Goal: Information Seeking & Learning: Learn about a topic

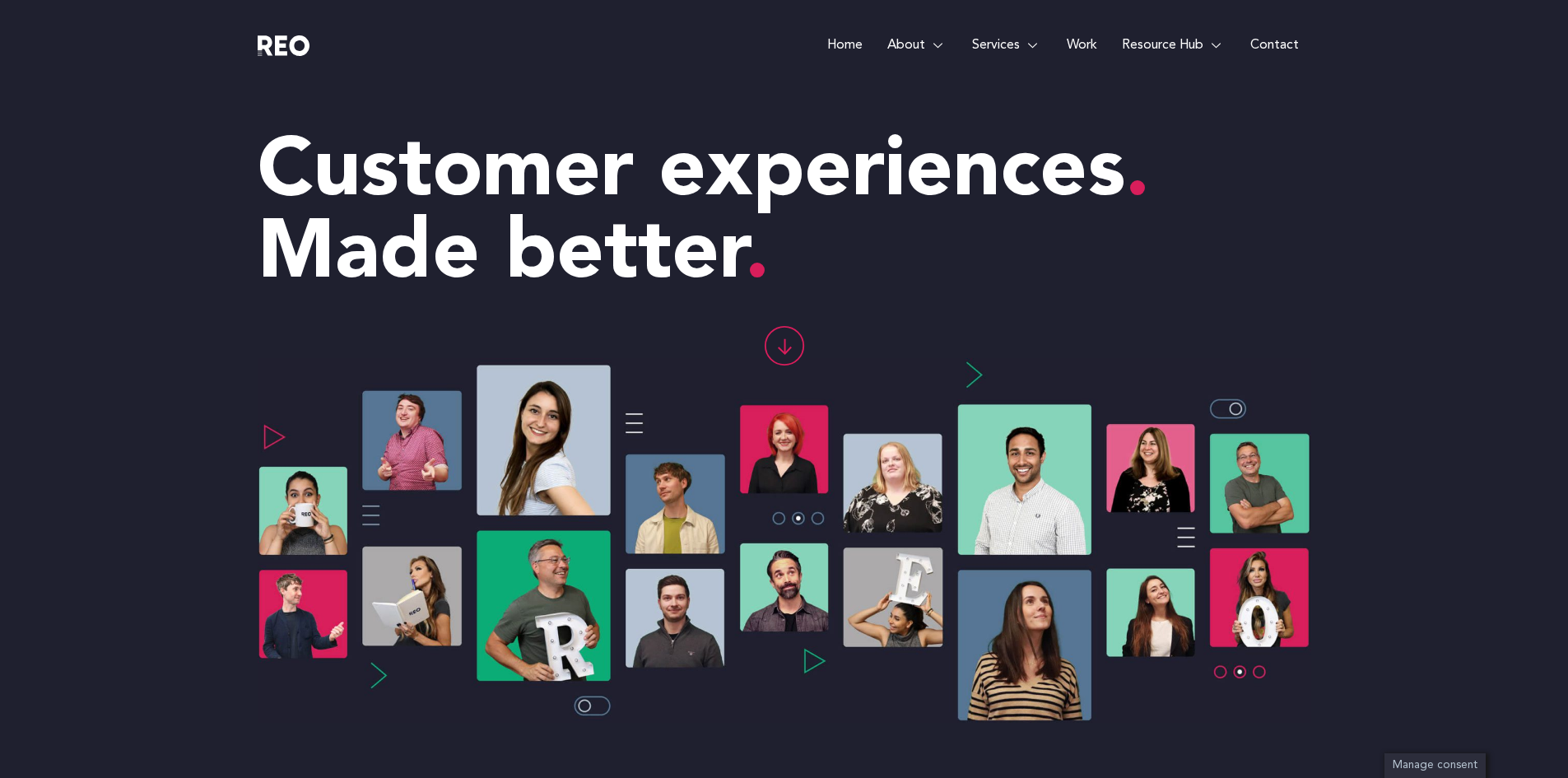
scroll to position [30, 0]
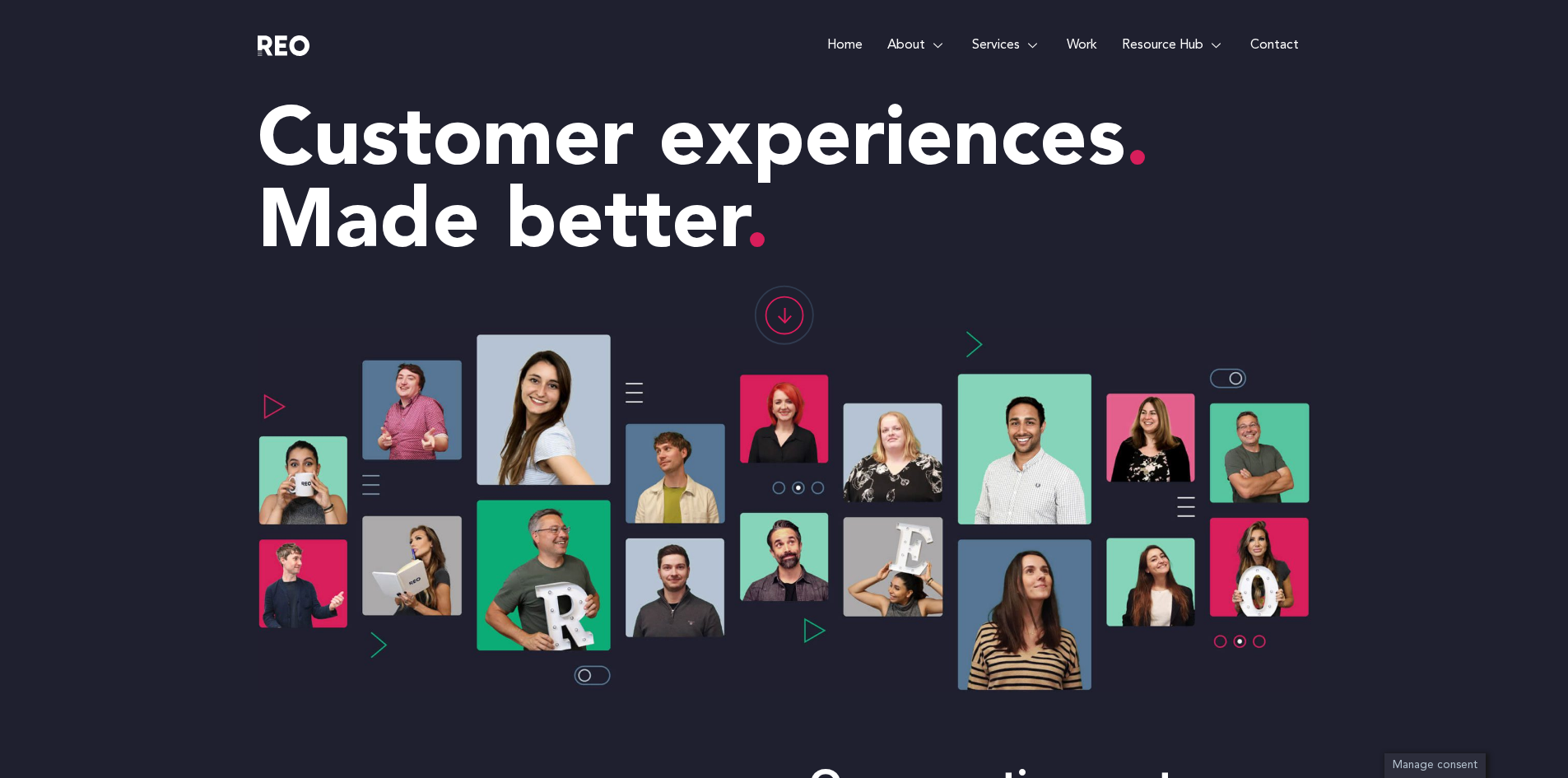
click at [931, 44] on e-page-transition at bounding box center [784, 389] width 1568 height 778
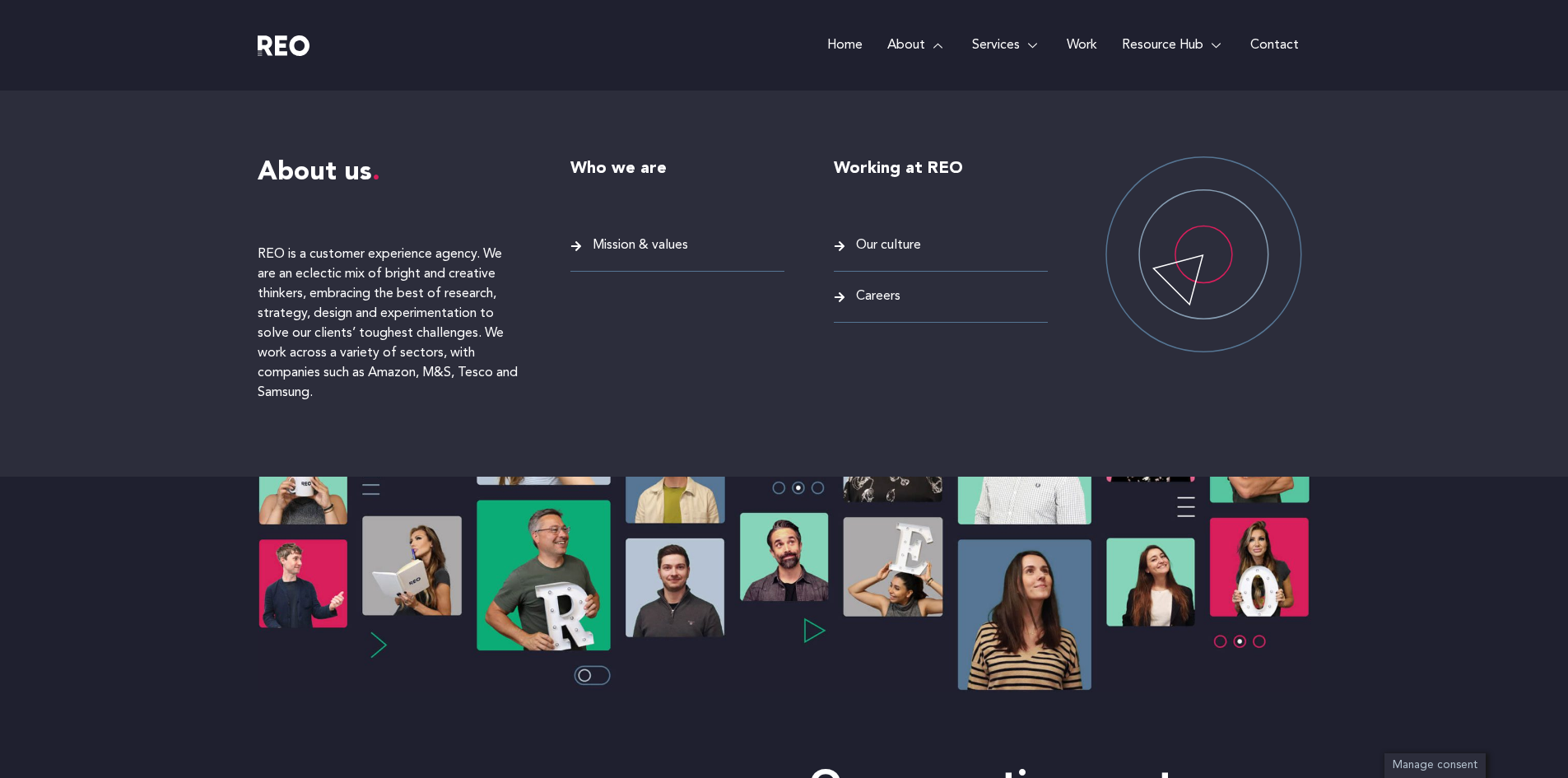
click at [887, 299] on span "Careers" at bounding box center [876, 297] width 49 height 22
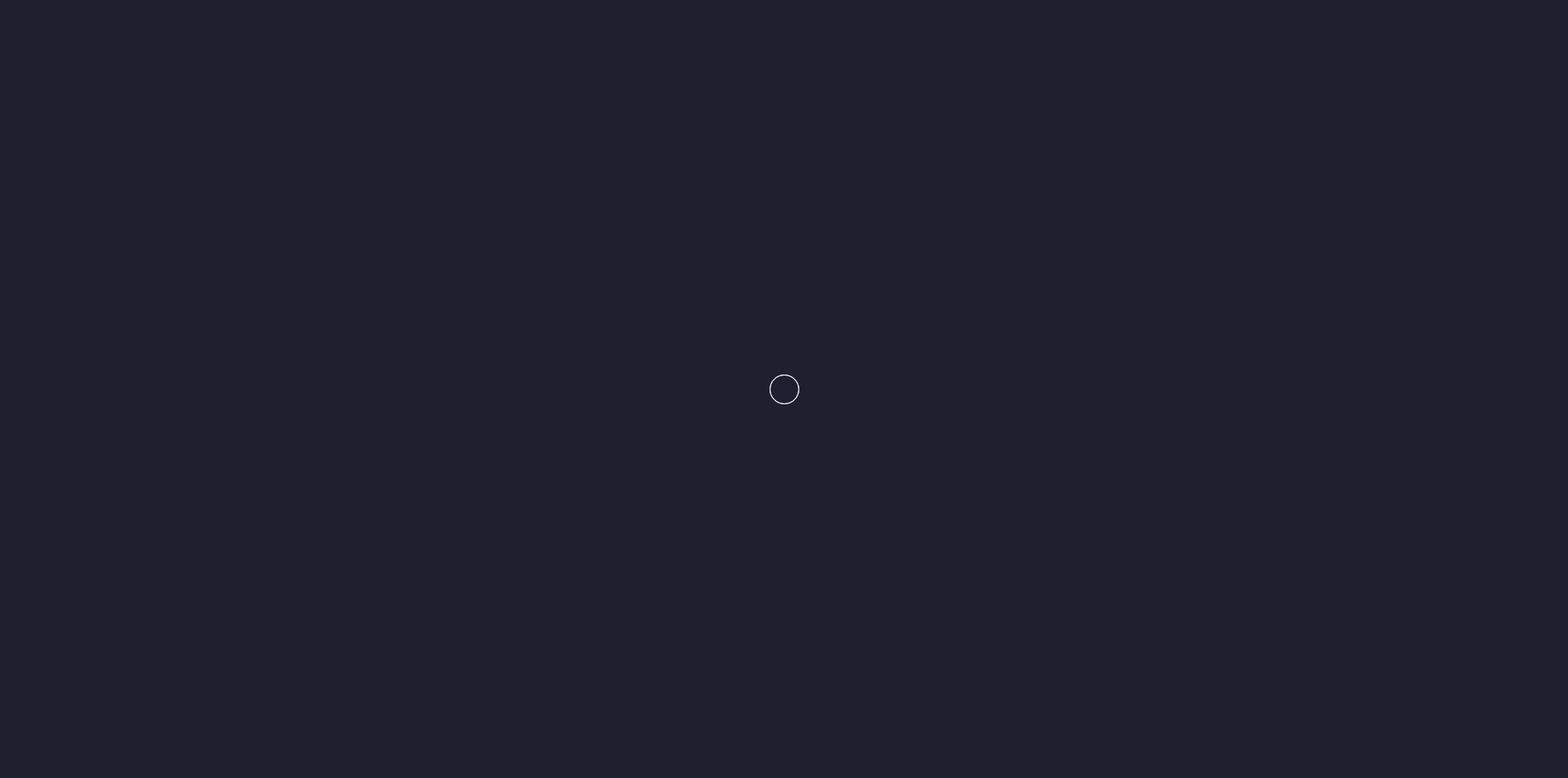
scroll to position [31, 0]
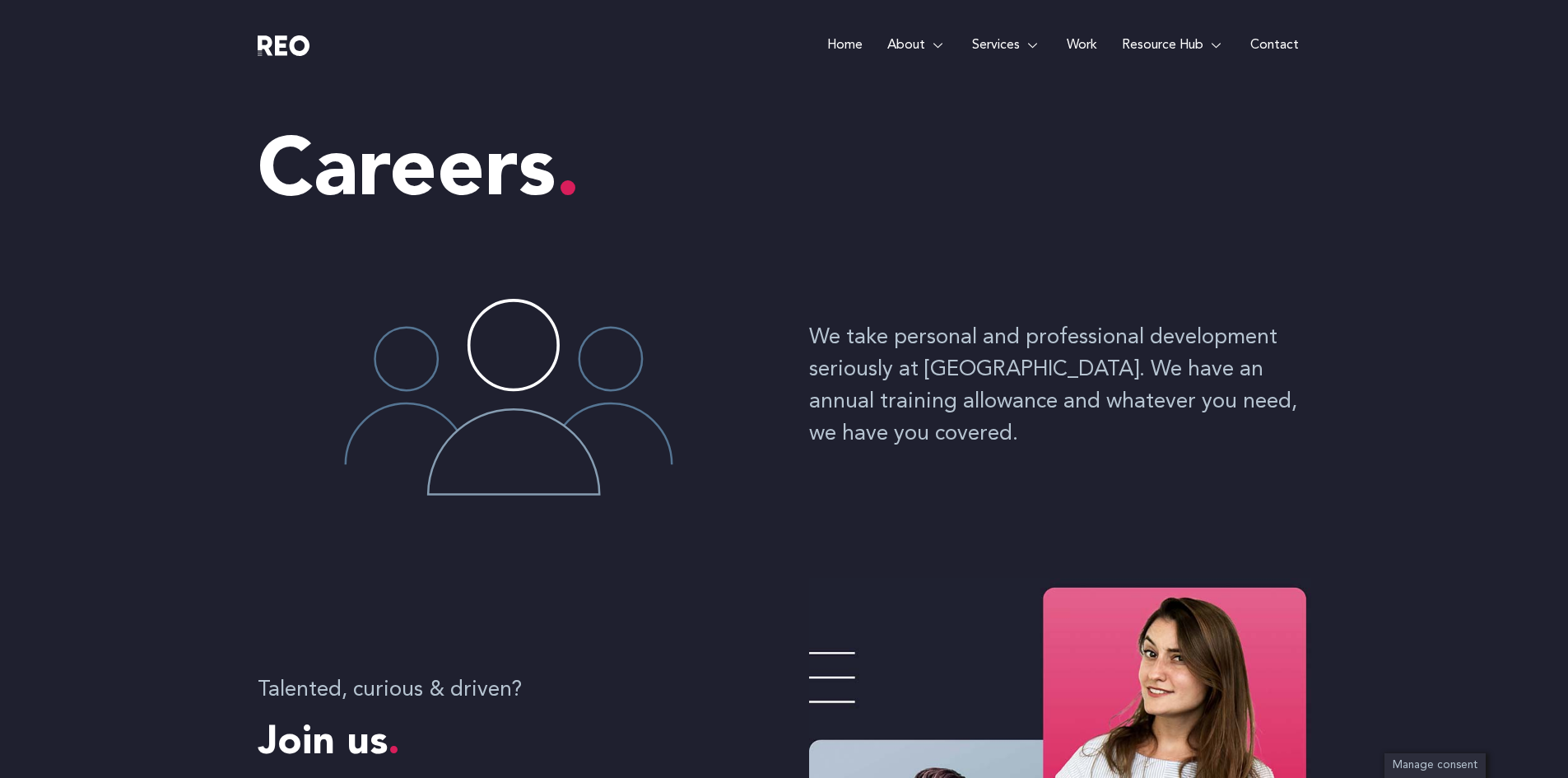
scroll to position [469, 0]
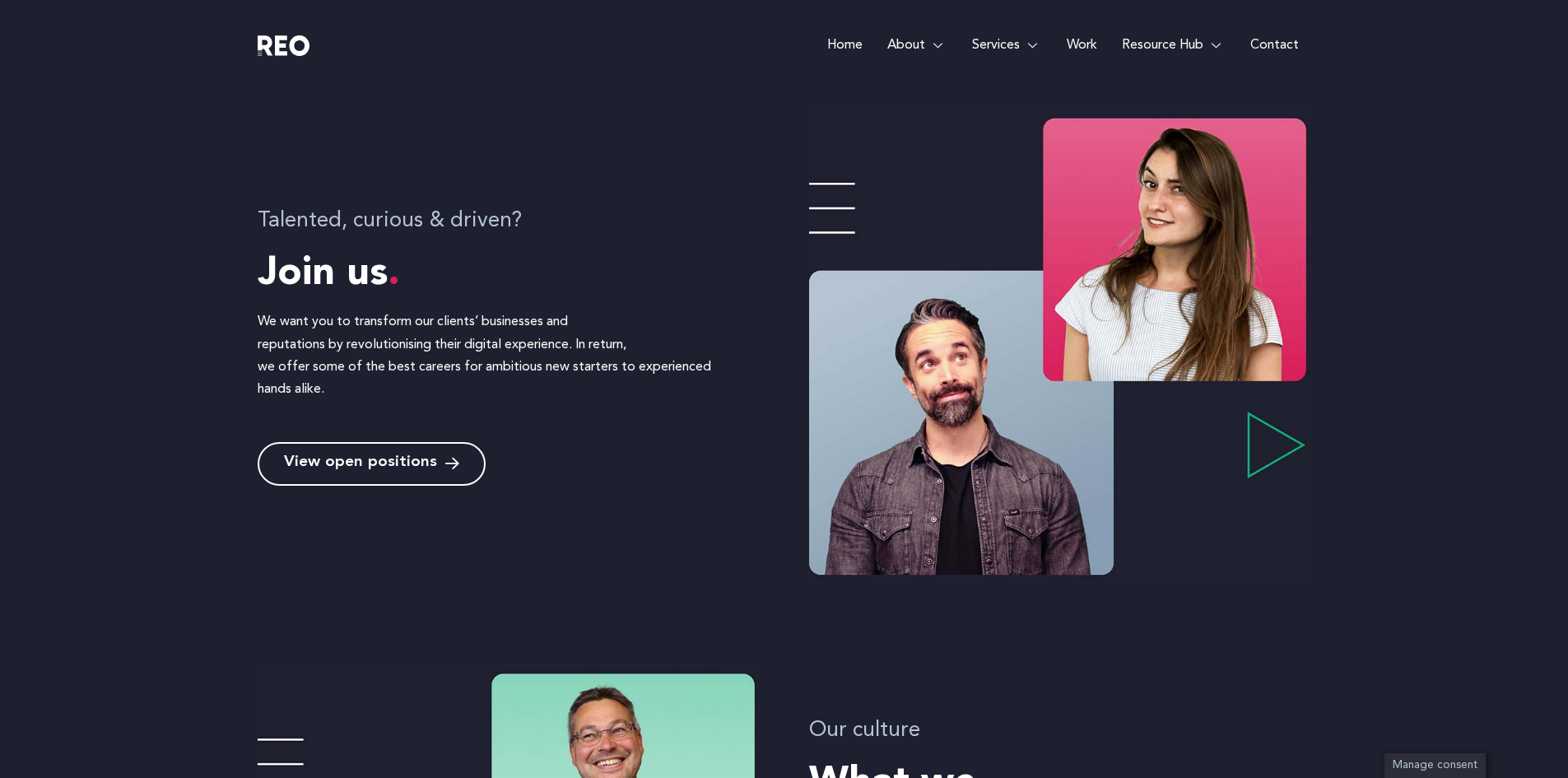
click at [383, 462] on e-page-transition at bounding box center [784, 389] width 1568 height 778
click at [420, 466] on span "View open positions" at bounding box center [360, 464] width 153 height 16
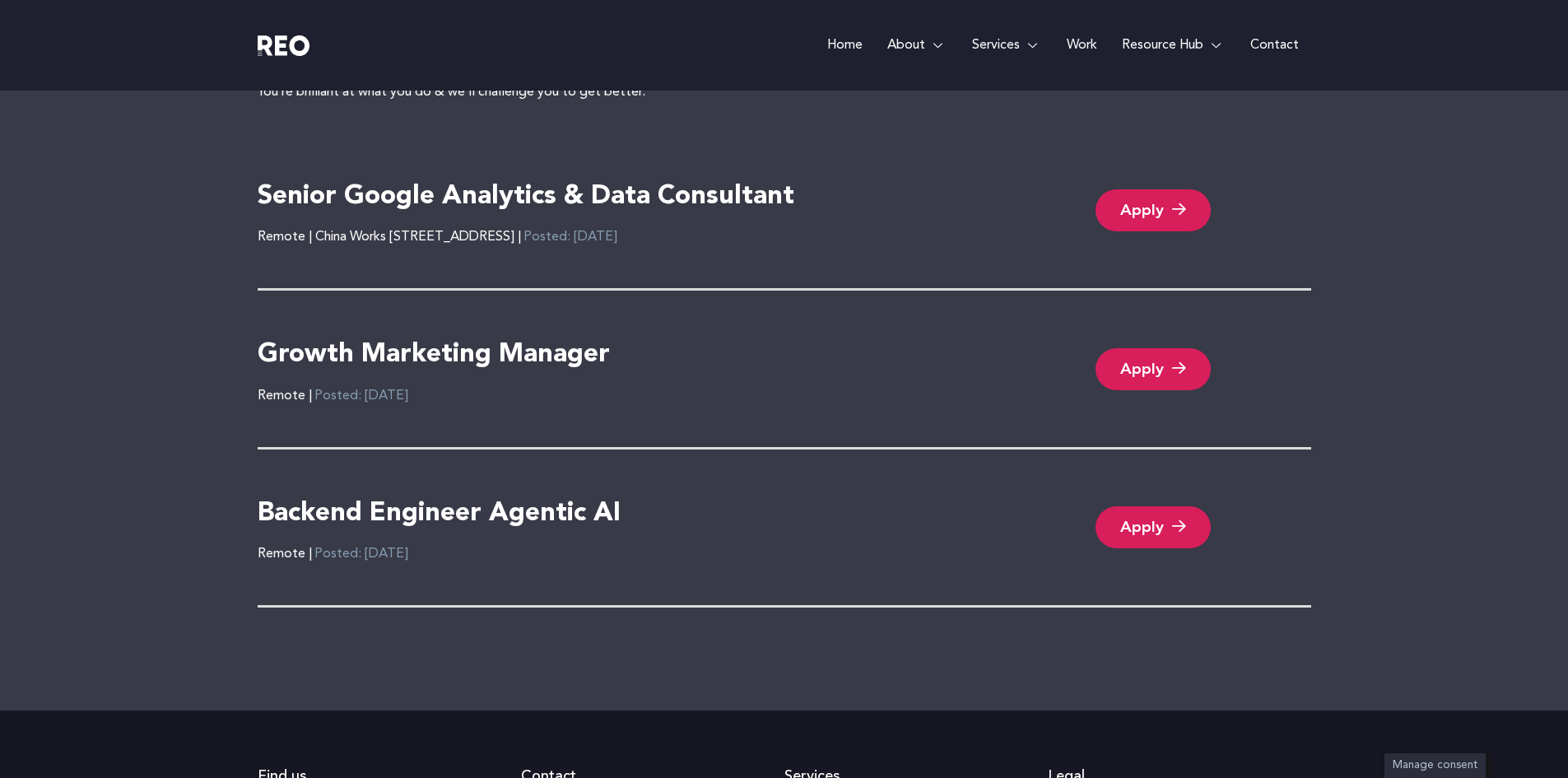
scroll to position [3574, 0]
click at [1147, 524] on link "Apply" at bounding box center [1153, 527] width 116 height 42
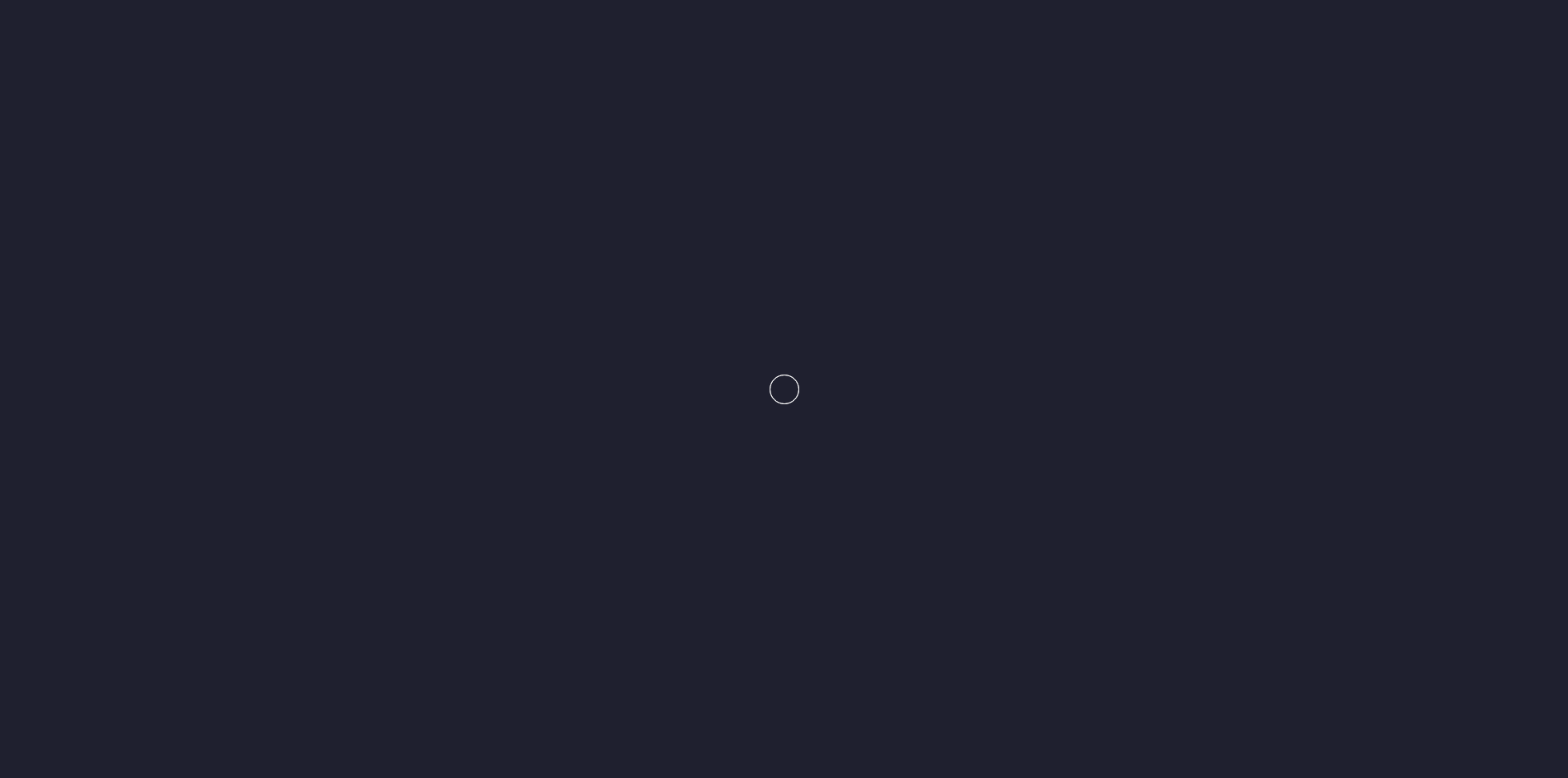
scroll to position [3573, 0]
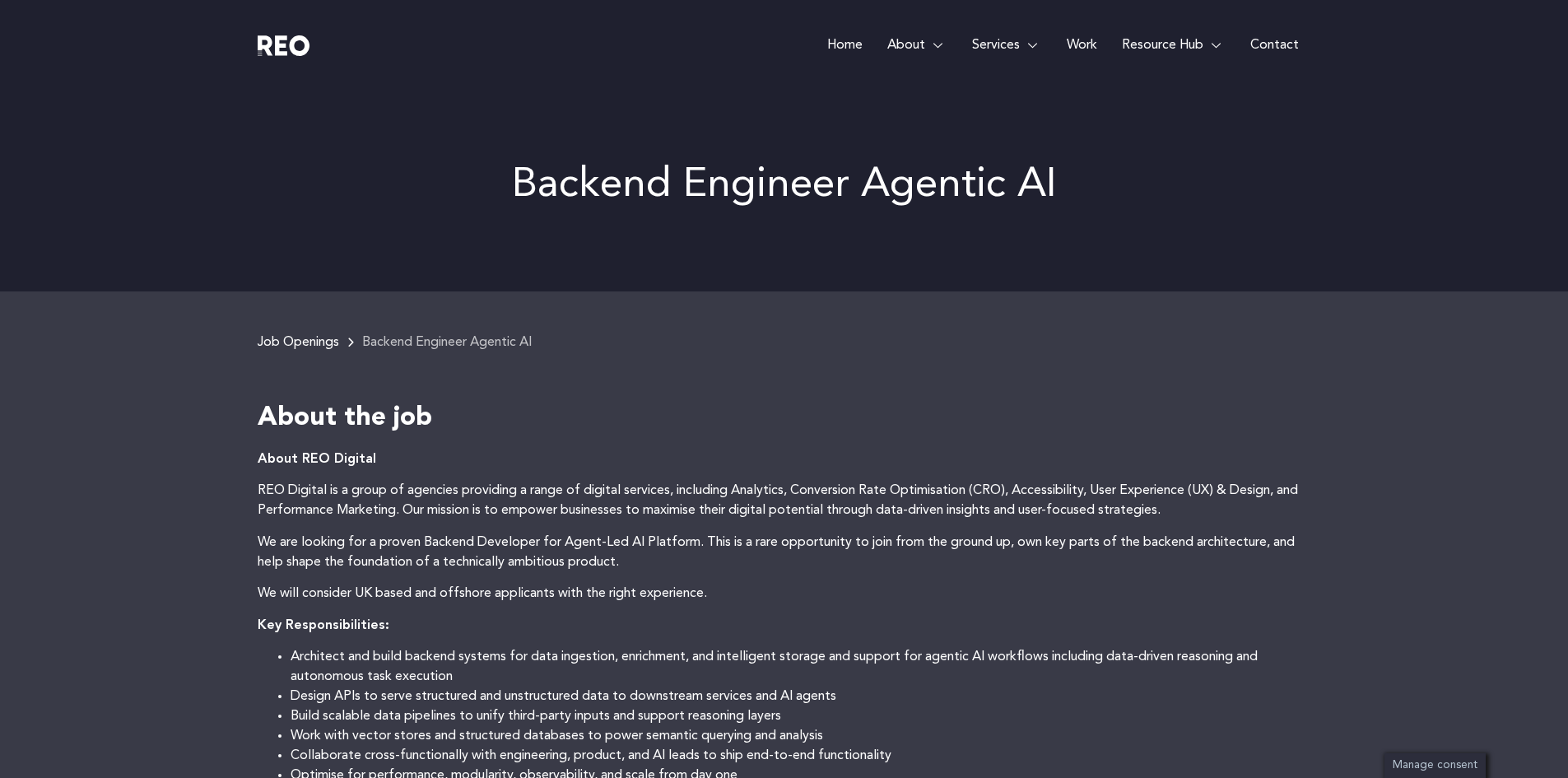
click at [842, 40] on link "Home" at bounding box center [845, 45] width 60 height 91
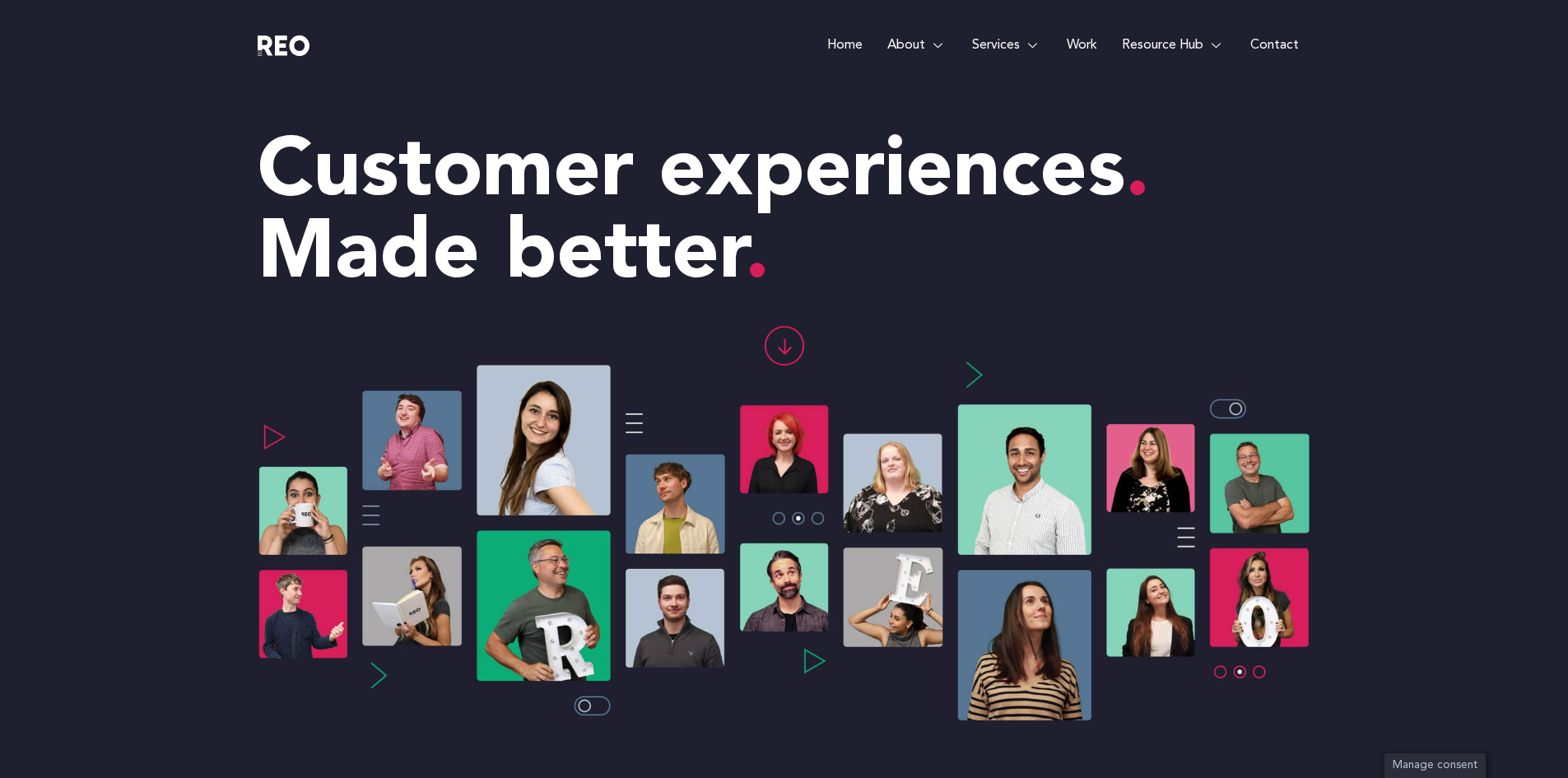
click at [1081, 48] on link "Work" at bounding box center [1082, 45] width 55 height 91
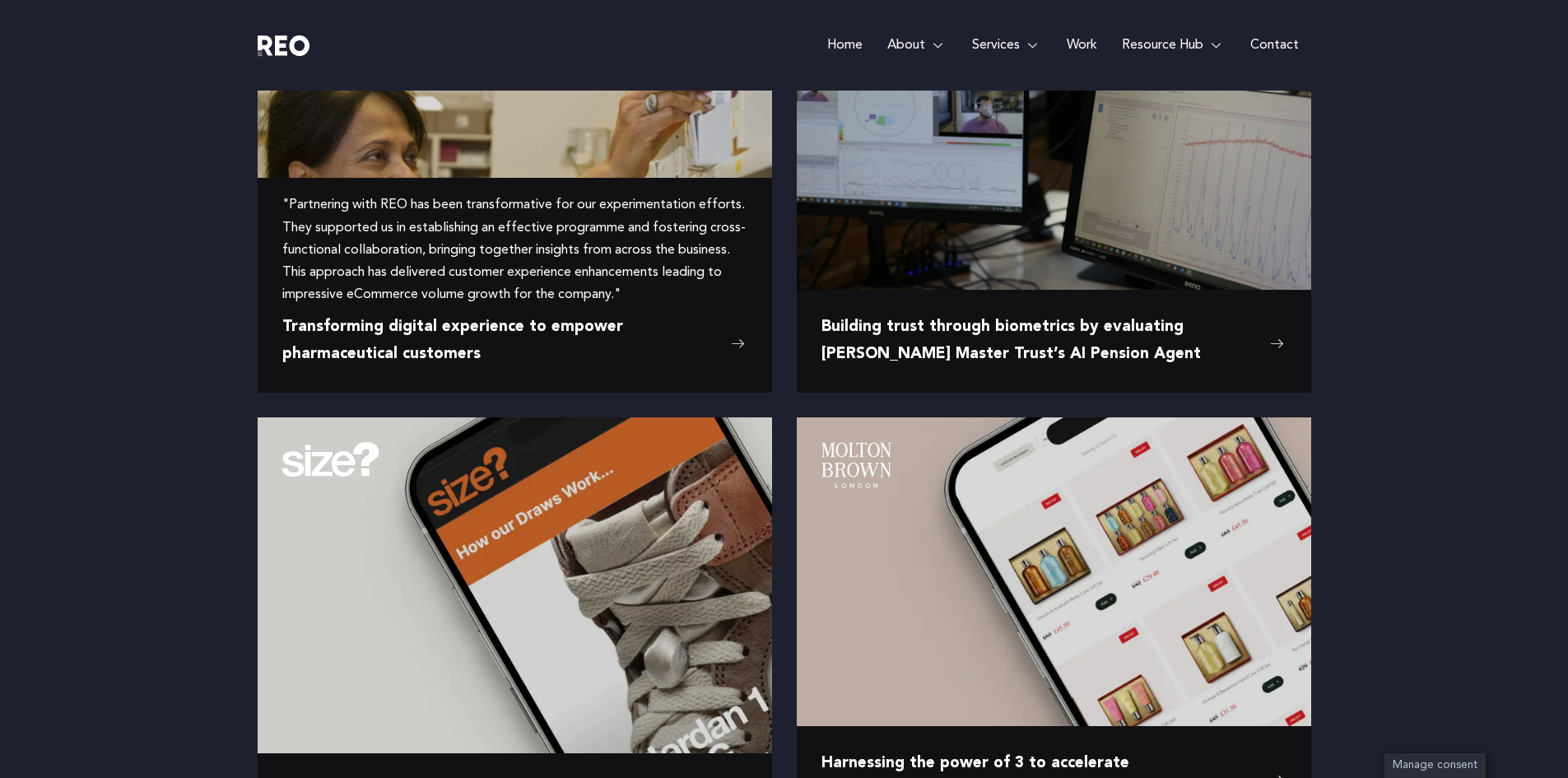
scroll to position [406, 0]
click at [538, 332] on span "Transforming digital experience to empower pharmaceutical customers" at bounding box center [503, 341] width 441 height 53
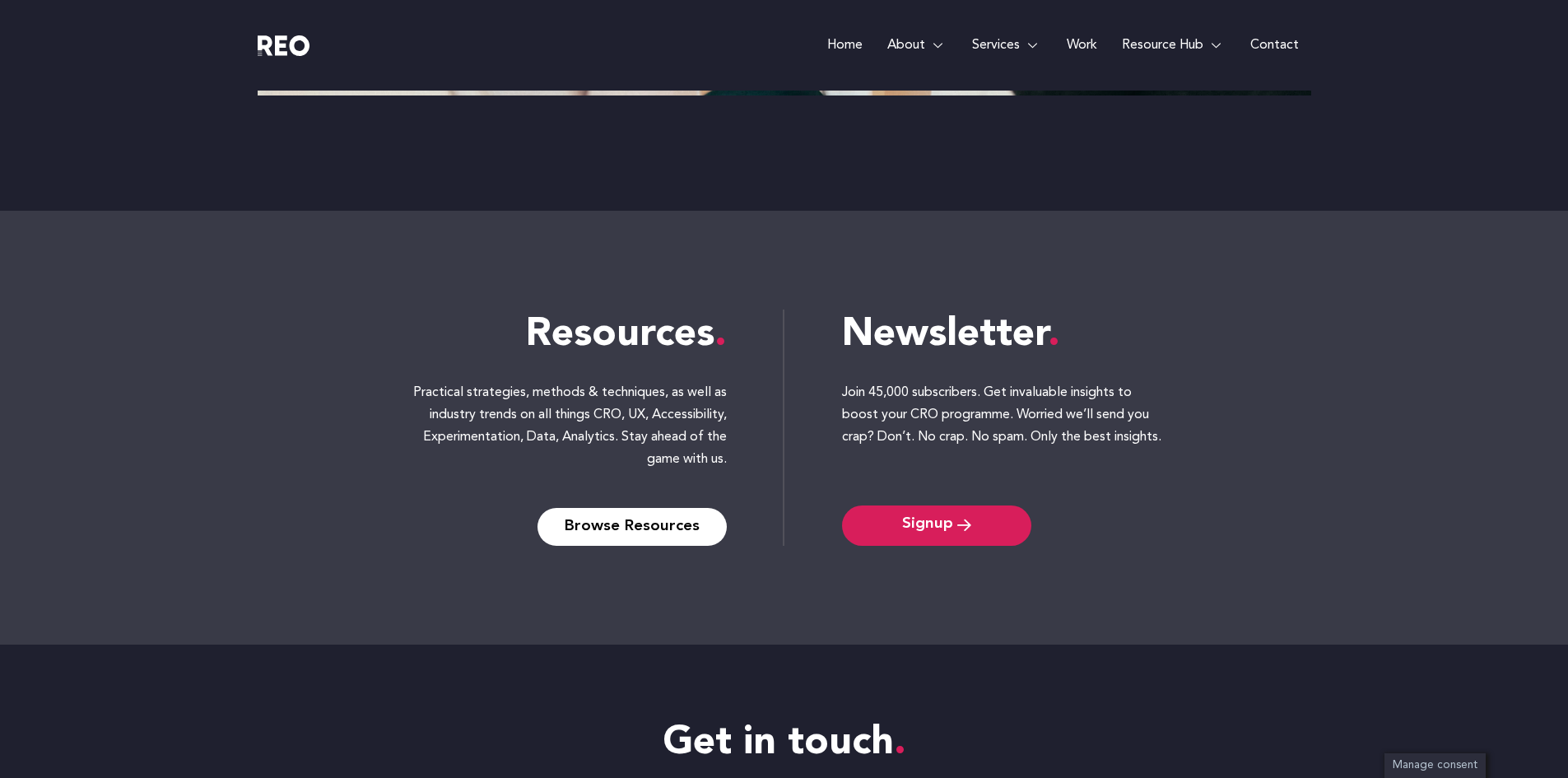
scroll to position [6675, 0]
click at [921, 533] on span "Signup" at bounding box center [928, 524] width 51 height 16
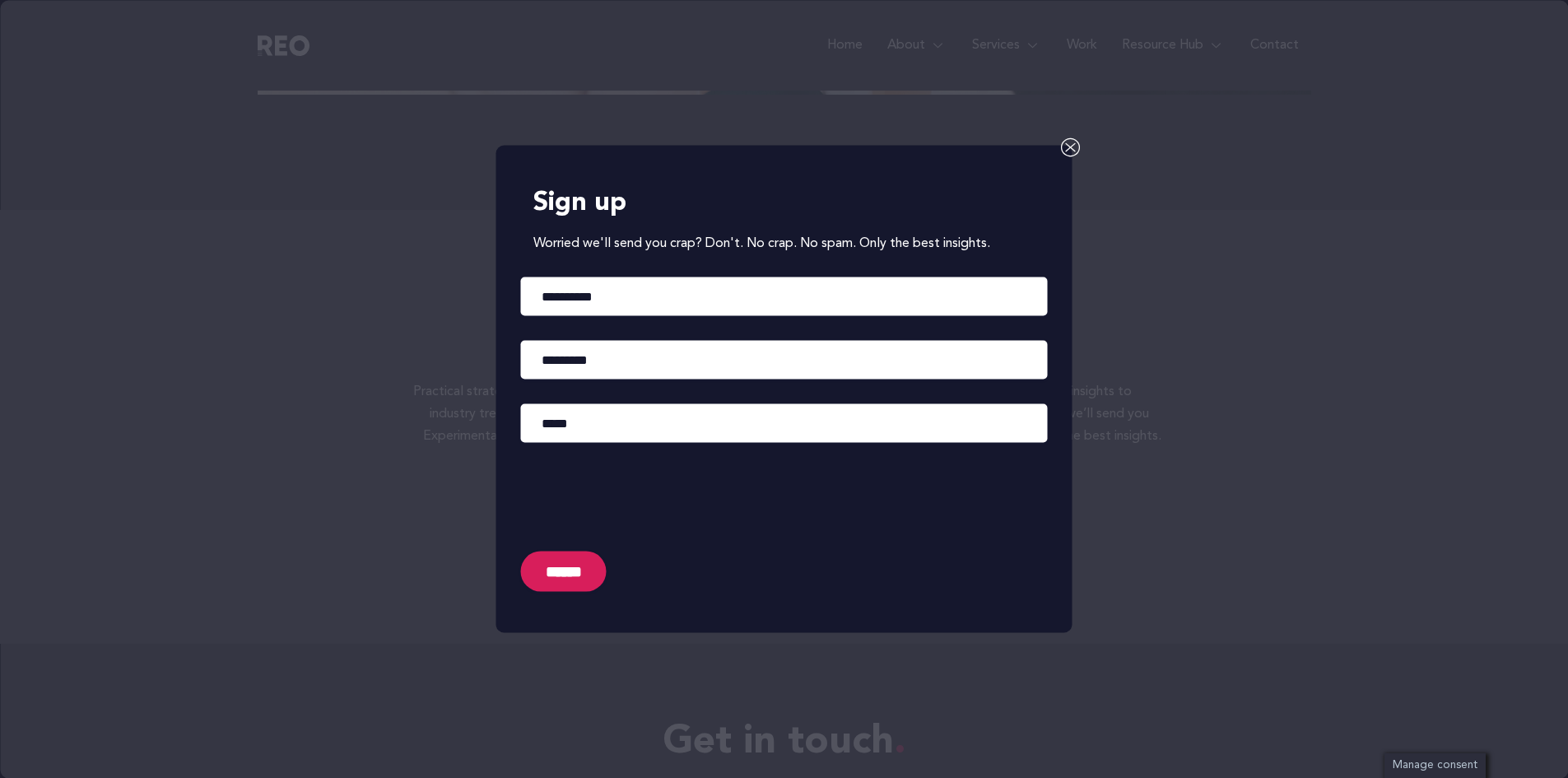
click at [1065, 147] on icon at bounding box center [1071, 148] width 20 height 20
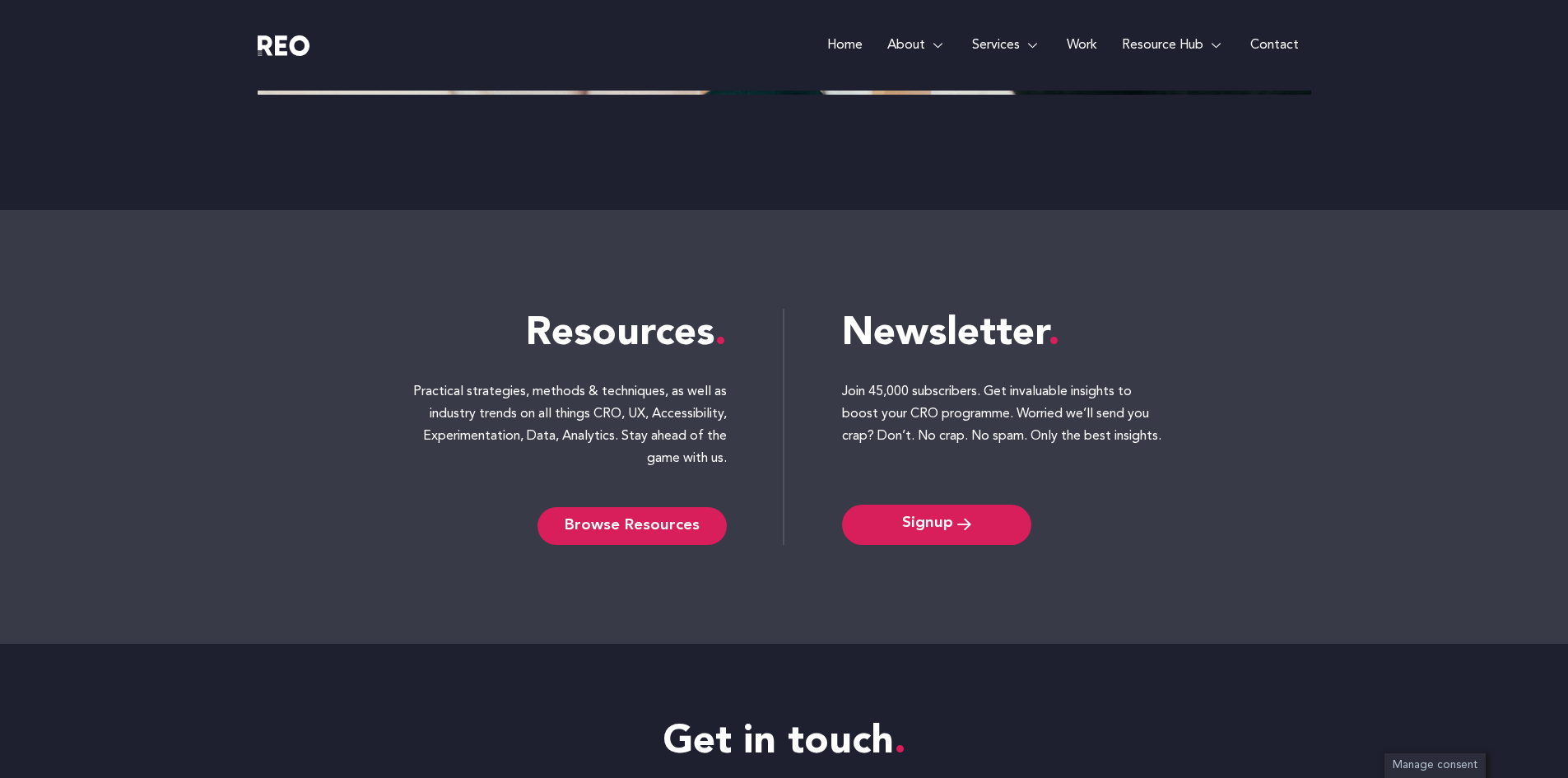
click at [649, 533] on span "Browse Resources" at bounding box center [632, 526] width 135 height 13
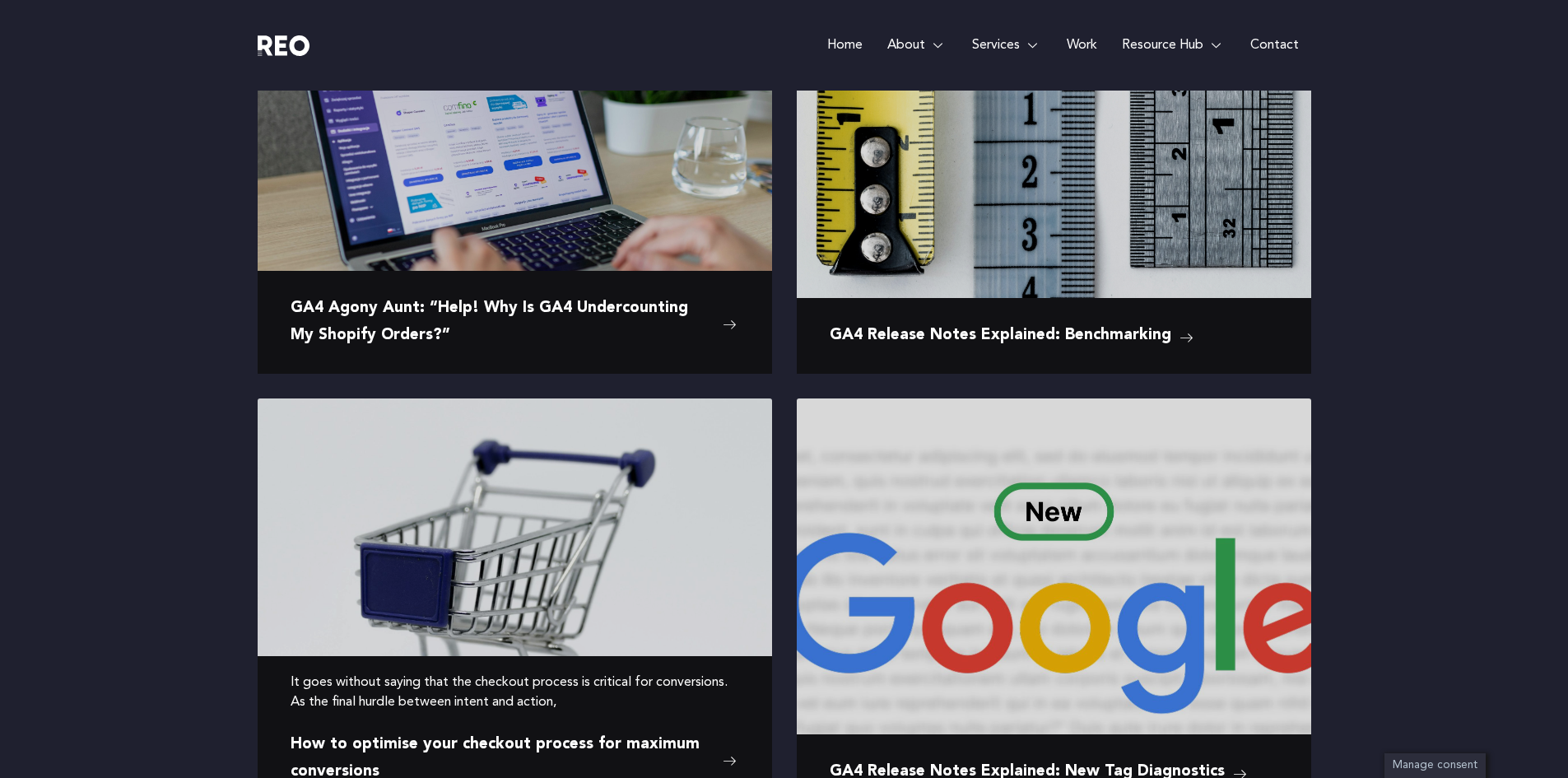
scroll to position [796, 0]
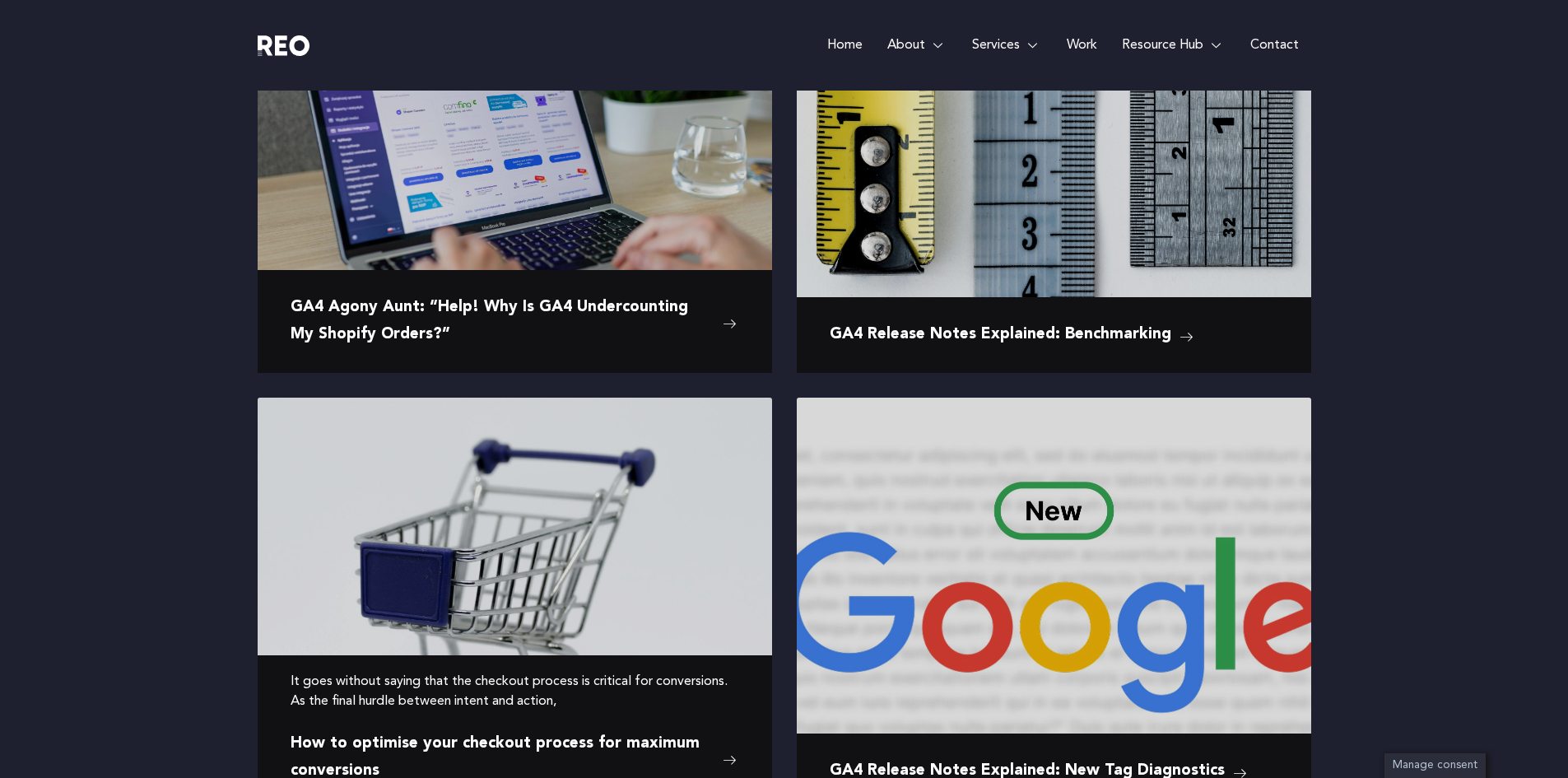
click at [534, 697] on p "It goes without saying that the checkout process is critical for conversions. A…" at bounding box center [515, 692] width 449 height 39
click at [532, 583] on img at bounding box center [515, 543] width 514 height 290
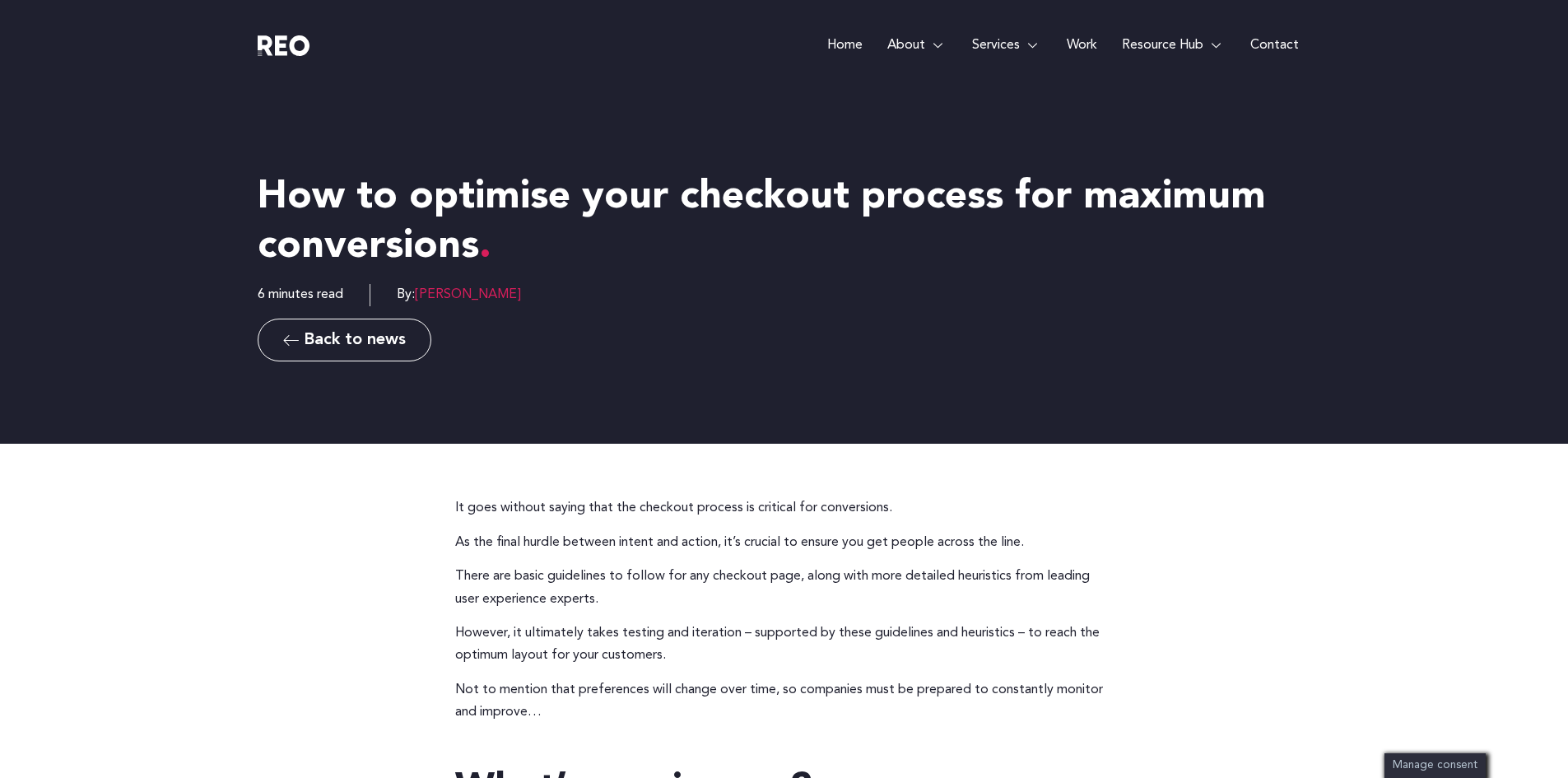
click at [349, 346] on e-page-transition at bounding box center [784, 389] width 1568 height 778
click at [368, 339] on span "Back to news" at bounding box center [354, 340] width 102 height 17
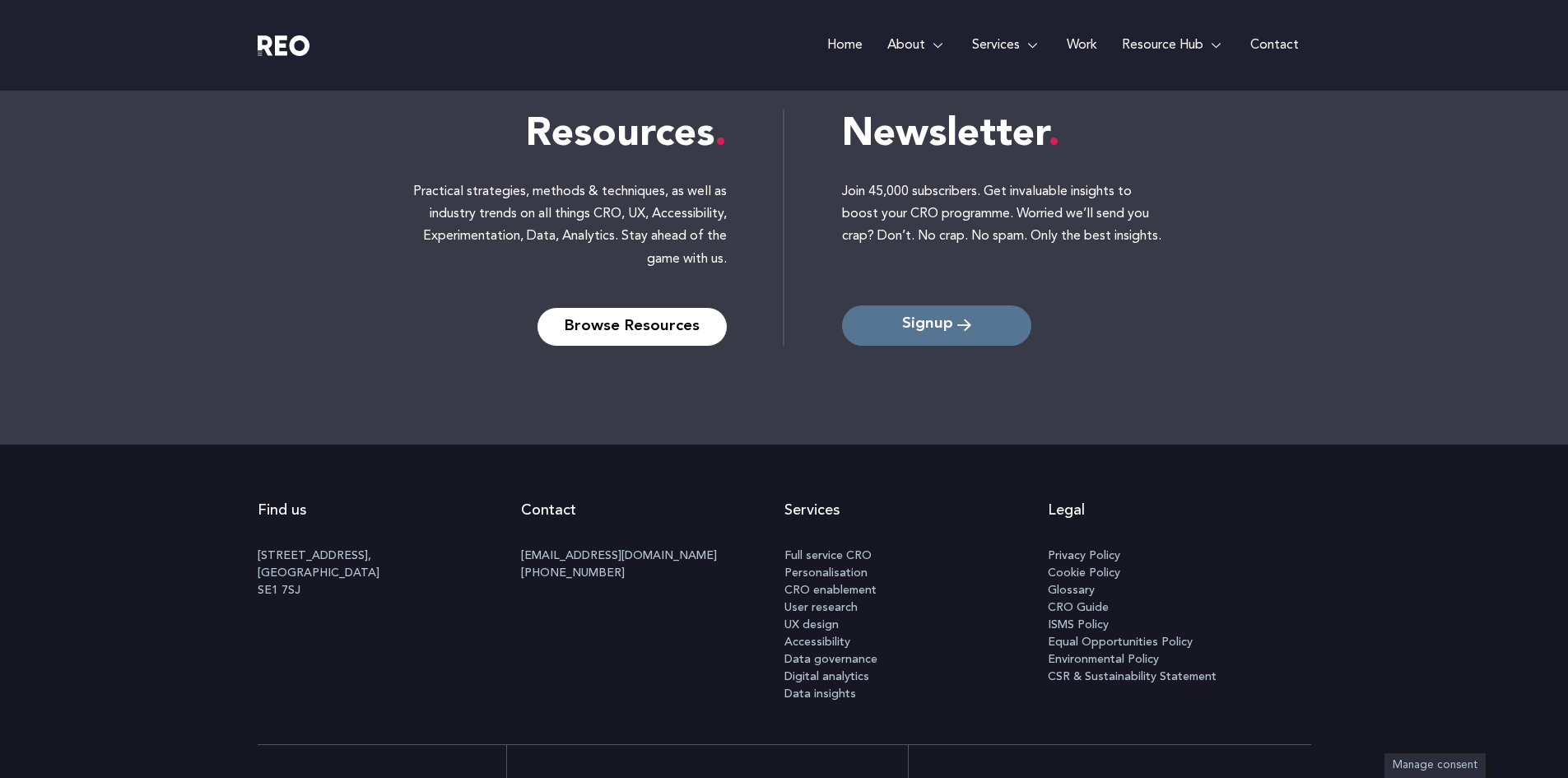
scroll to position [2711, 0]
click at [924, 330] on span "Signup" at bounding box center [928, 328] width 51 height 16
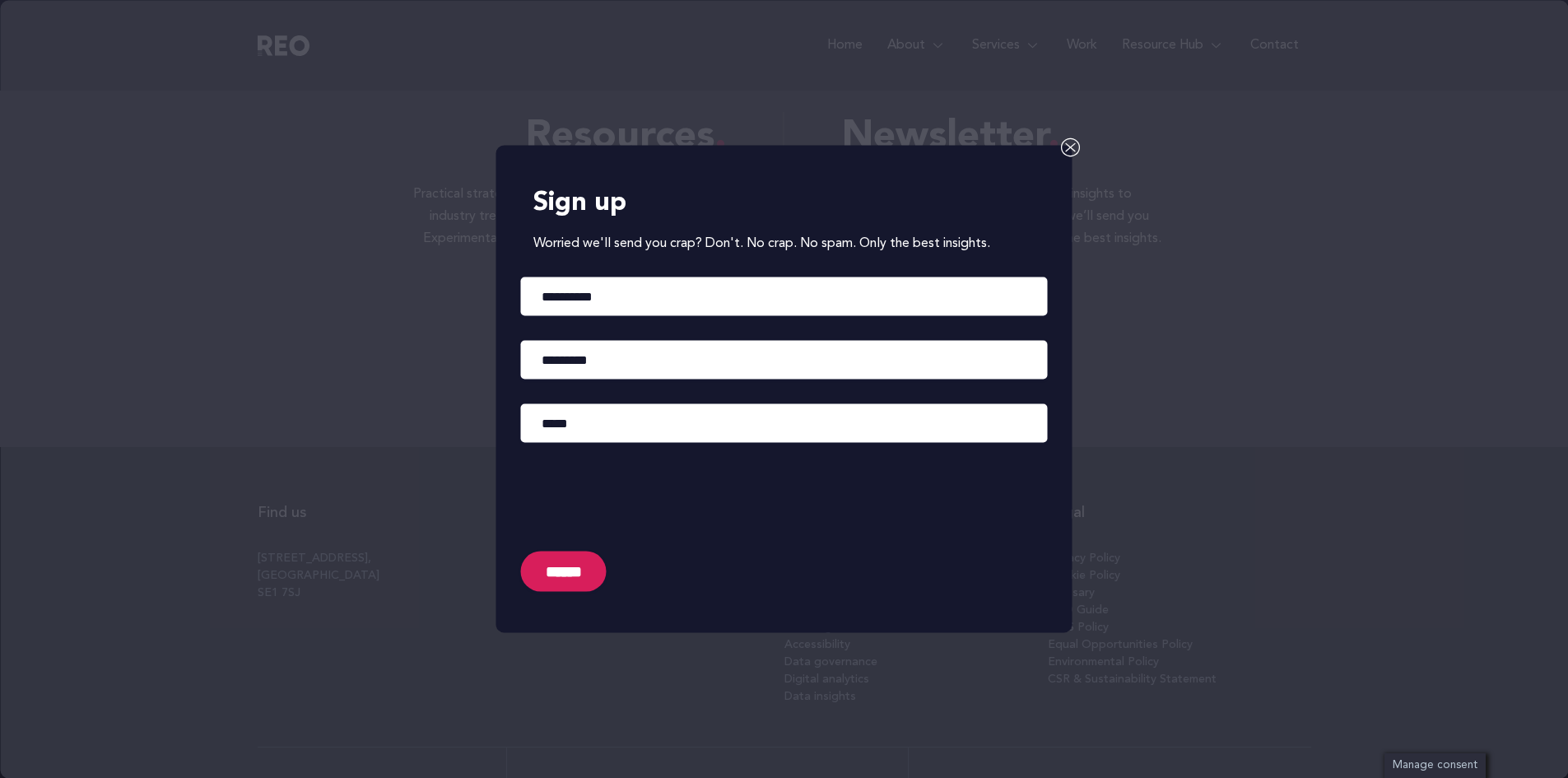
click at [1066, 141] on icon at bounding box center [1071, 148] width 20 height 20
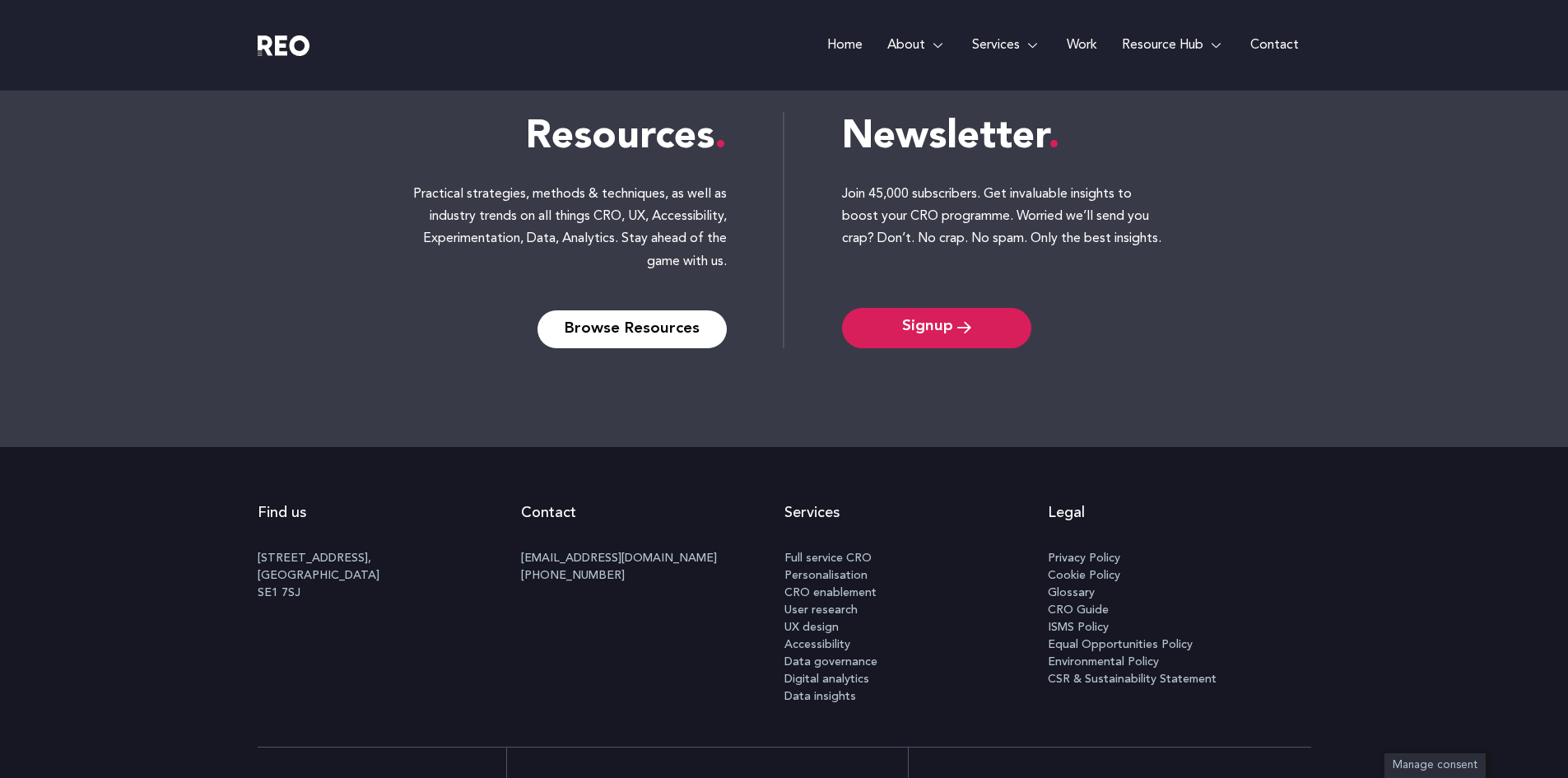
click at [295, 42] on img at bounding box center [284, 46] width 52 height 20
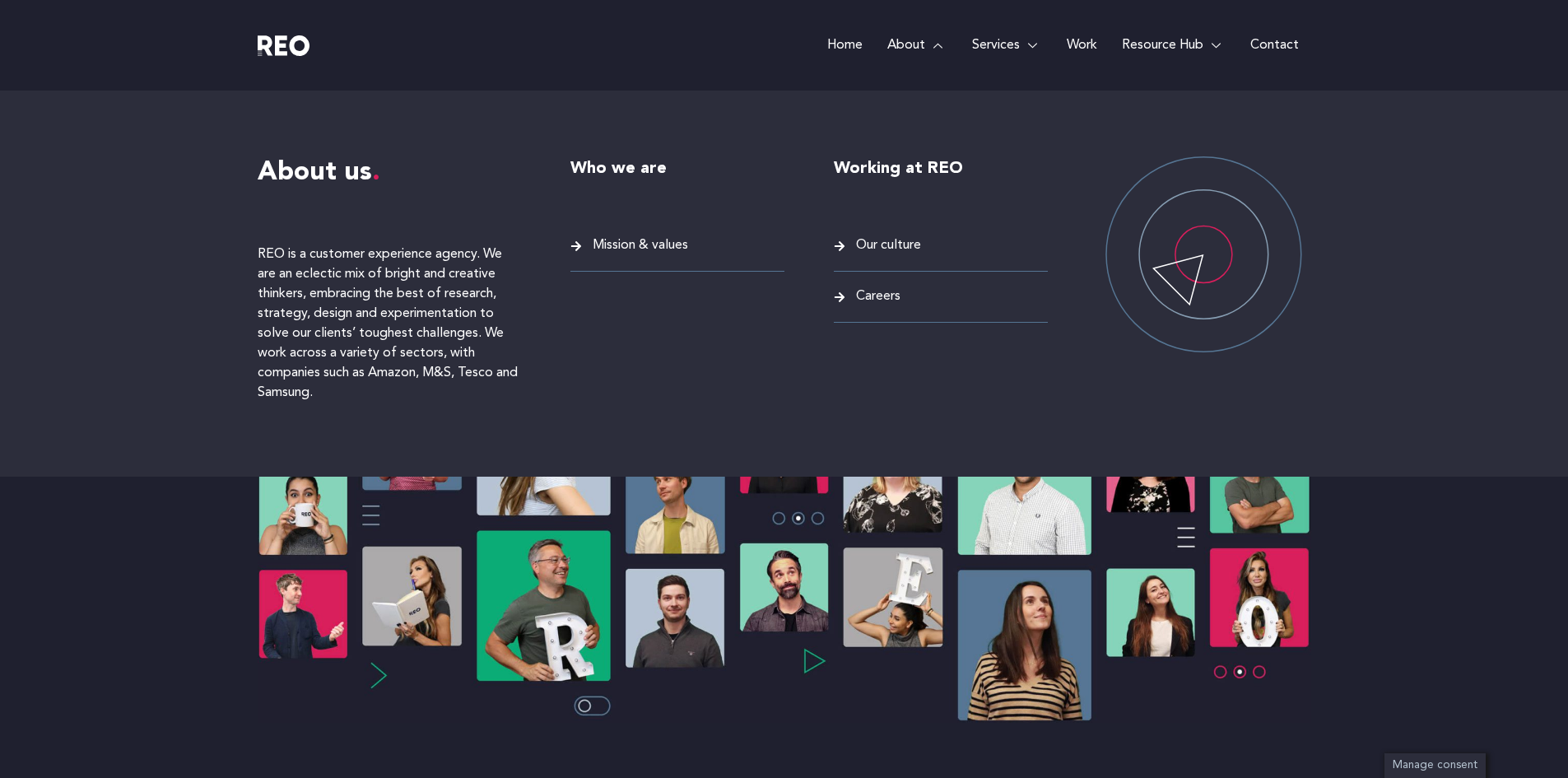
click at [868, 247] on span "Our culture" at bounding box center [886, 246] width 69 height 22
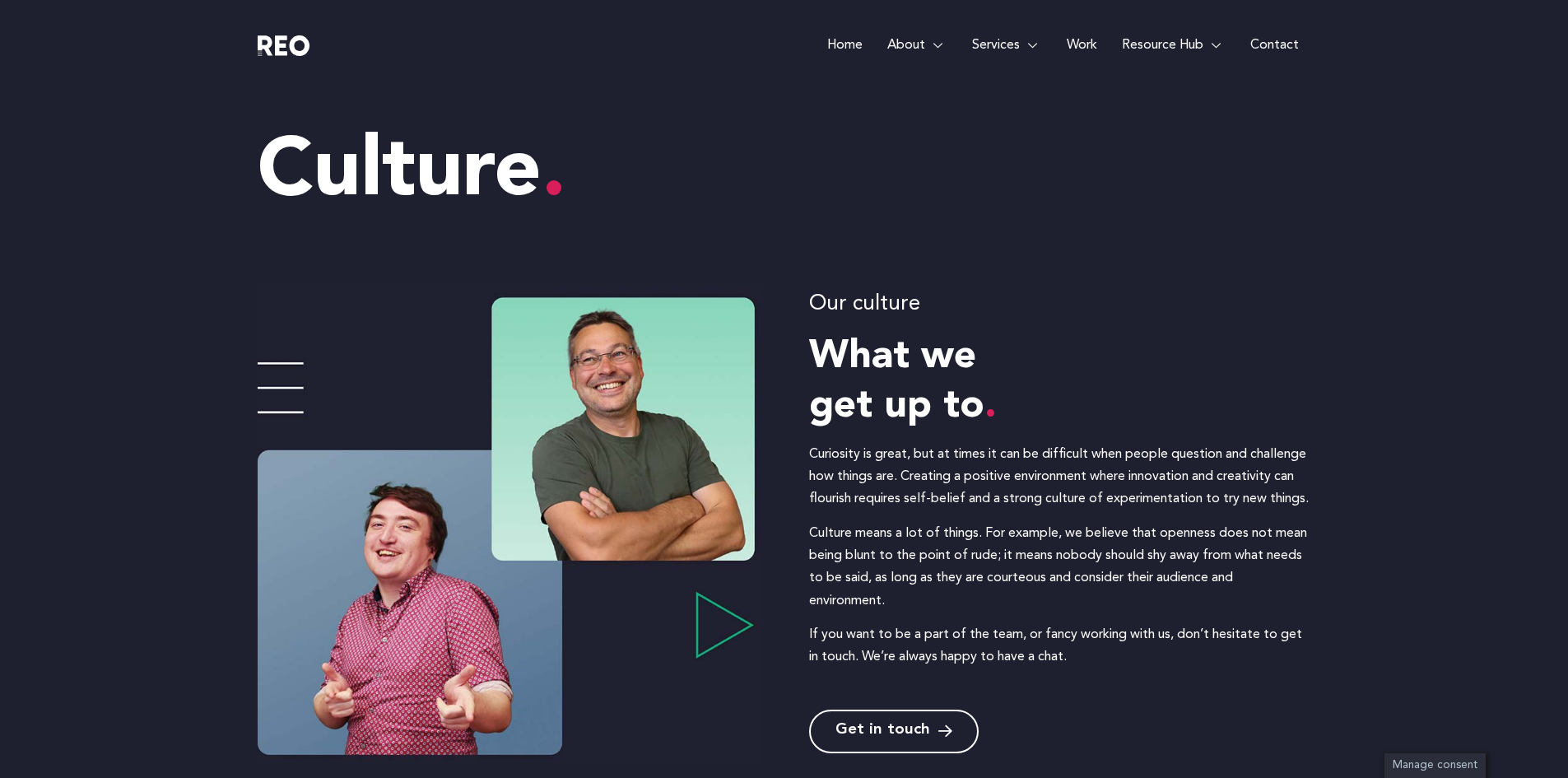
click at [887, 722] on e-page-transition at bounding box center [784, 389] width 1568 height 778
click at [913, 732] on span "Get in touch" at bounding box center [882, 731] width 95 height 16
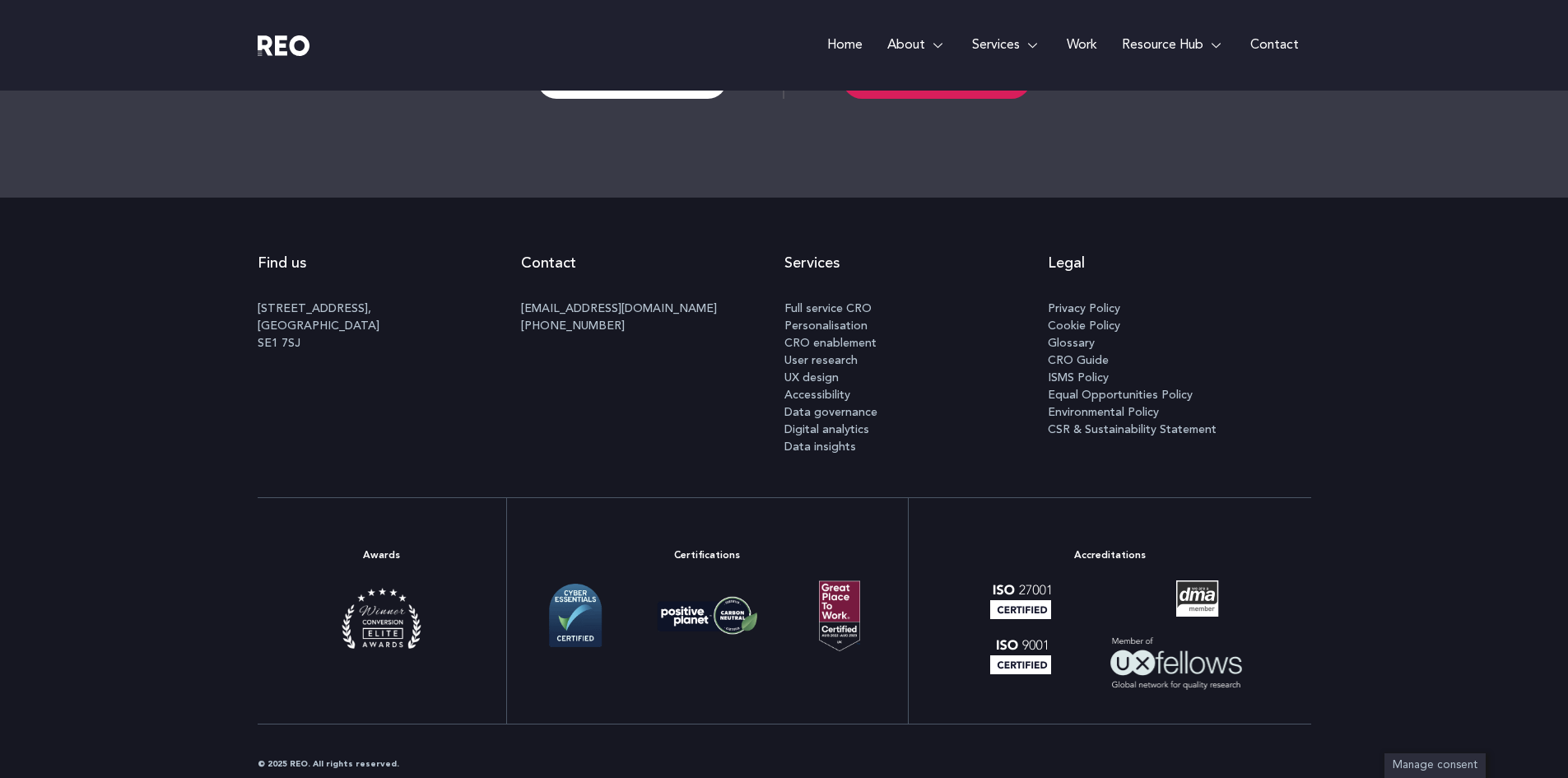
scroll to position [2038, 0]
click at [806, 384] on span "UX design" at bounding box center [811, 378] width 54 height 17
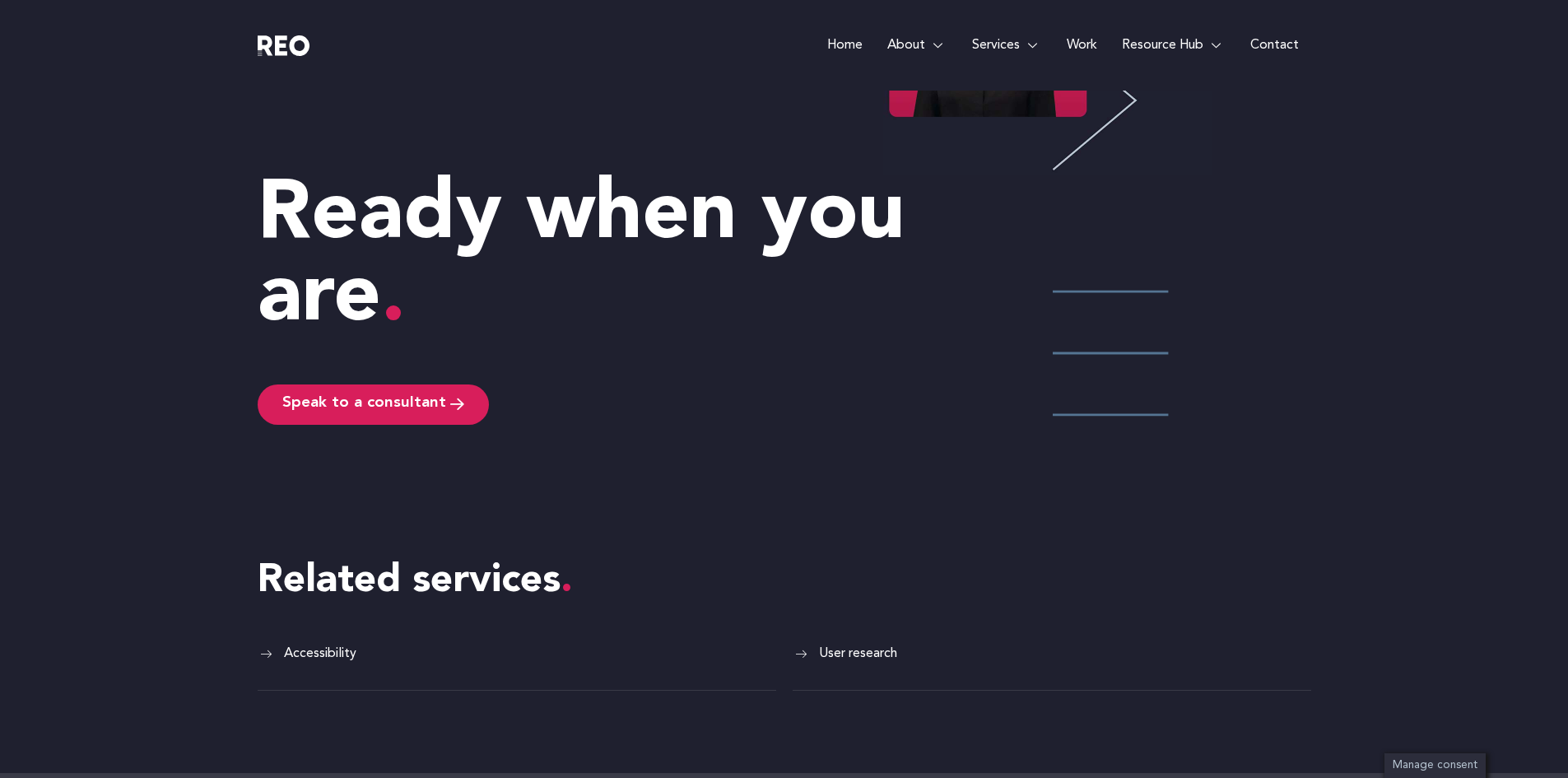
scroll to position [3880, 0]
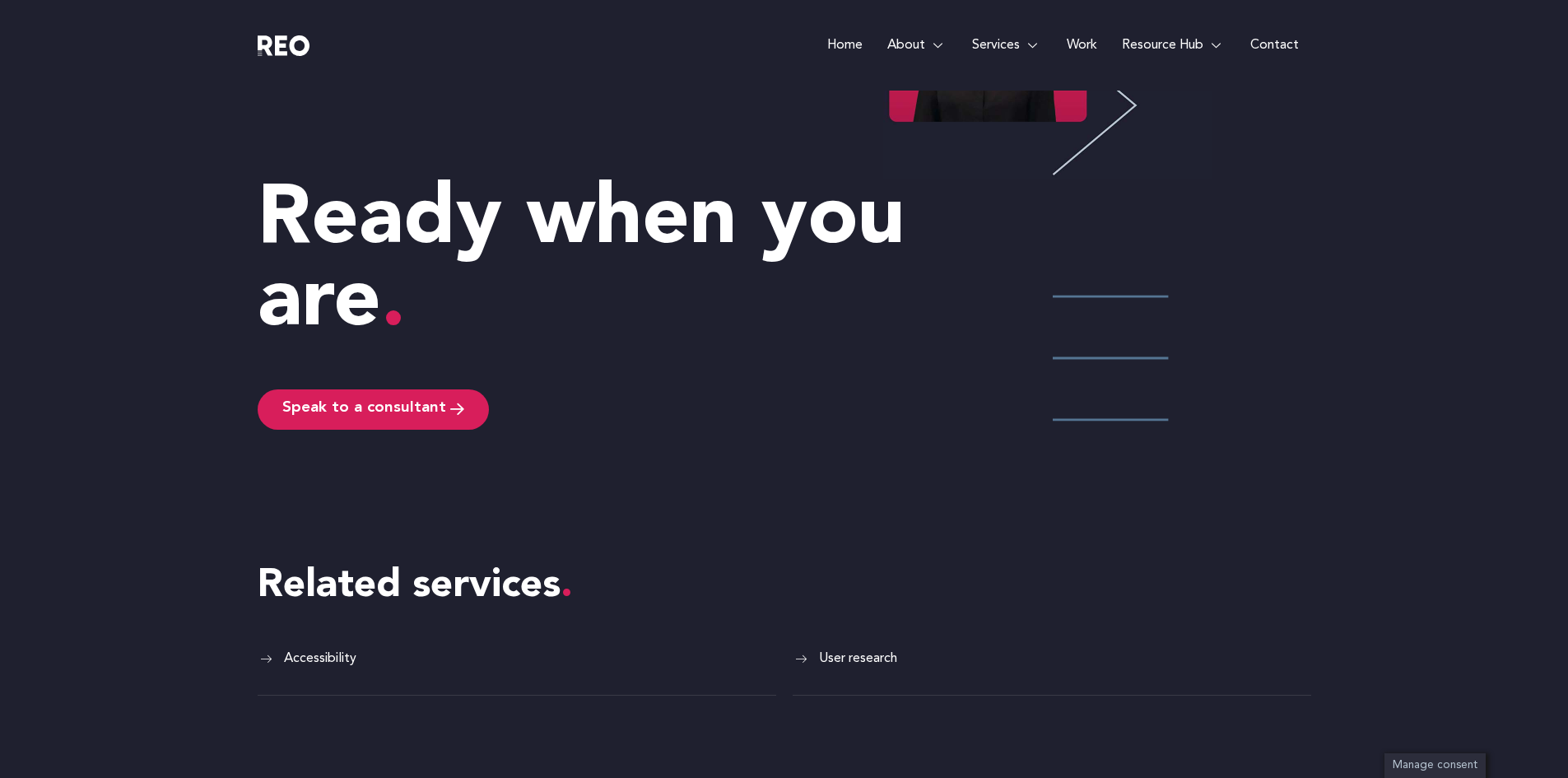
click at [327, 657] on span "Accessibility" at bounding box center [318, 660] width 76 height 22
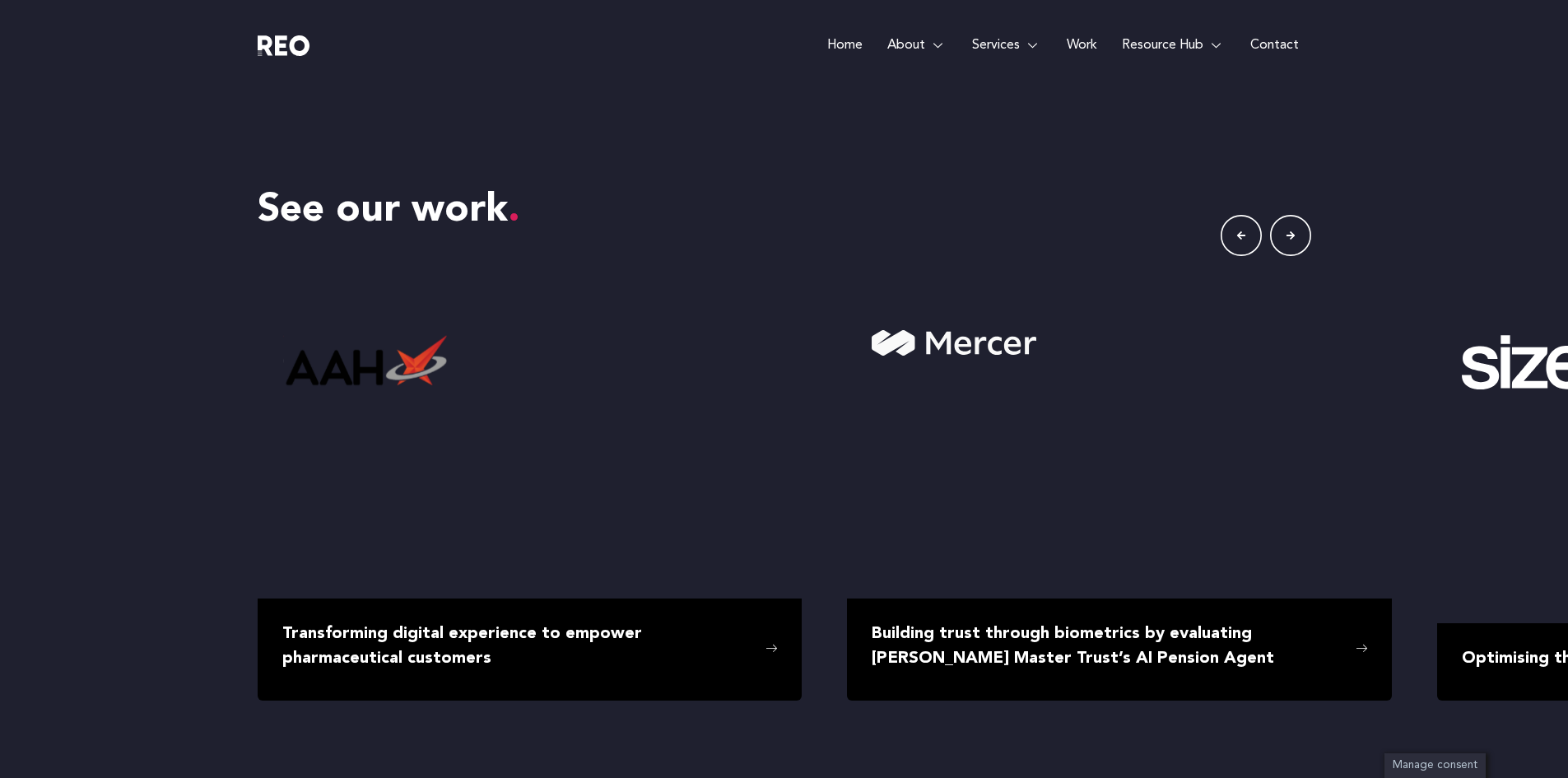
scroll to position [2916, 0]
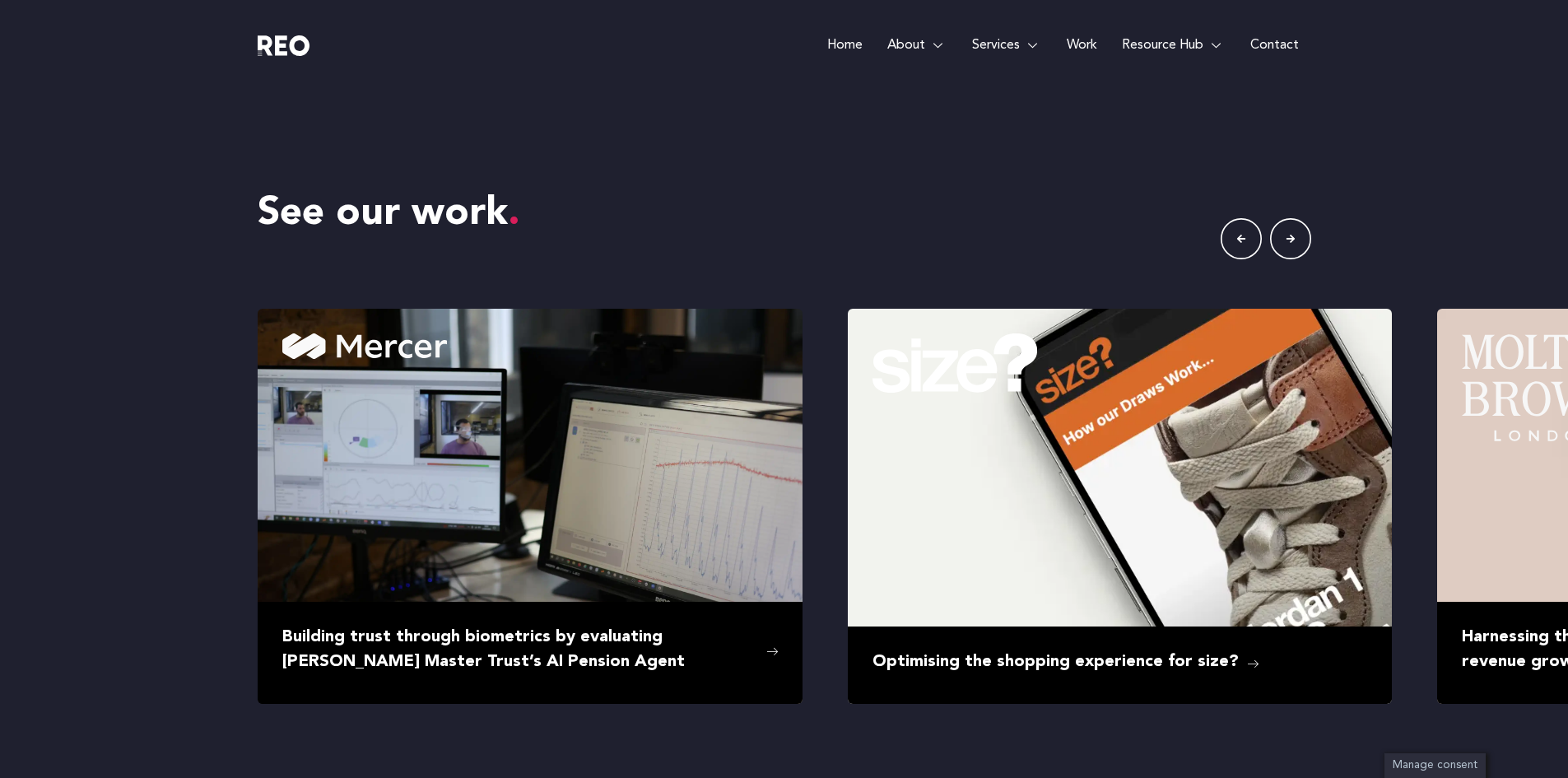
click at [1293, 236] on icon "button" at bounding box center [1290, 239] width 41 height 41
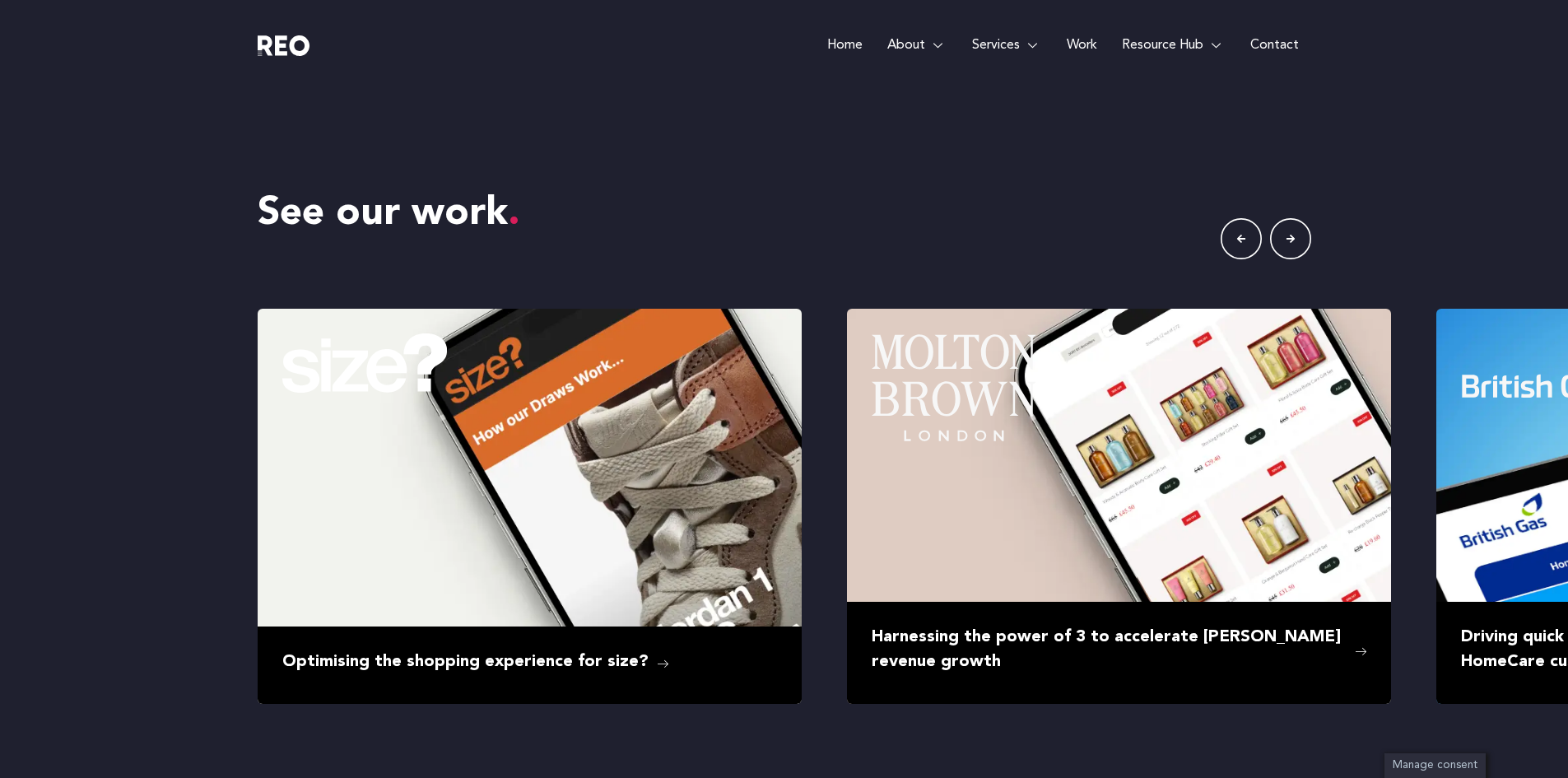
click at [1293, 236] on icon "button" at bounding box center [1290, 239] width 41 height 41
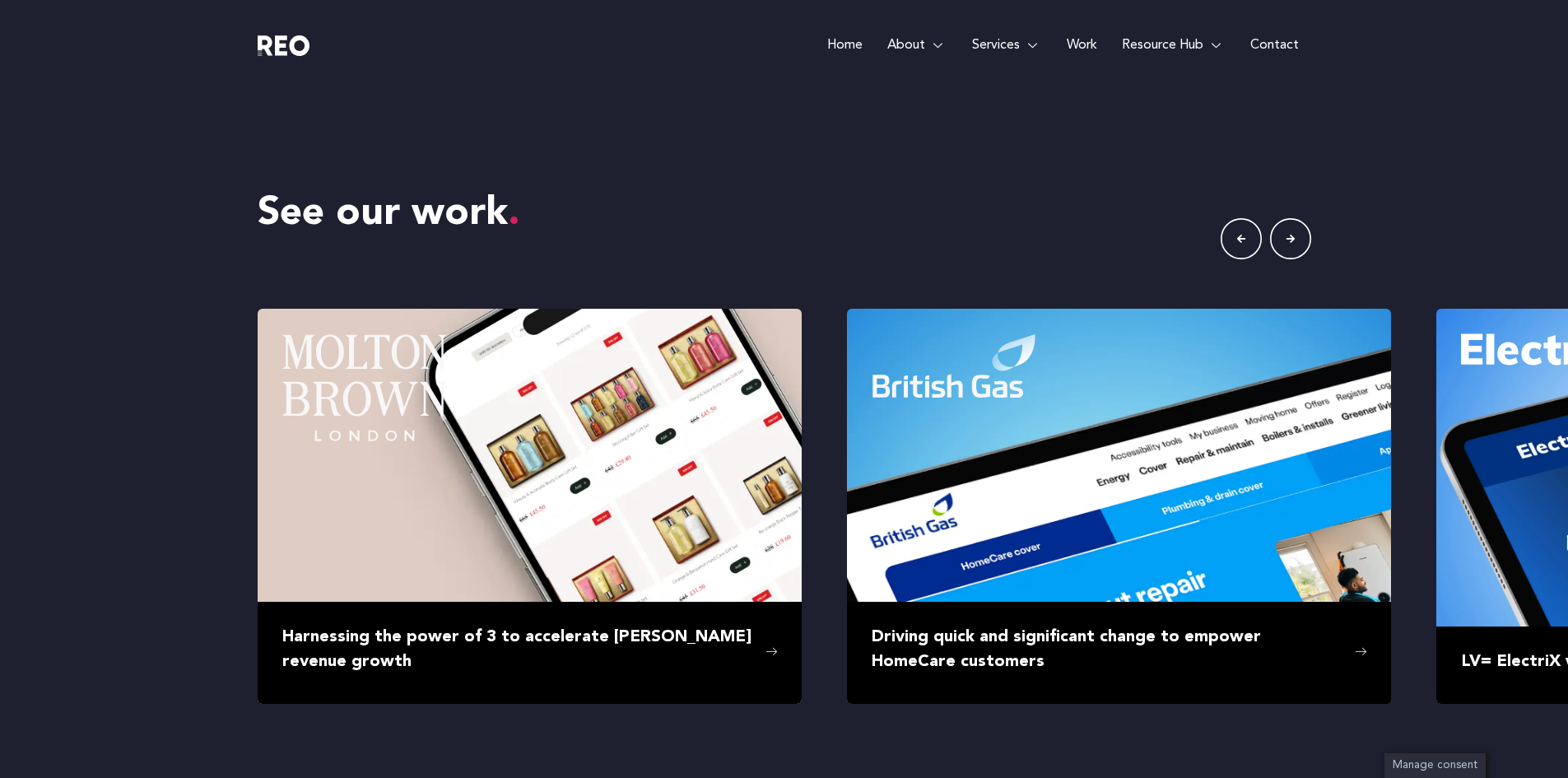
click at [1293, 236] on icon "button" at bounding box center [1290, 239] width 41 height 41
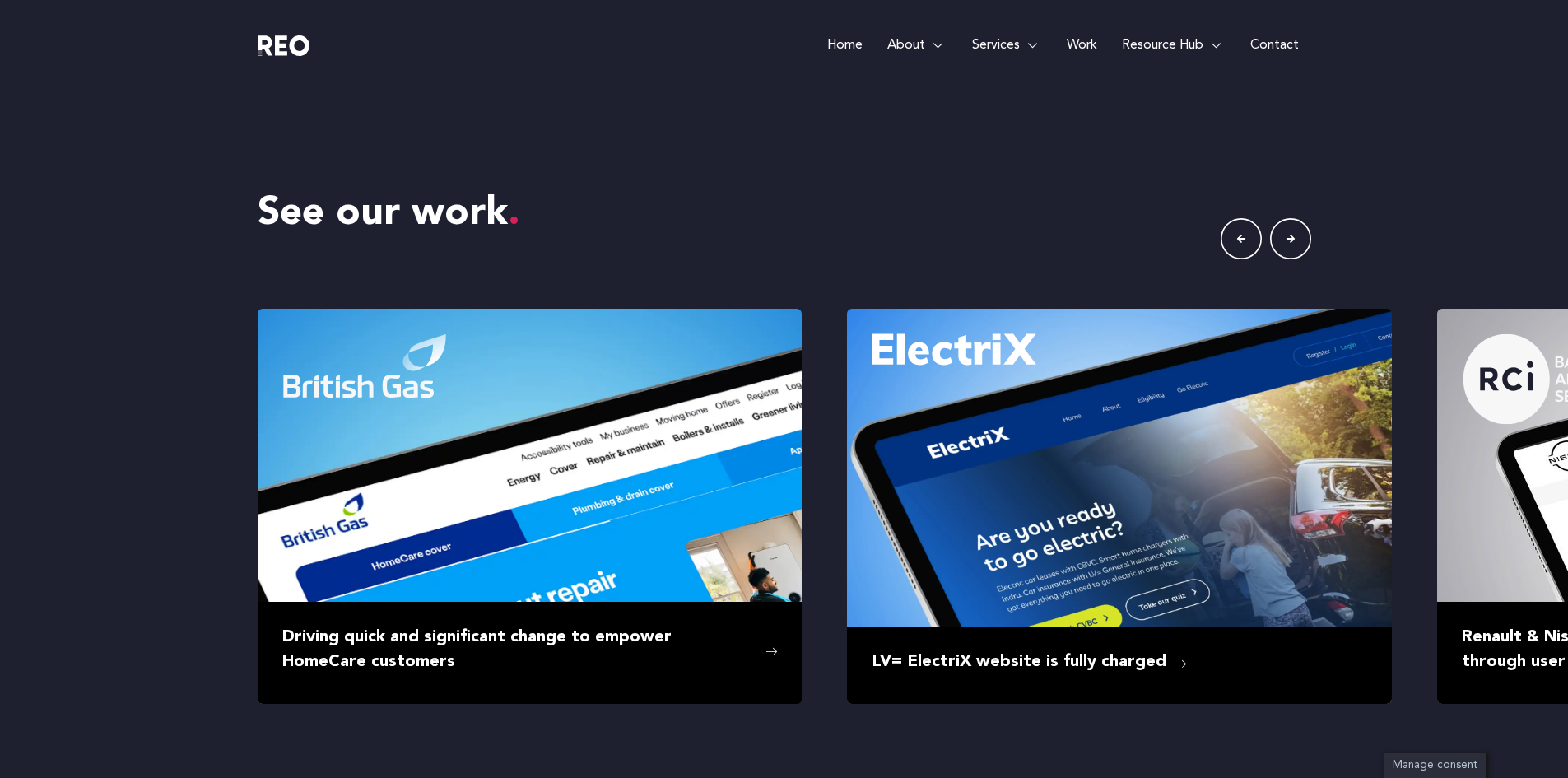
click at [1293, 236] on icon "button" at bounding box center [1290, 239] width 41 height 41
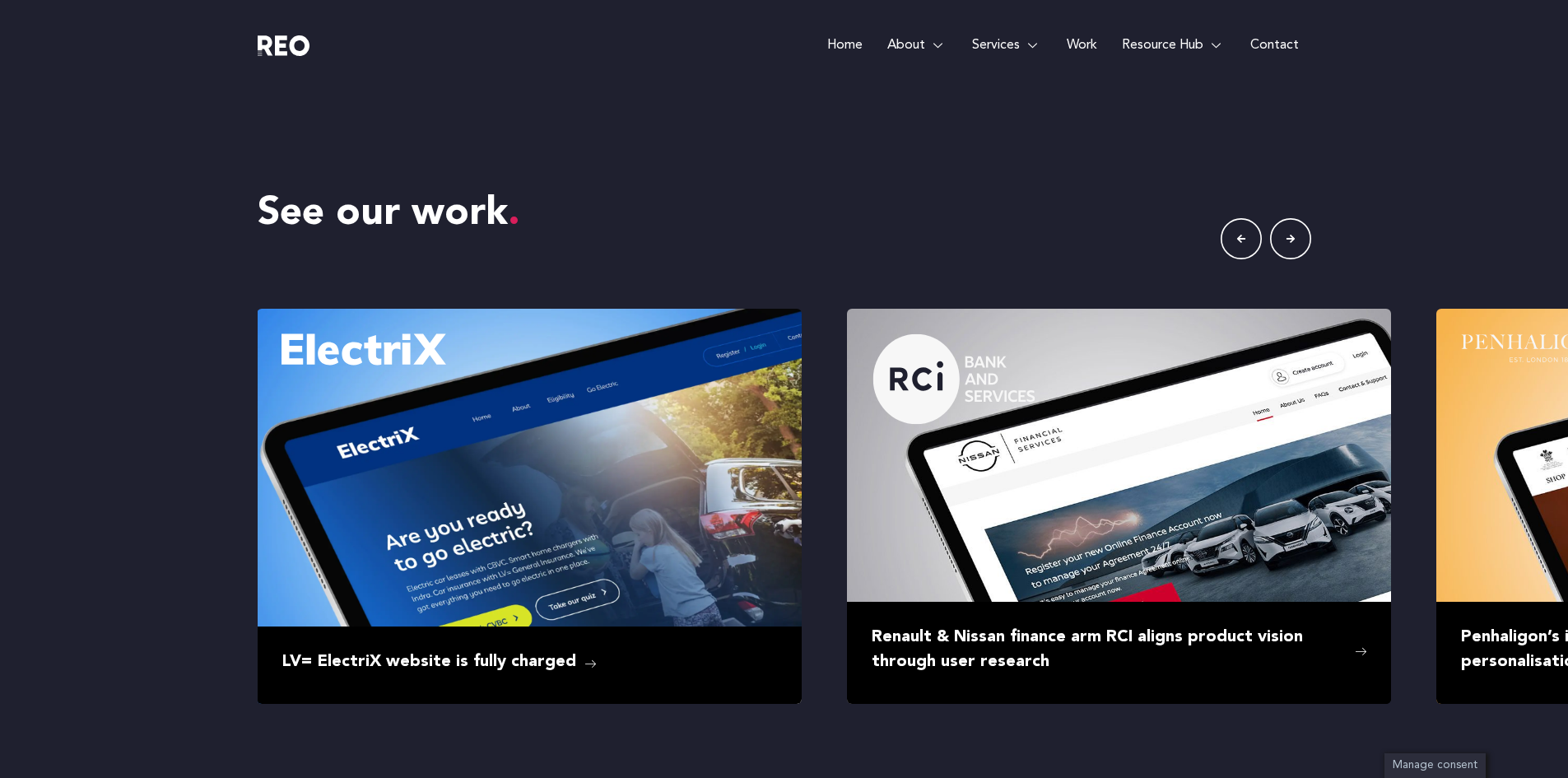
click at [1293, 236] on icon "button" at bounding box center [1290, 239] width 41 height 41
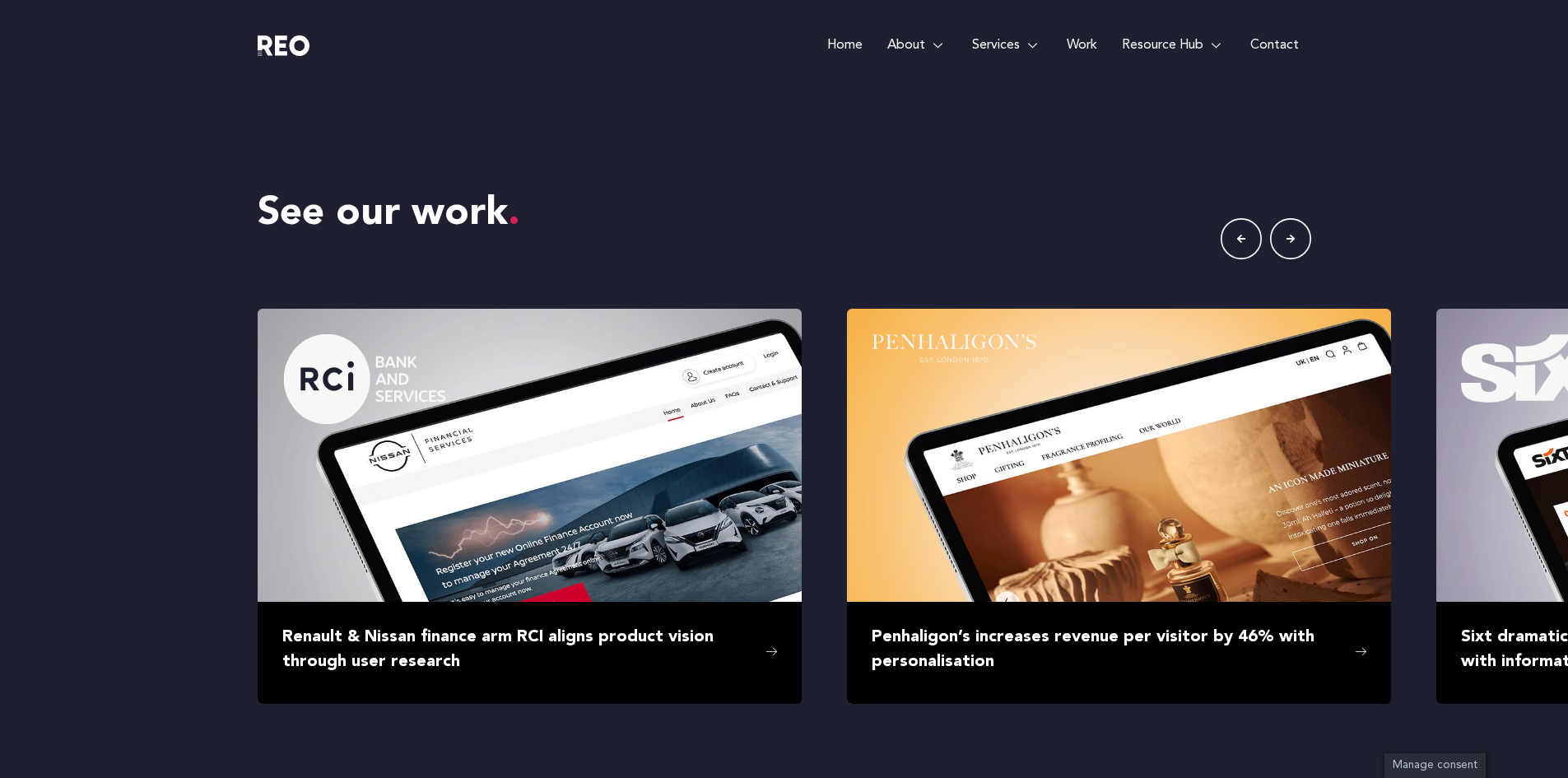
click at [1293, 236] on icon "button" at bounding box center [1290, 239] width 41 height 41
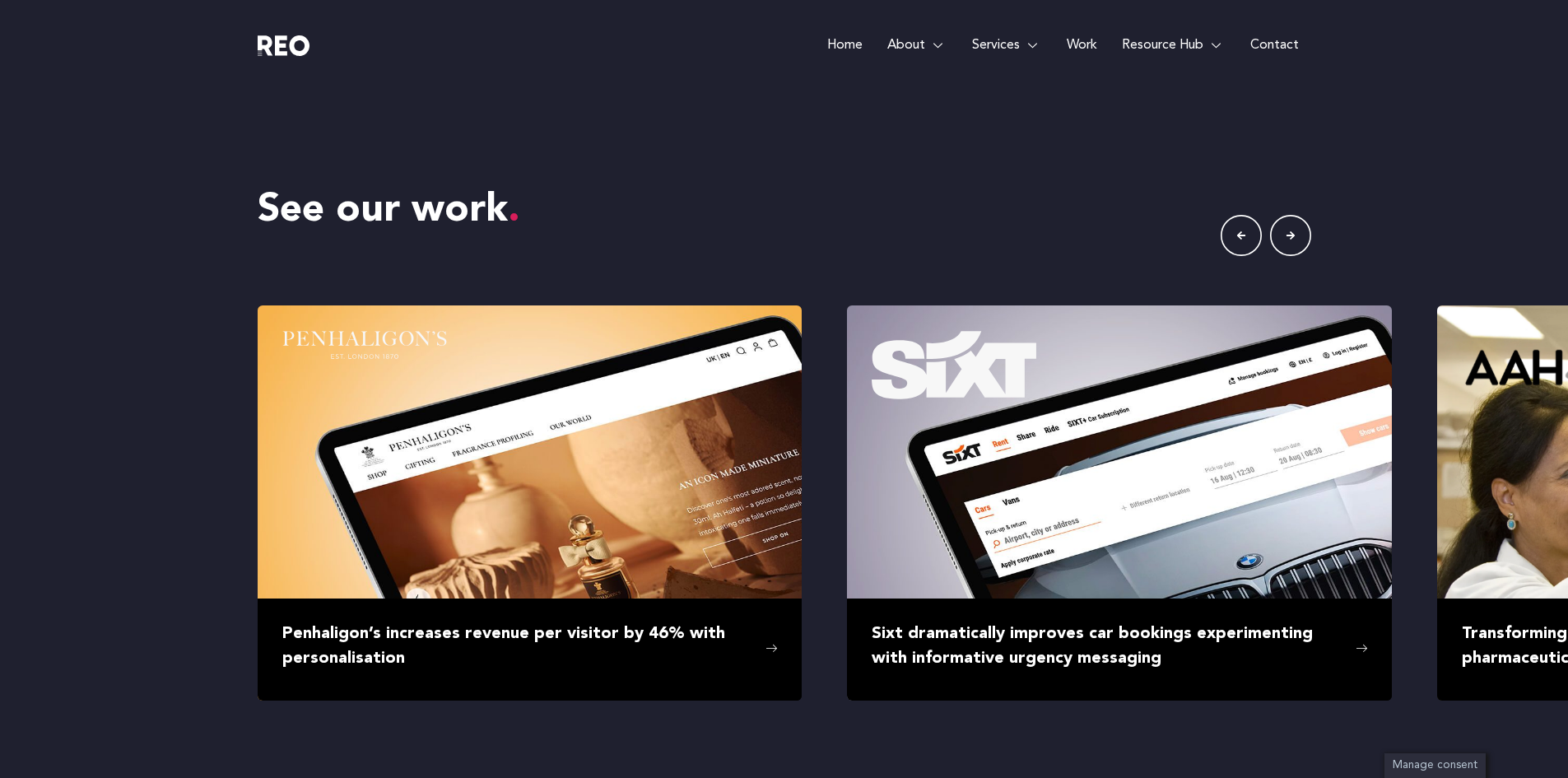
scroll to position [2888, 0]
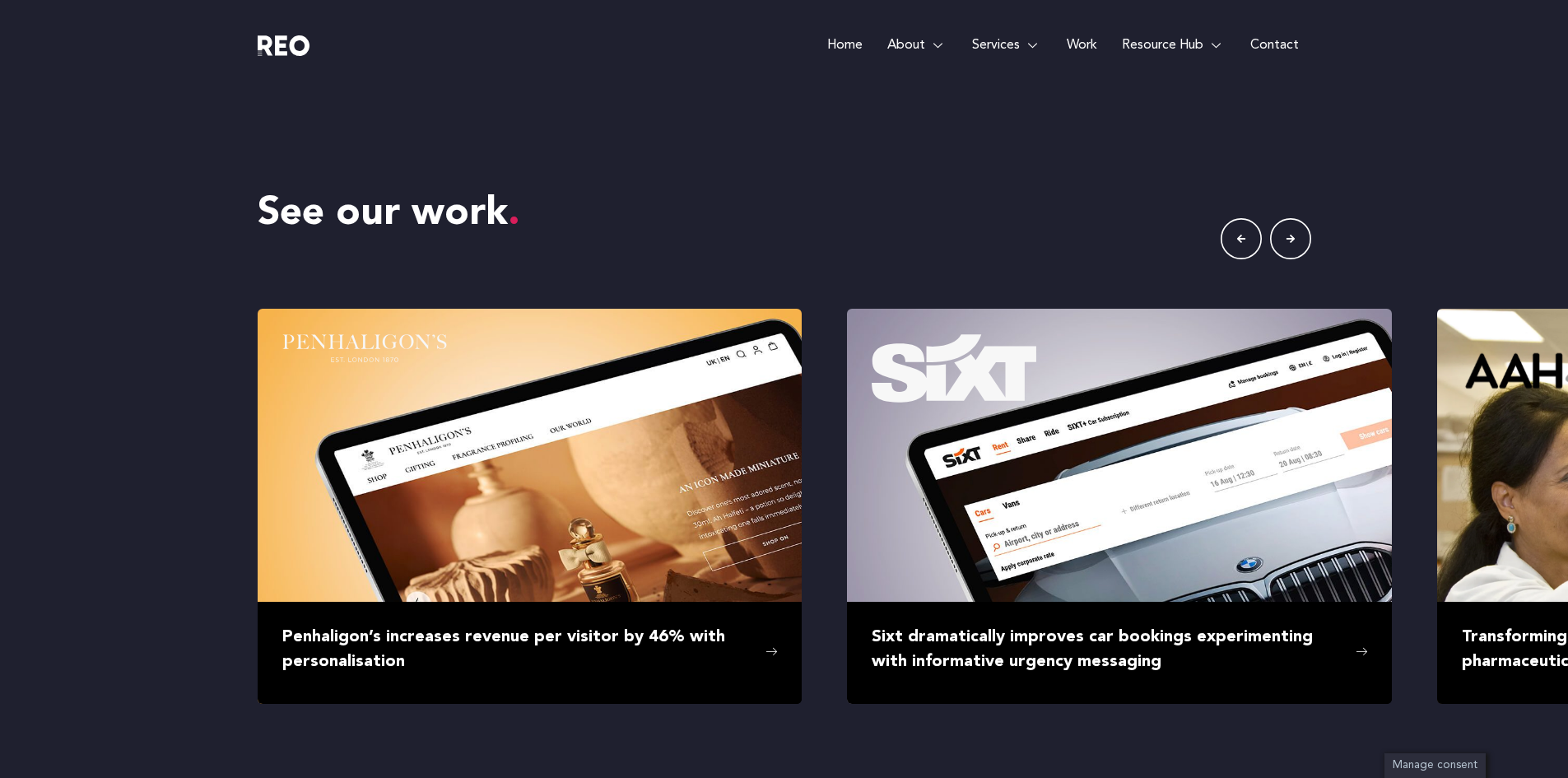
click at [1293, 236] on icon "button" at bounding box center [1290, 239] width 41 height 41
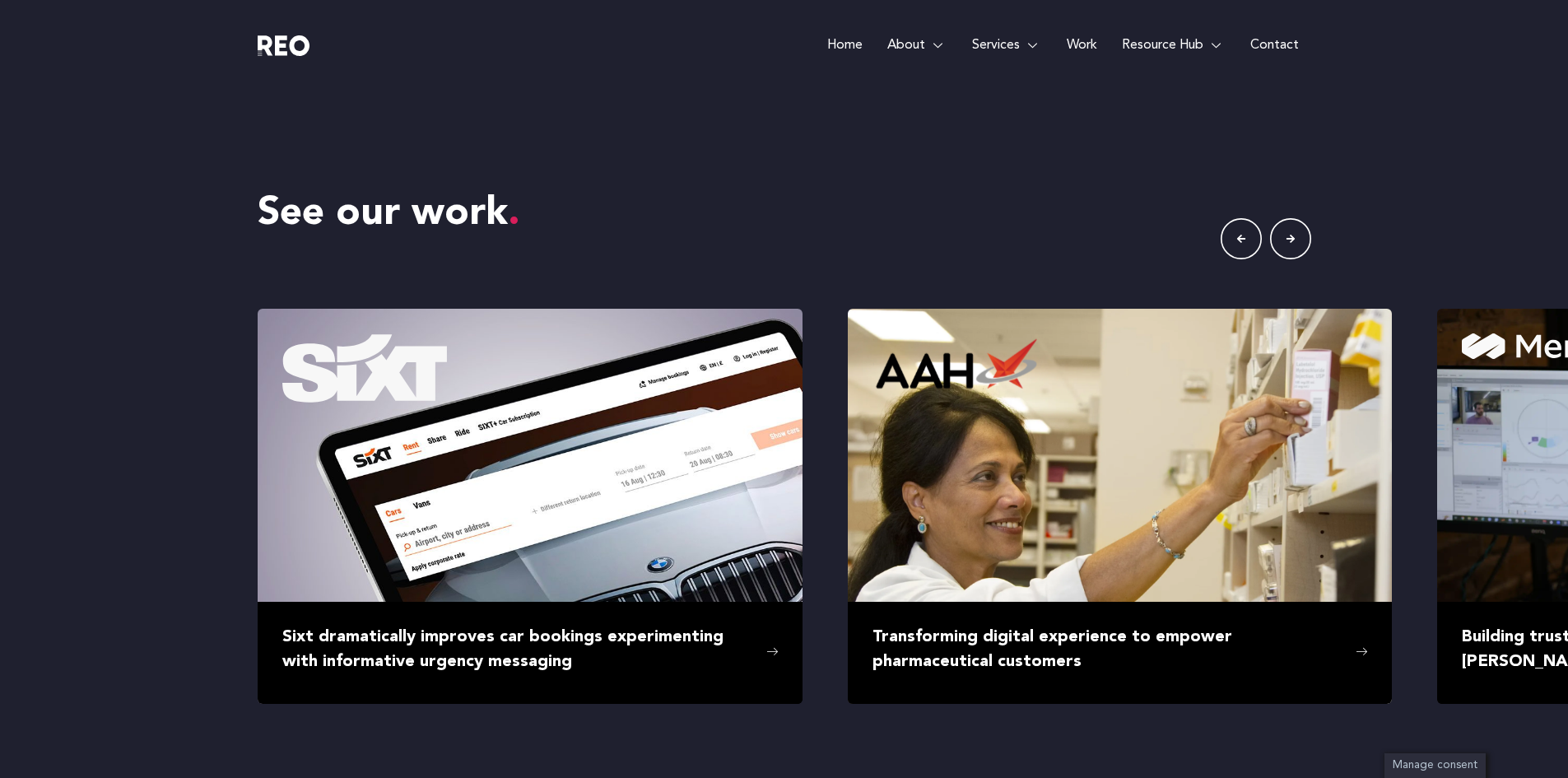
click at [1293, 236] on icon "button" at bounding box center [1290, 239] width 41 height 41
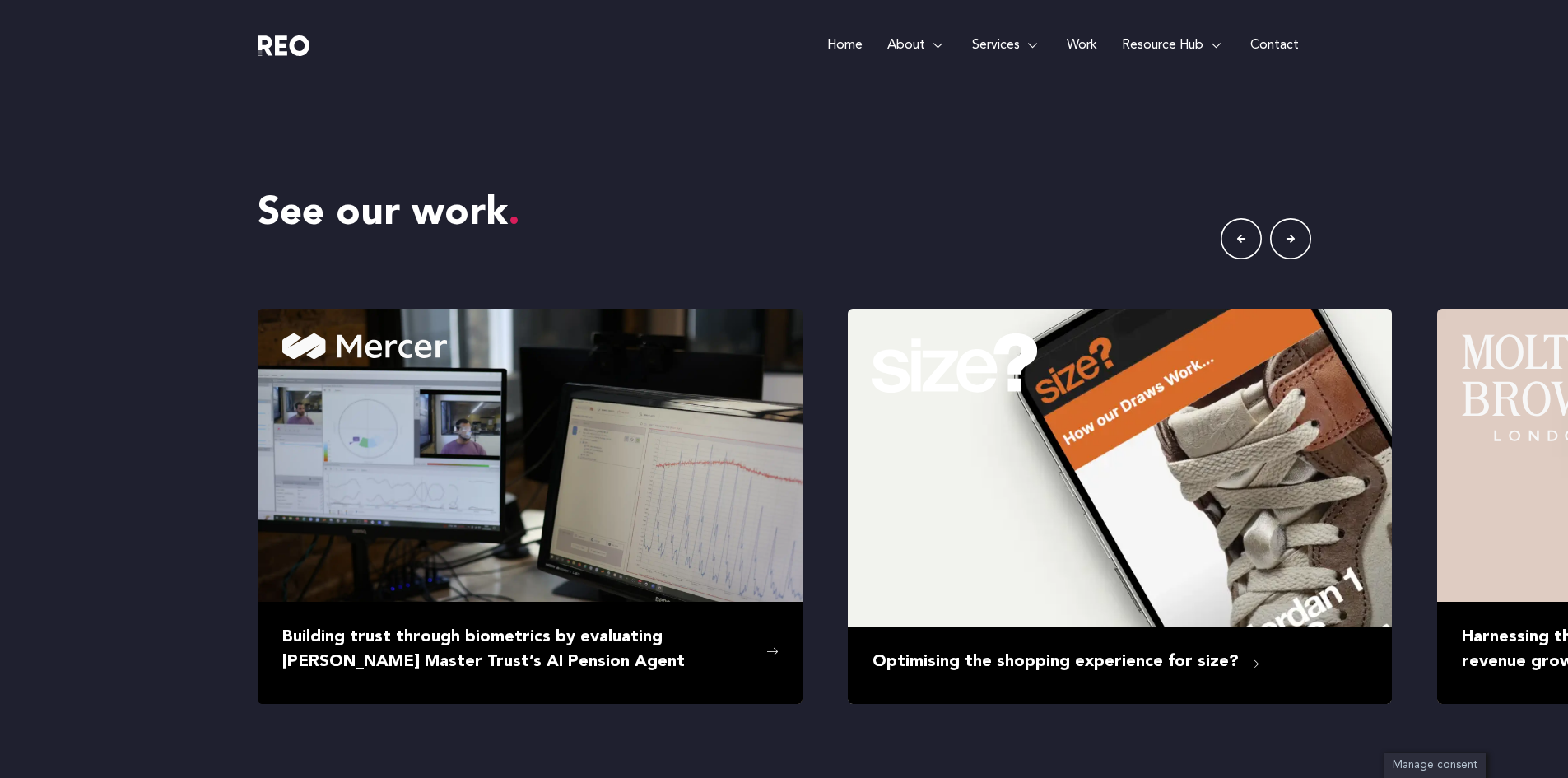
click at [1293, 236] on icon "button" at bounding box center [1290, 239] width 41 height 41
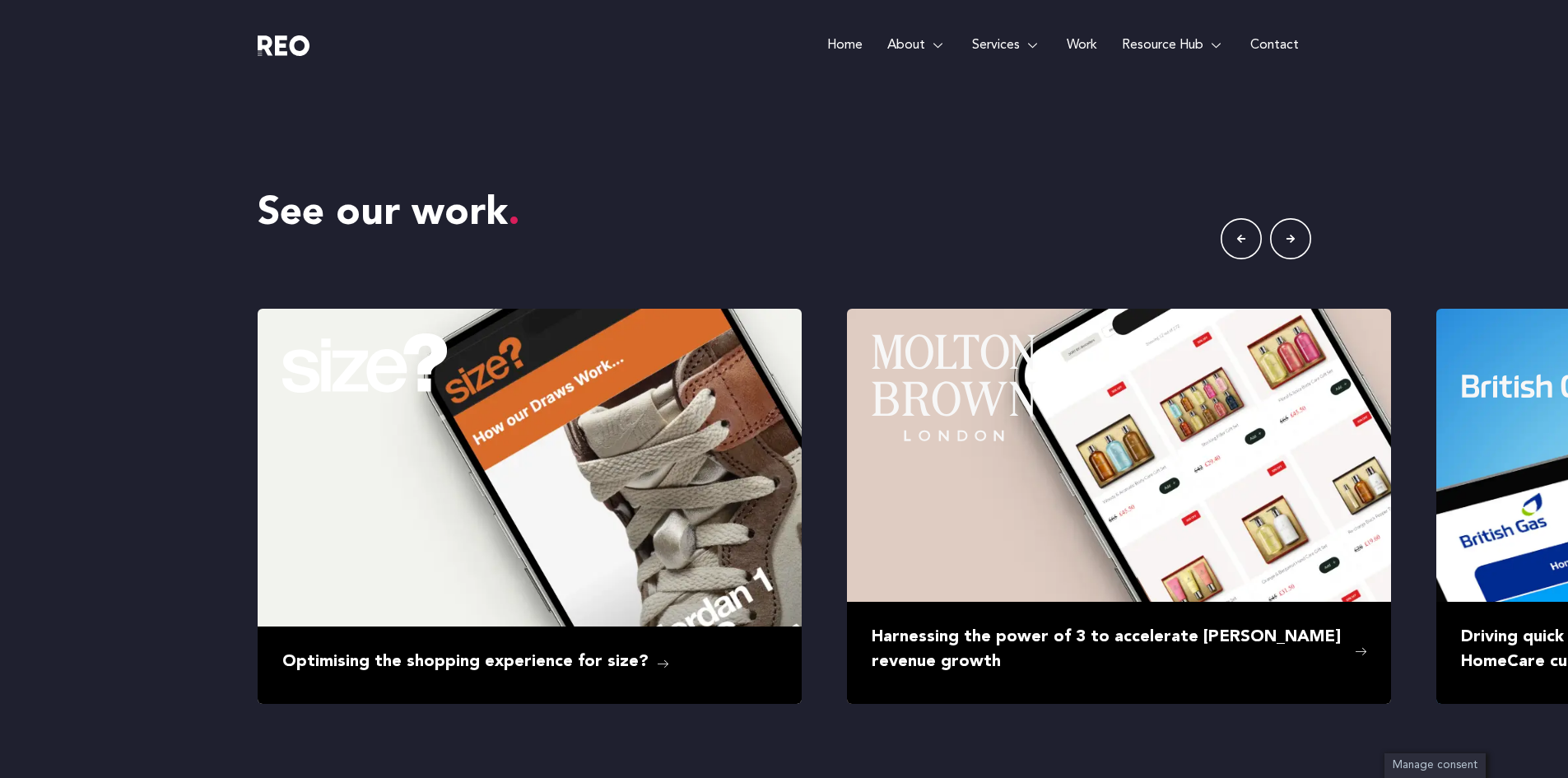
click at [1293, 236] on icon "button" at bounding box center [1290, 239] width 41 height 41
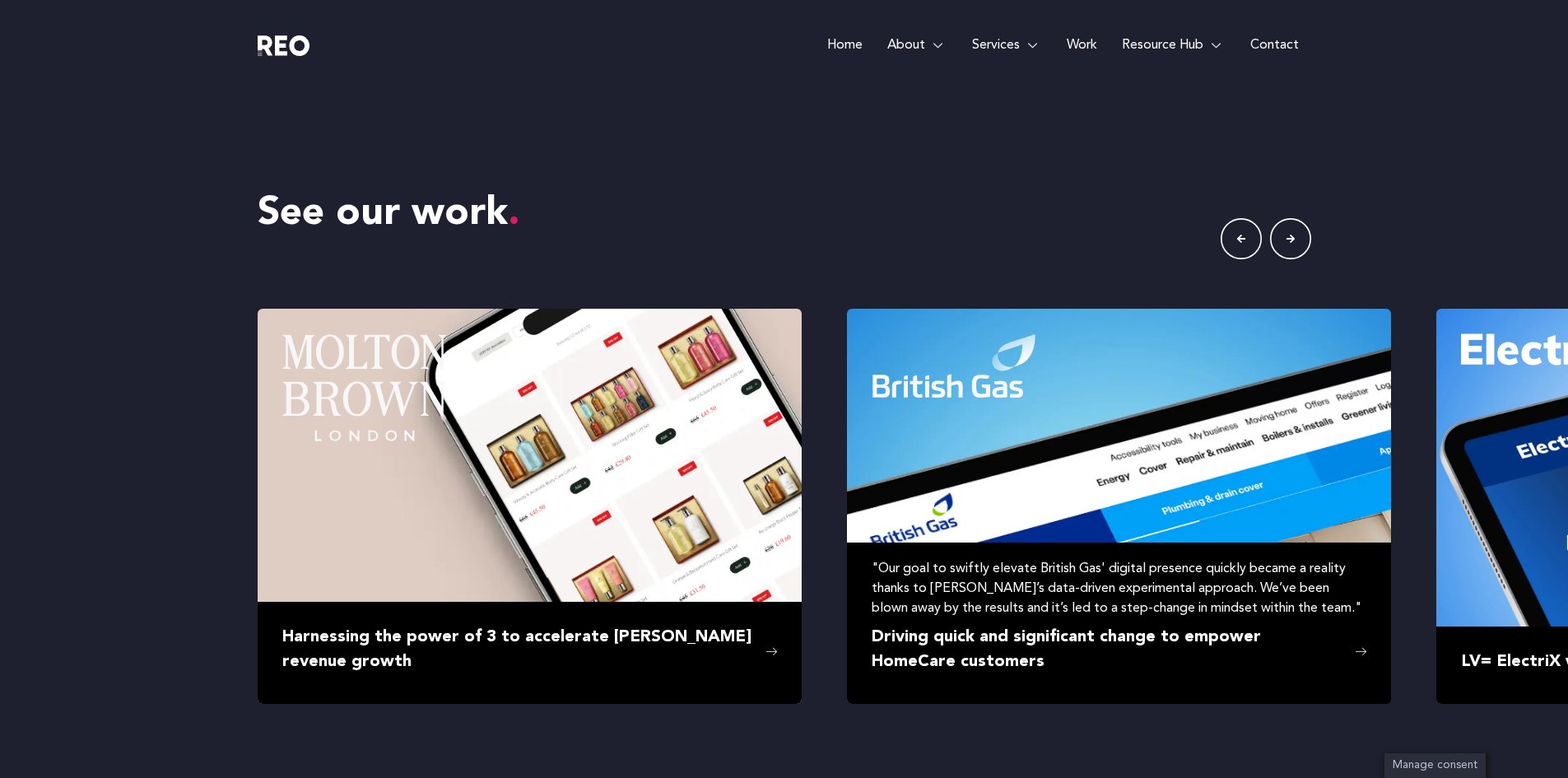
click at [1085, 412] on img at bounding box center [1119, 506] width 544 height 395
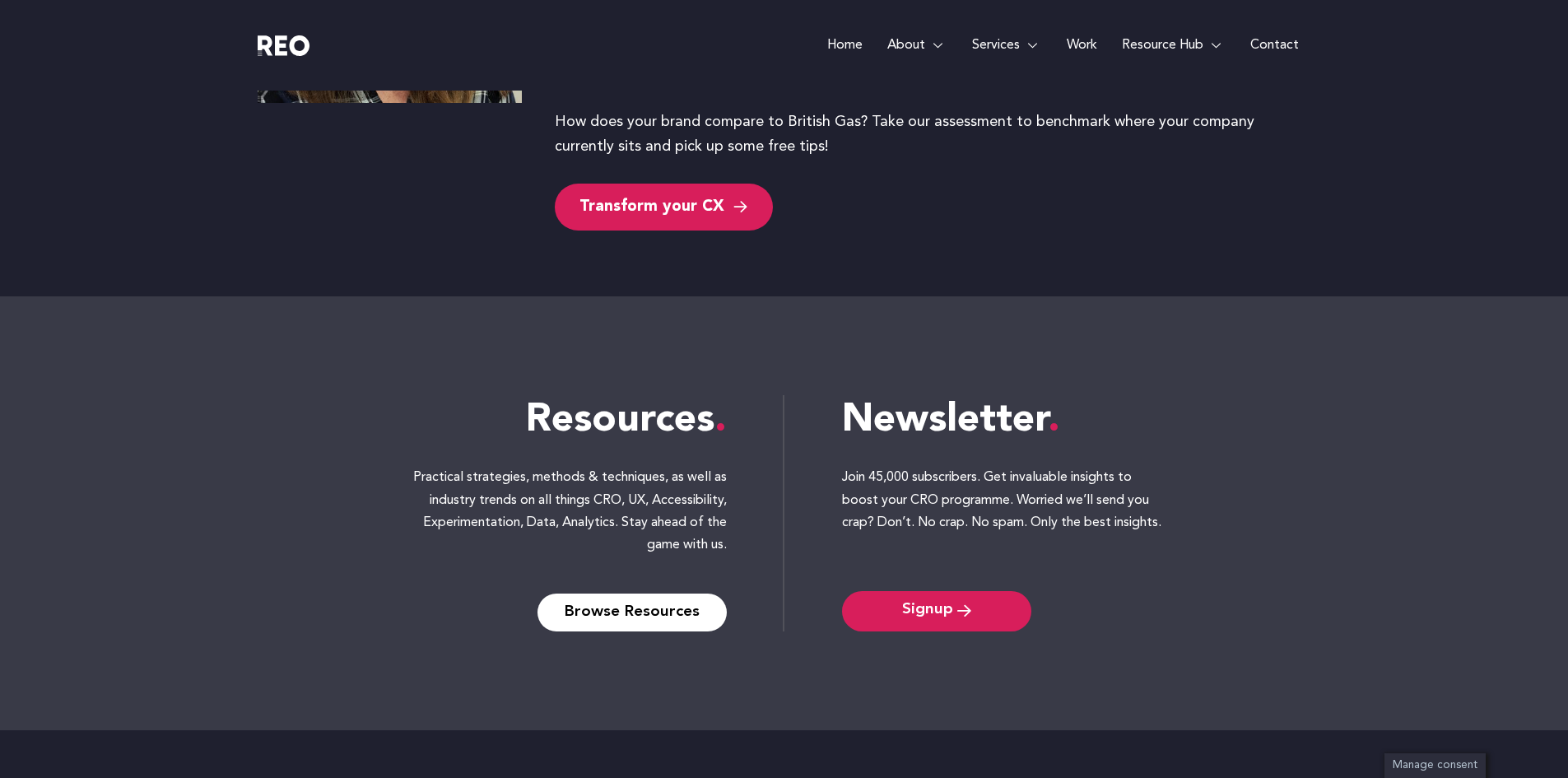
scroll to position [6623, 0]
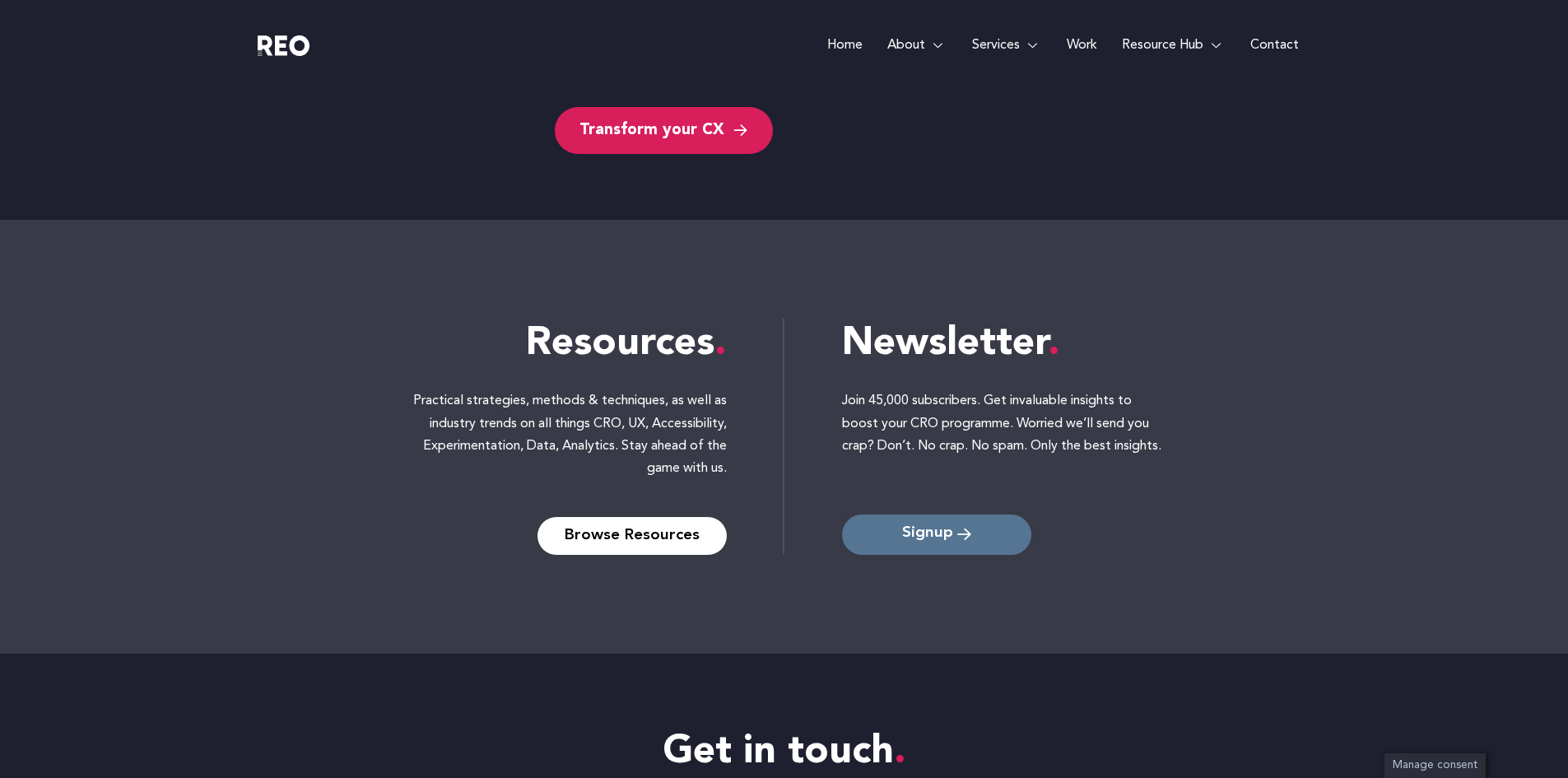
click at [958, 527] on icon at bounding box center [964, 535] width 14 height 16
click at [991, 527] on span "Signup" at bounding box center [936, 535] width 140 height 16
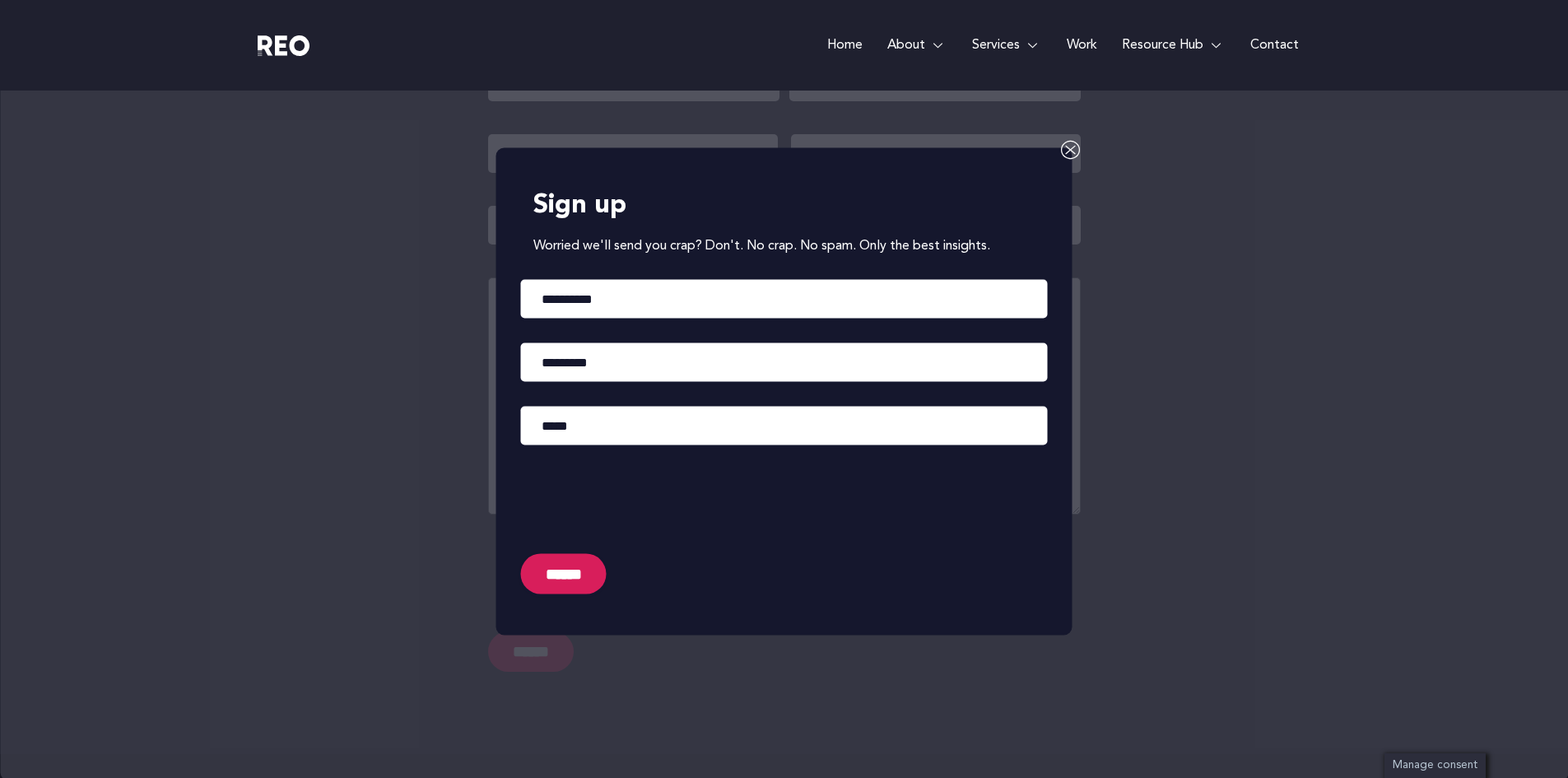
scroll to position [7412, 0]
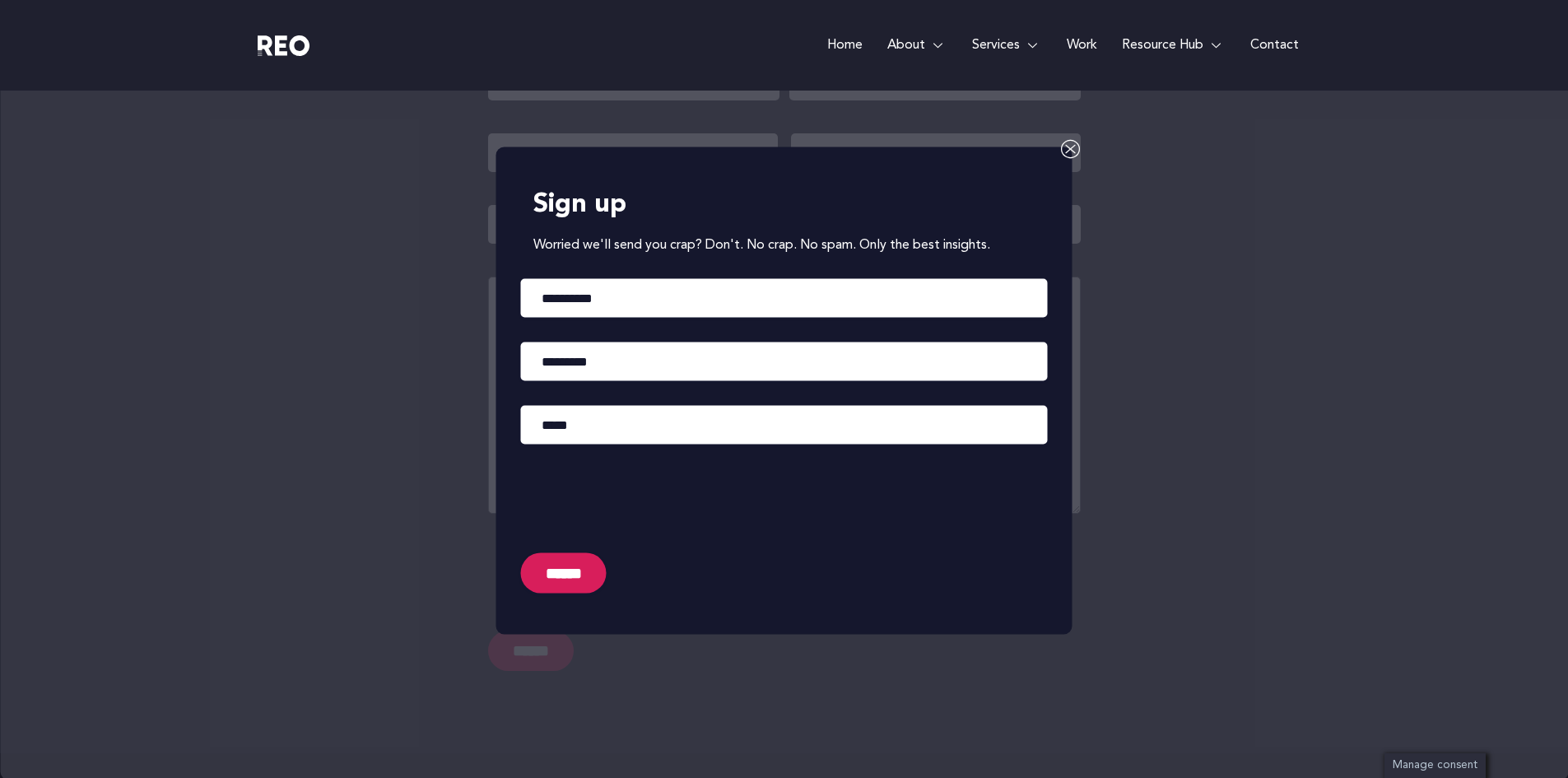
click at [588, 554] on input "******" at bounding box center [564, 574] width 85 height 40
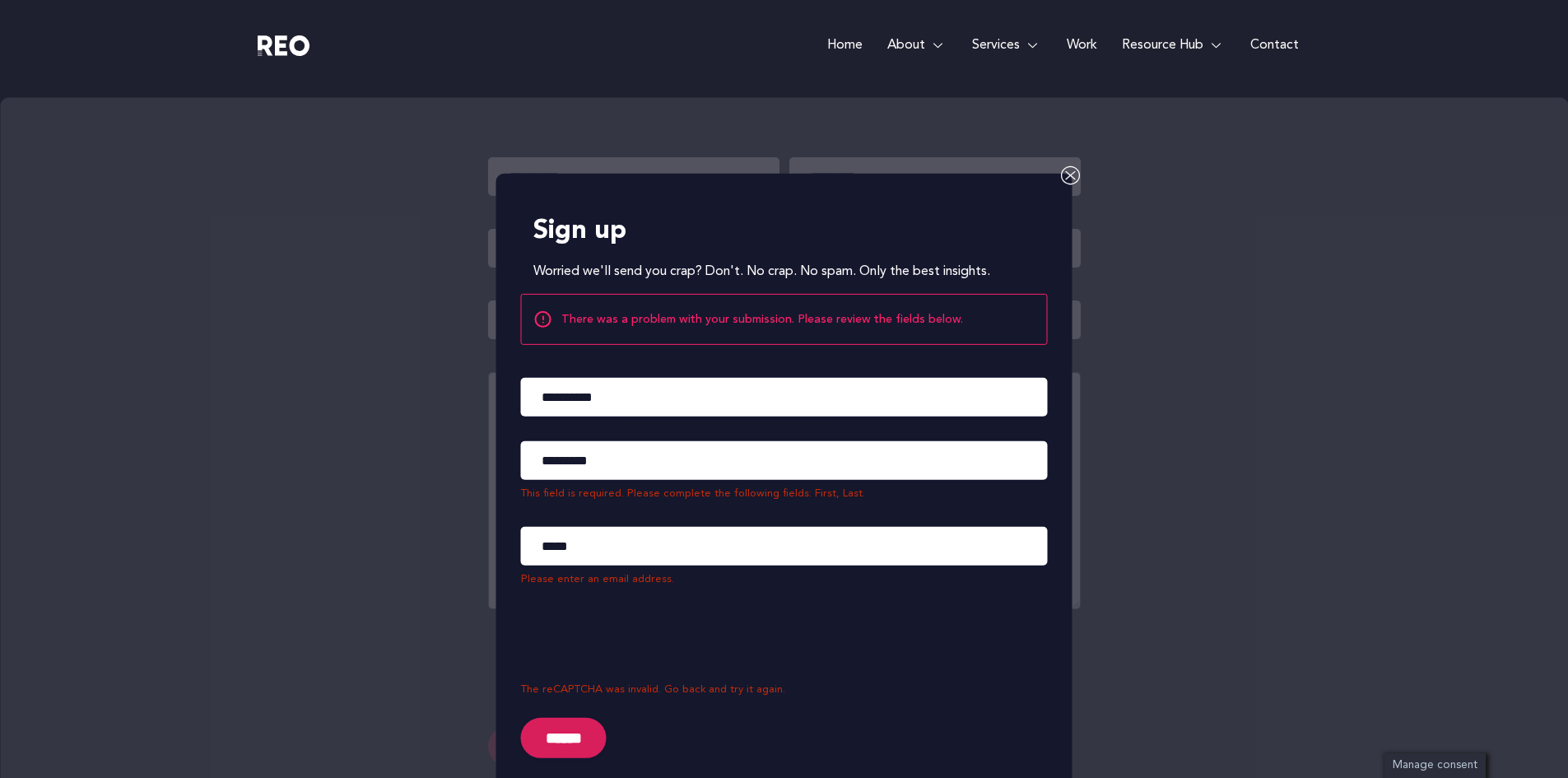
scroll to position [7316, 0]
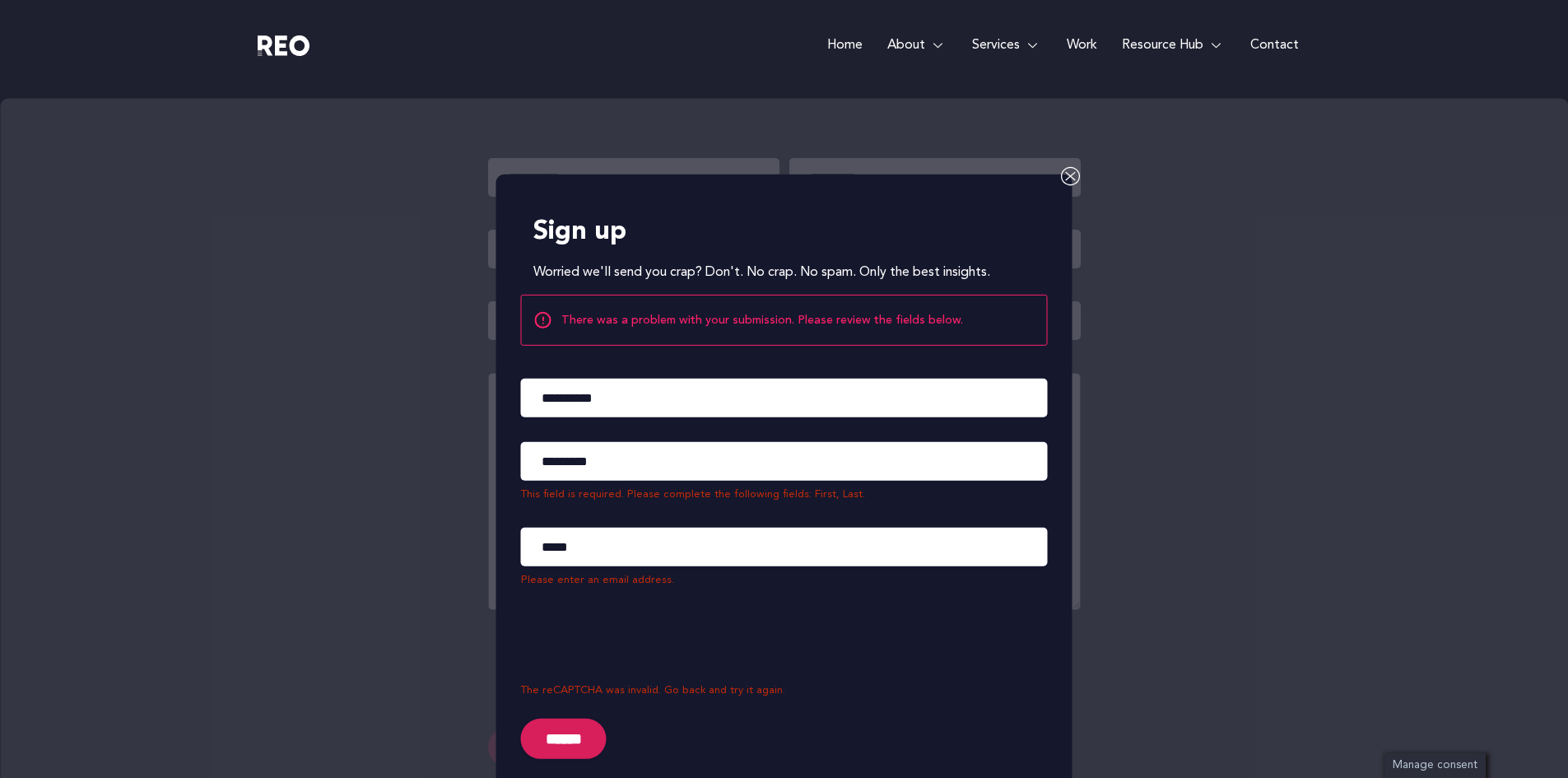
click at [1073, 166] on icon at bounding box center [1071, 176] width 20 height 20
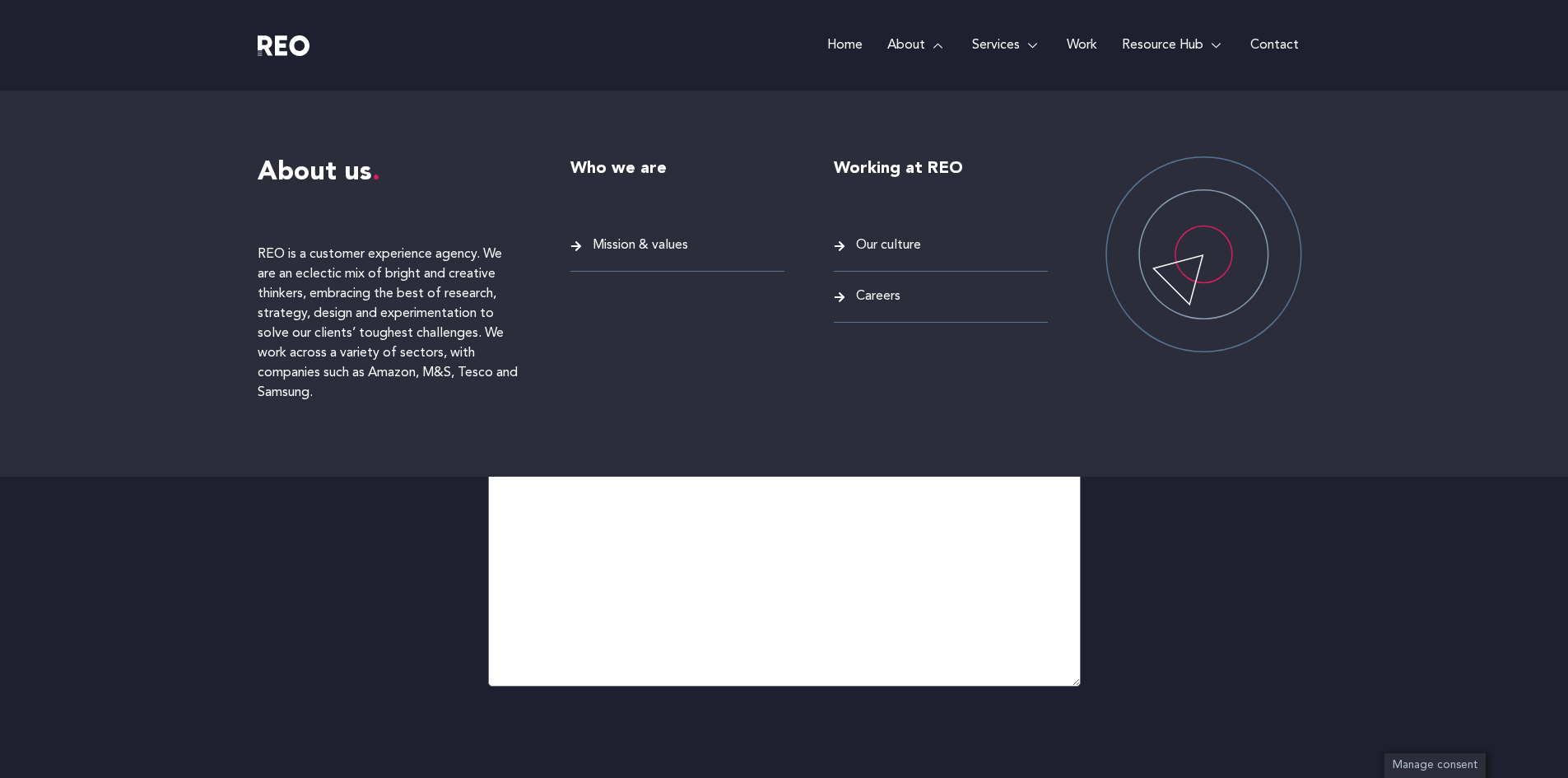
scroll to position [7235, 0]
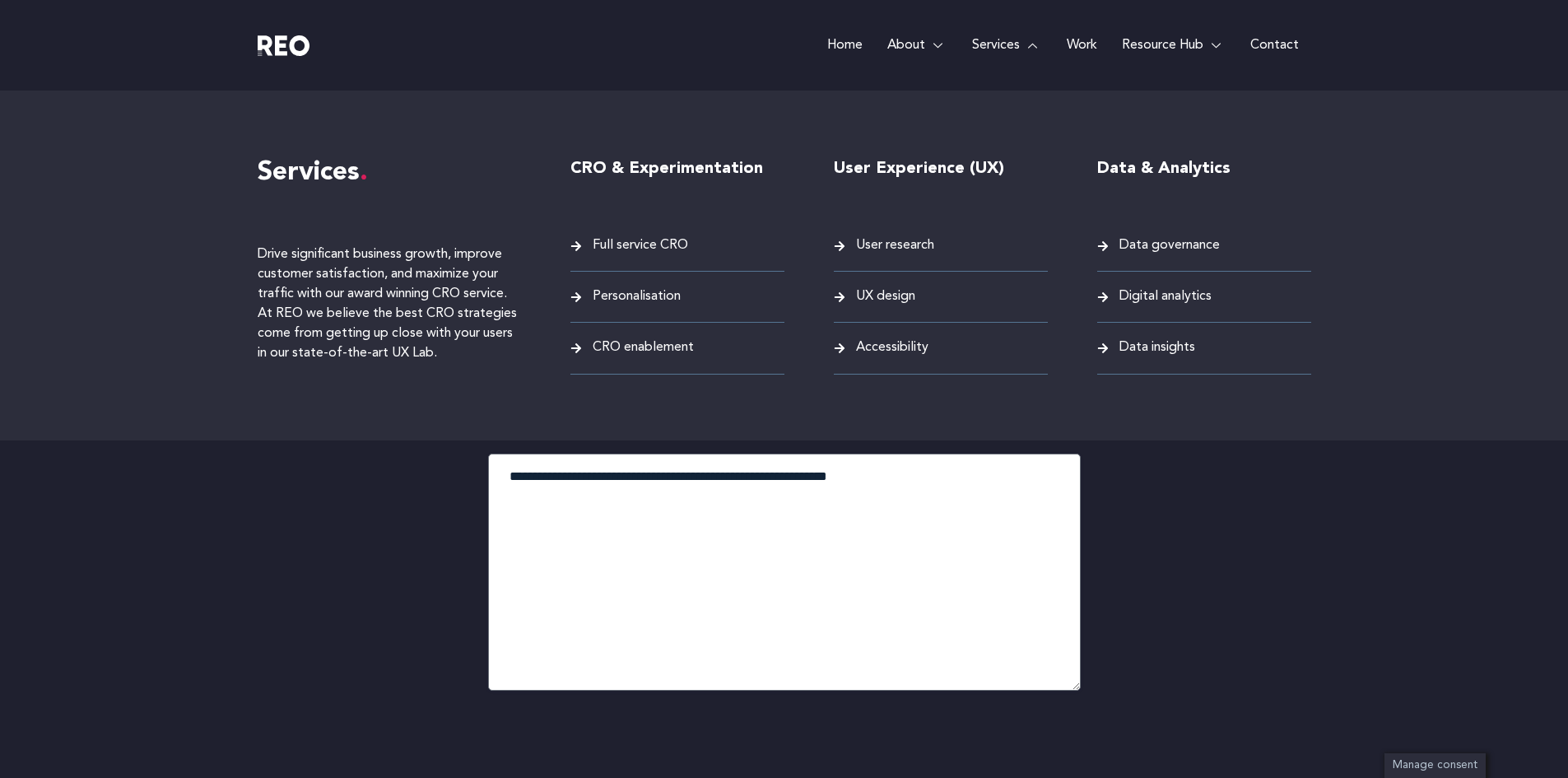
click at [916, 246] on span "User research" at bounding box center [893, 246] width 83 height 22
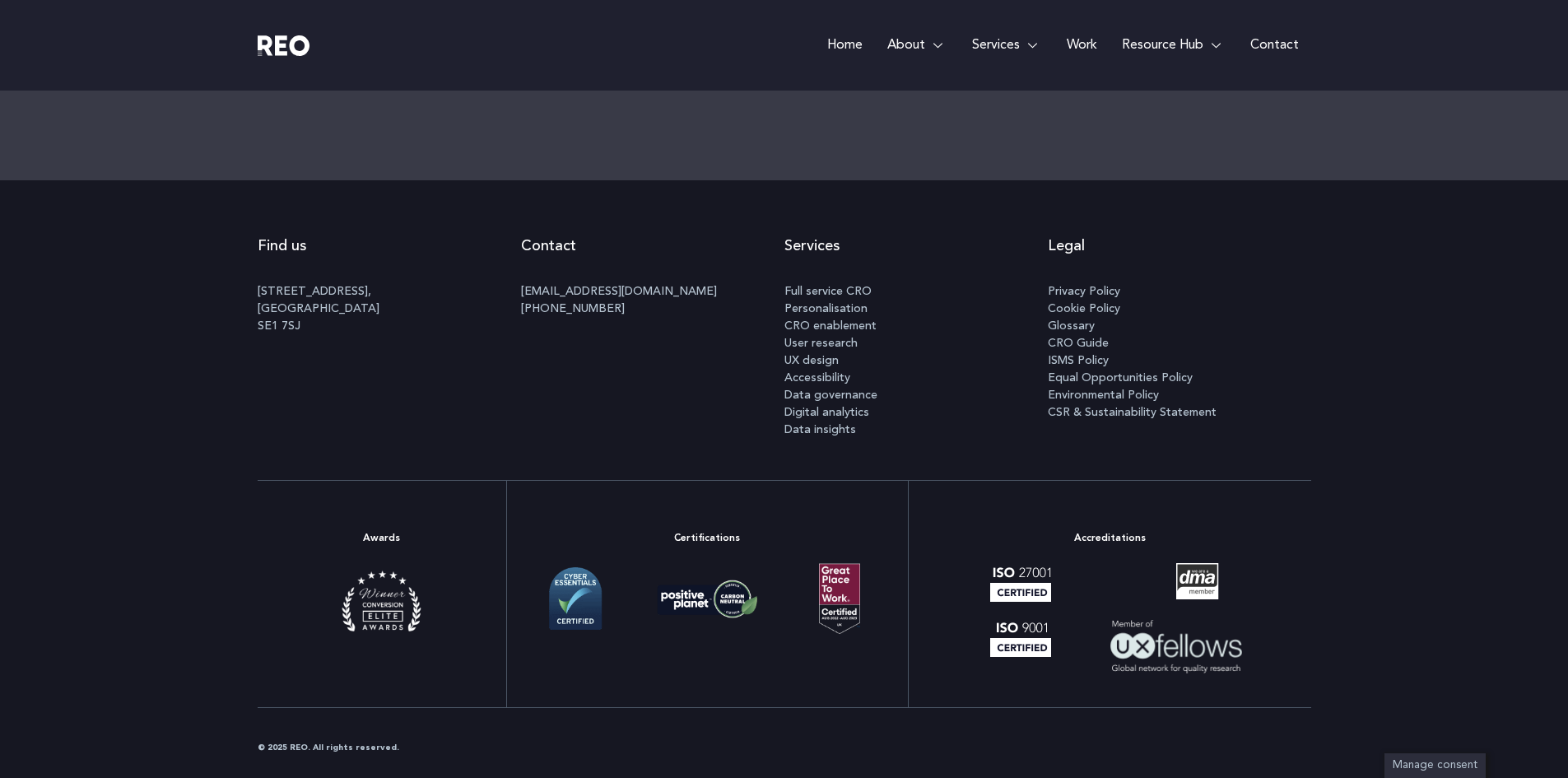
scroll to position [5049, 0]
click at [848, 413] on span "Digital analytics" at bounding box center [826, 412] width 84 height 17
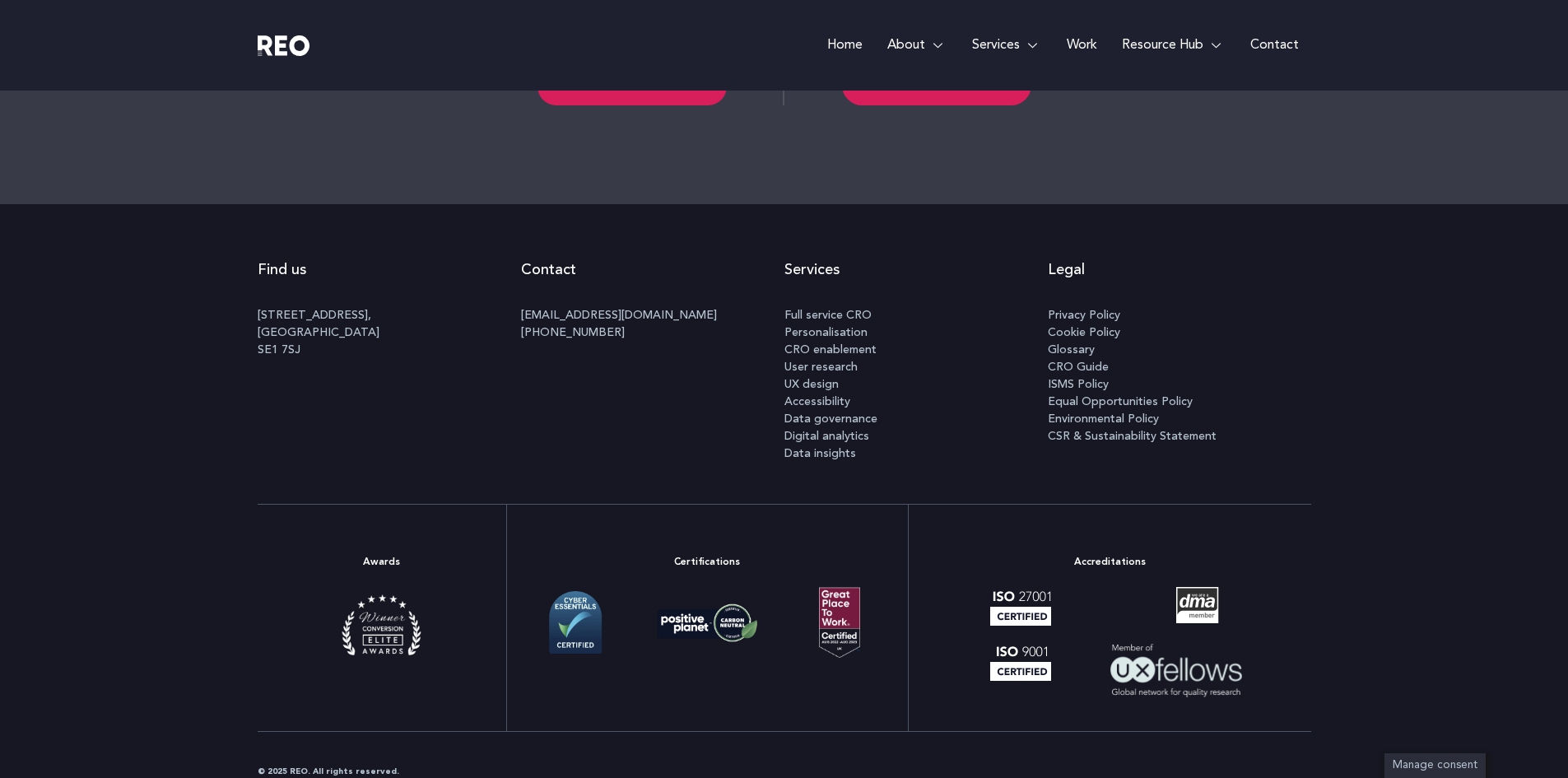
click at [631, 93] on span "Browse Resources" at bounding box center [632, 86] width 135 height 13
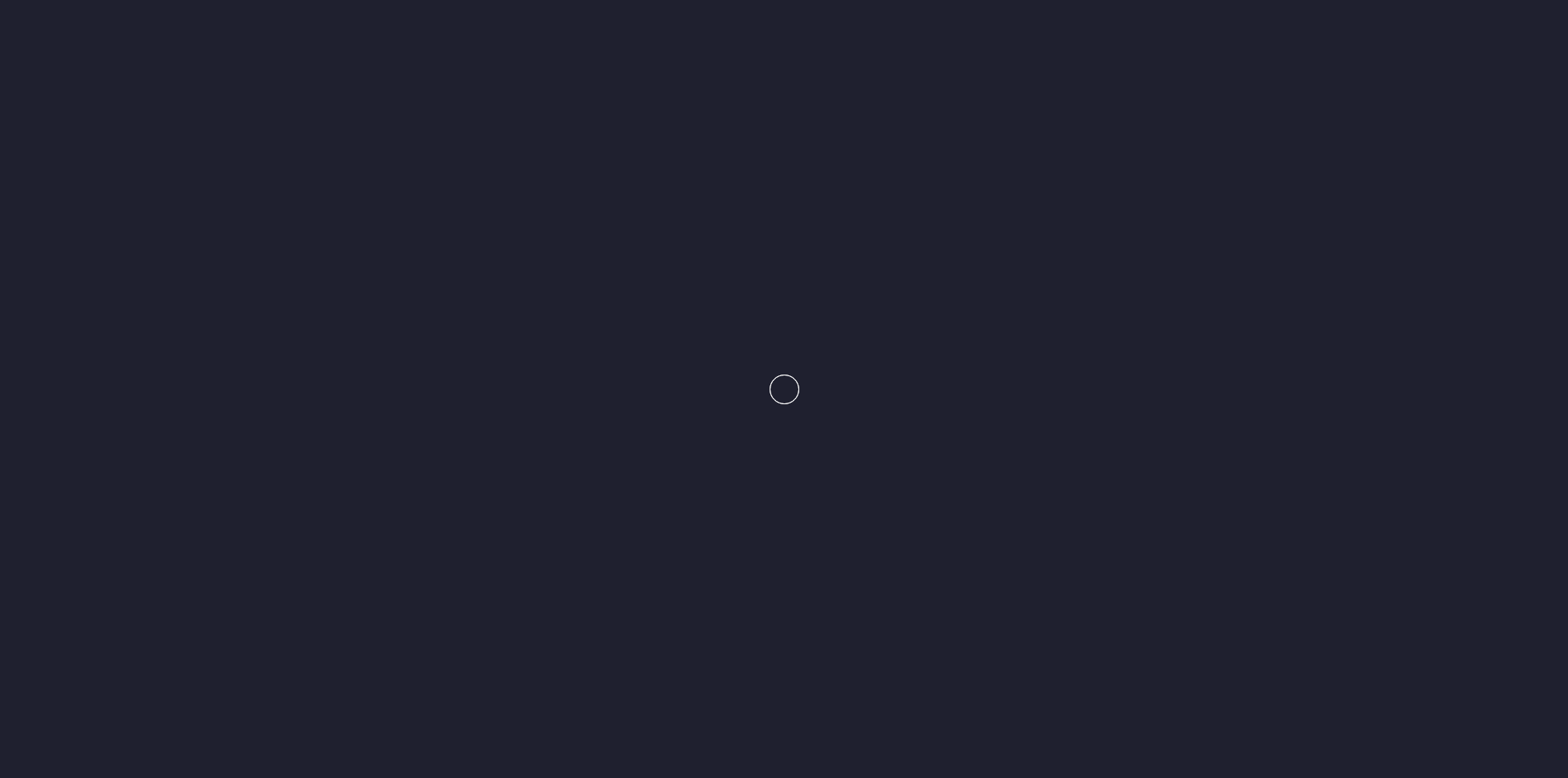
scroll to position [5080, 0]
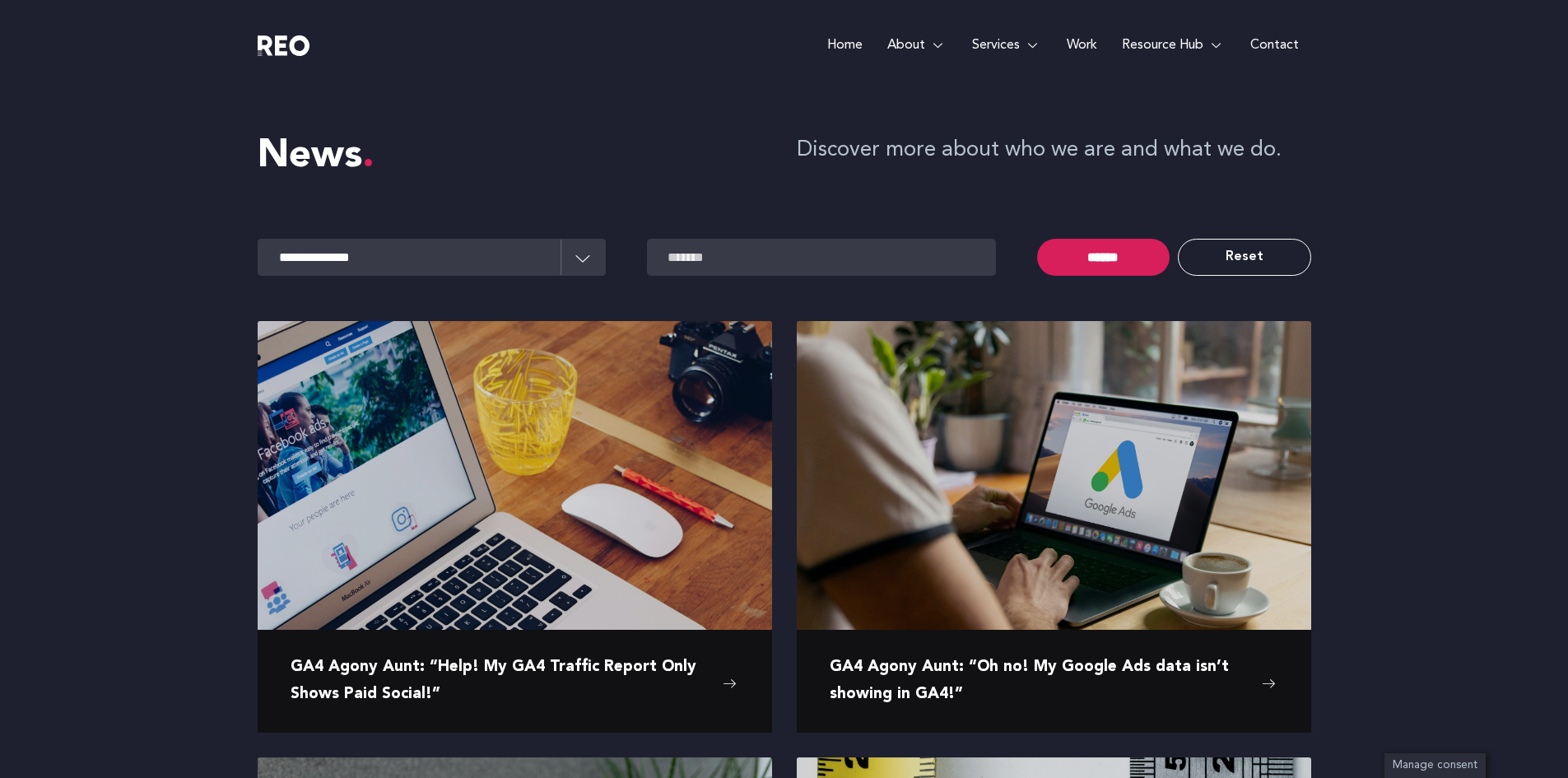
click at [1236, 256] on link "Reset" at bounding box center [1244, 257] width 132 height 37
click at [1071, 45] on link "Work" at bounding box center [1082, 45] width 55 height 91
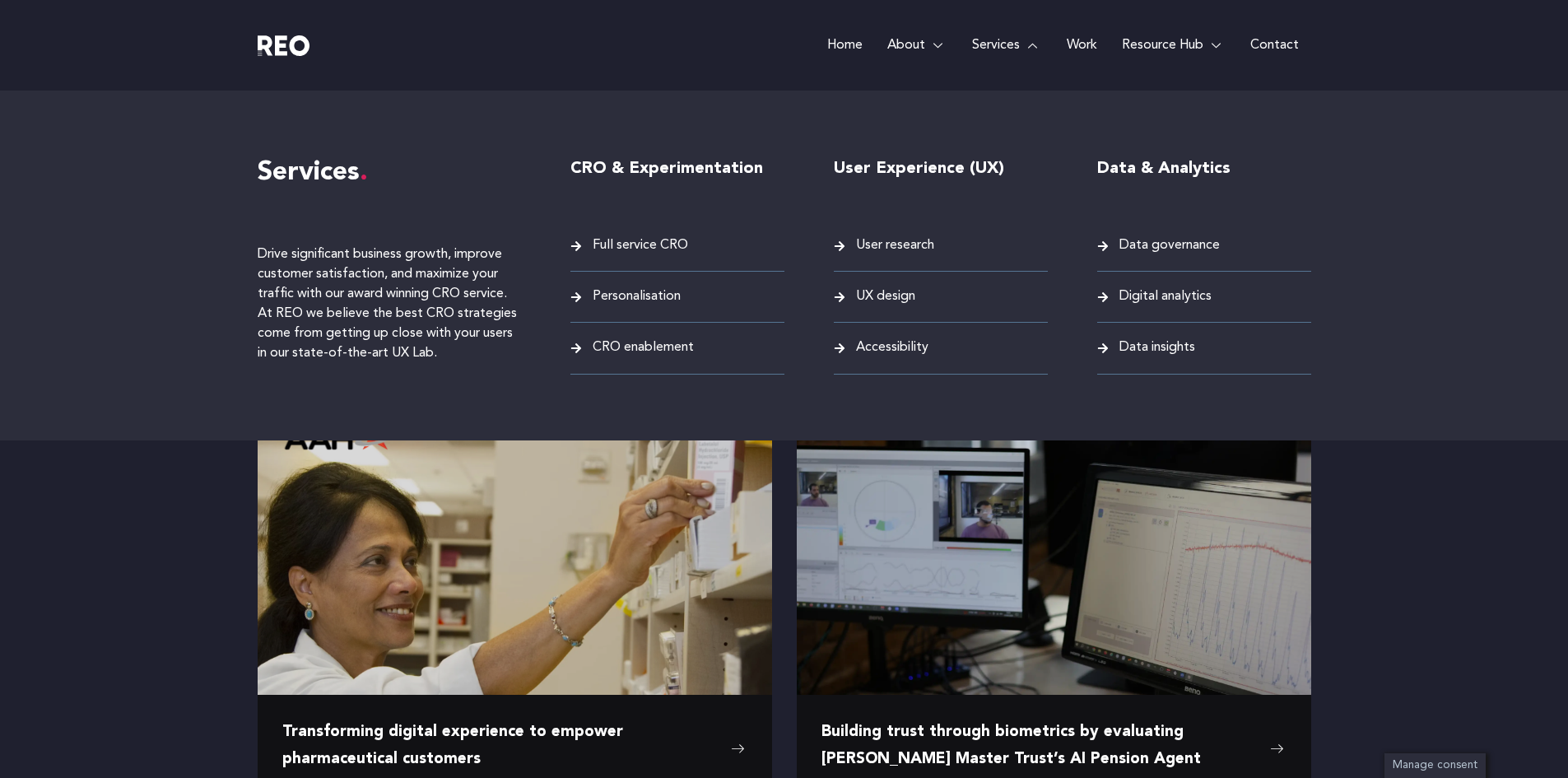
click at [898, 290] on span "UX design" at bounding box center [883, 297] width 63 height 22
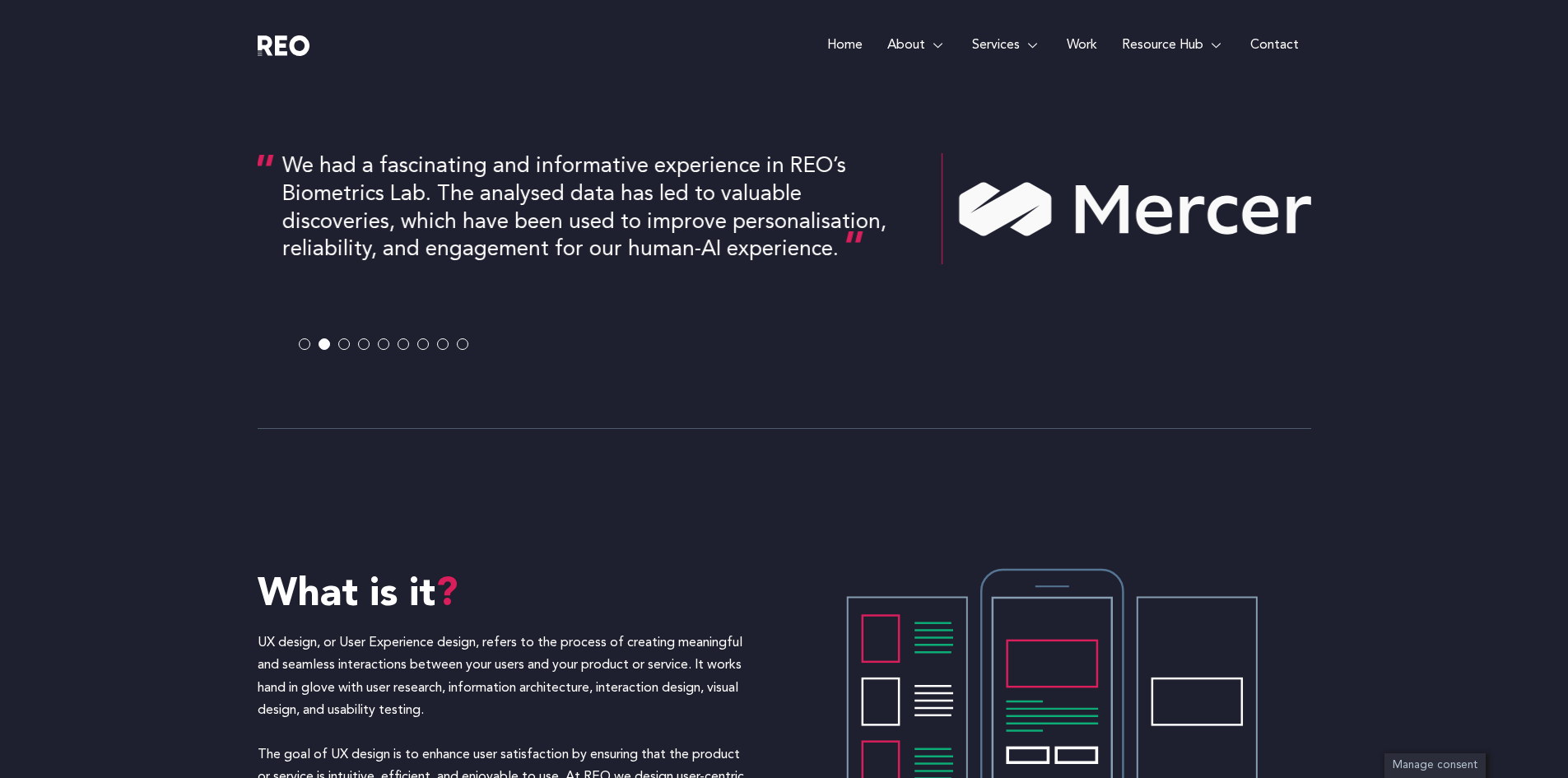
scroll to position [932, 0]
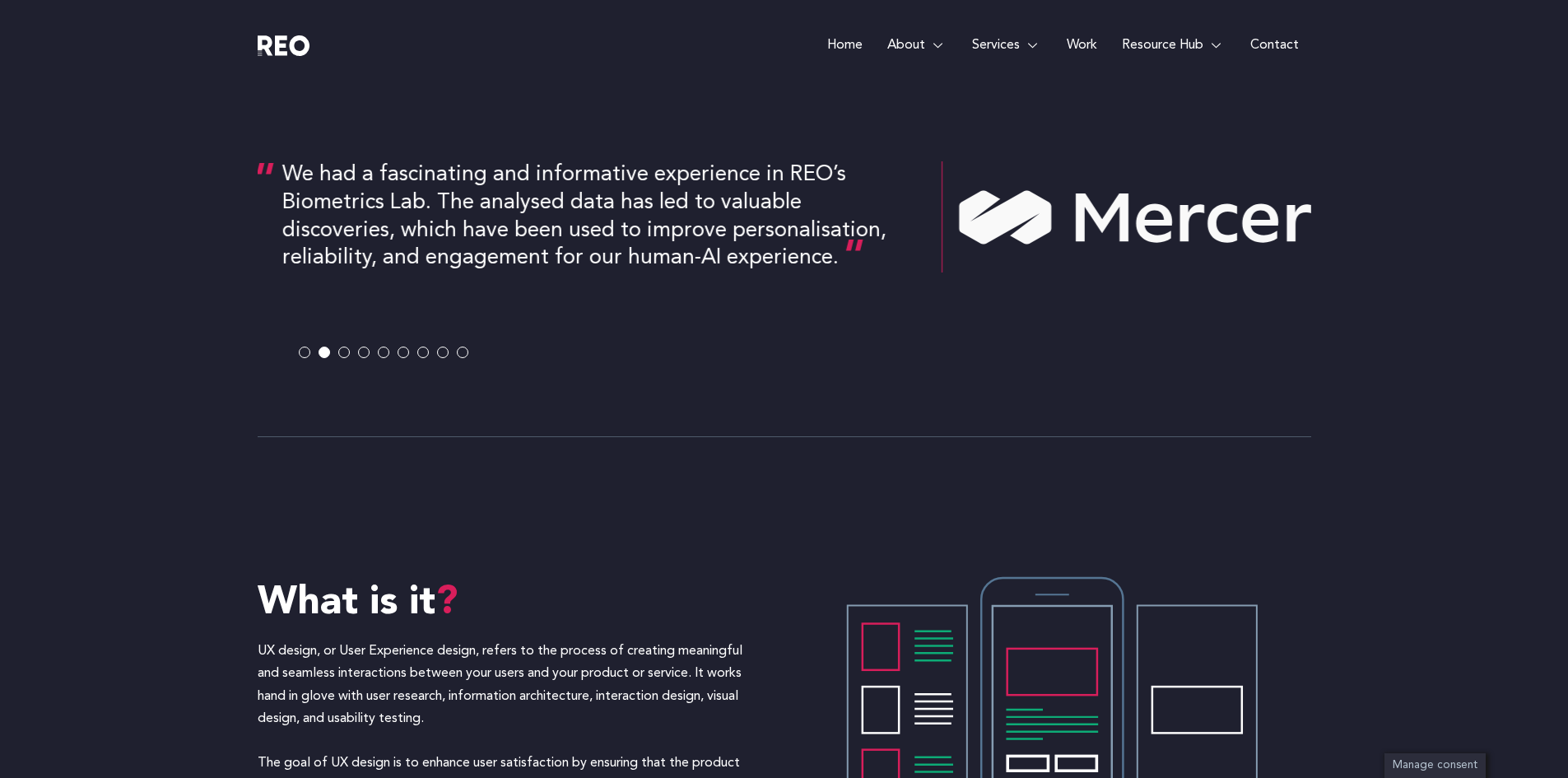
click at [400, 355] on span at bounding box center [403, 353] width 12 height 12
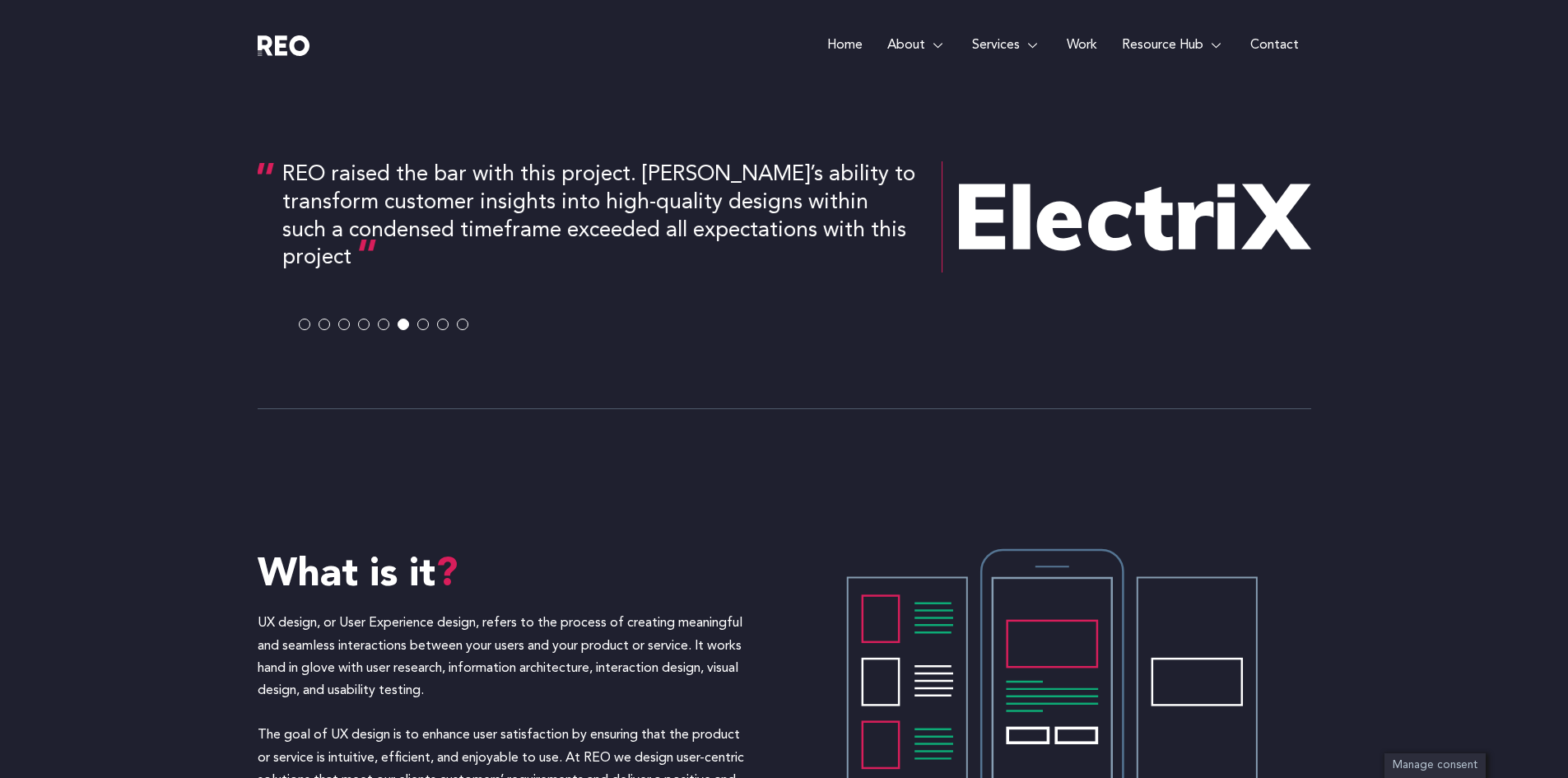
click at [423, 326] on span at bounding box center [423, 325] width 12 height 12
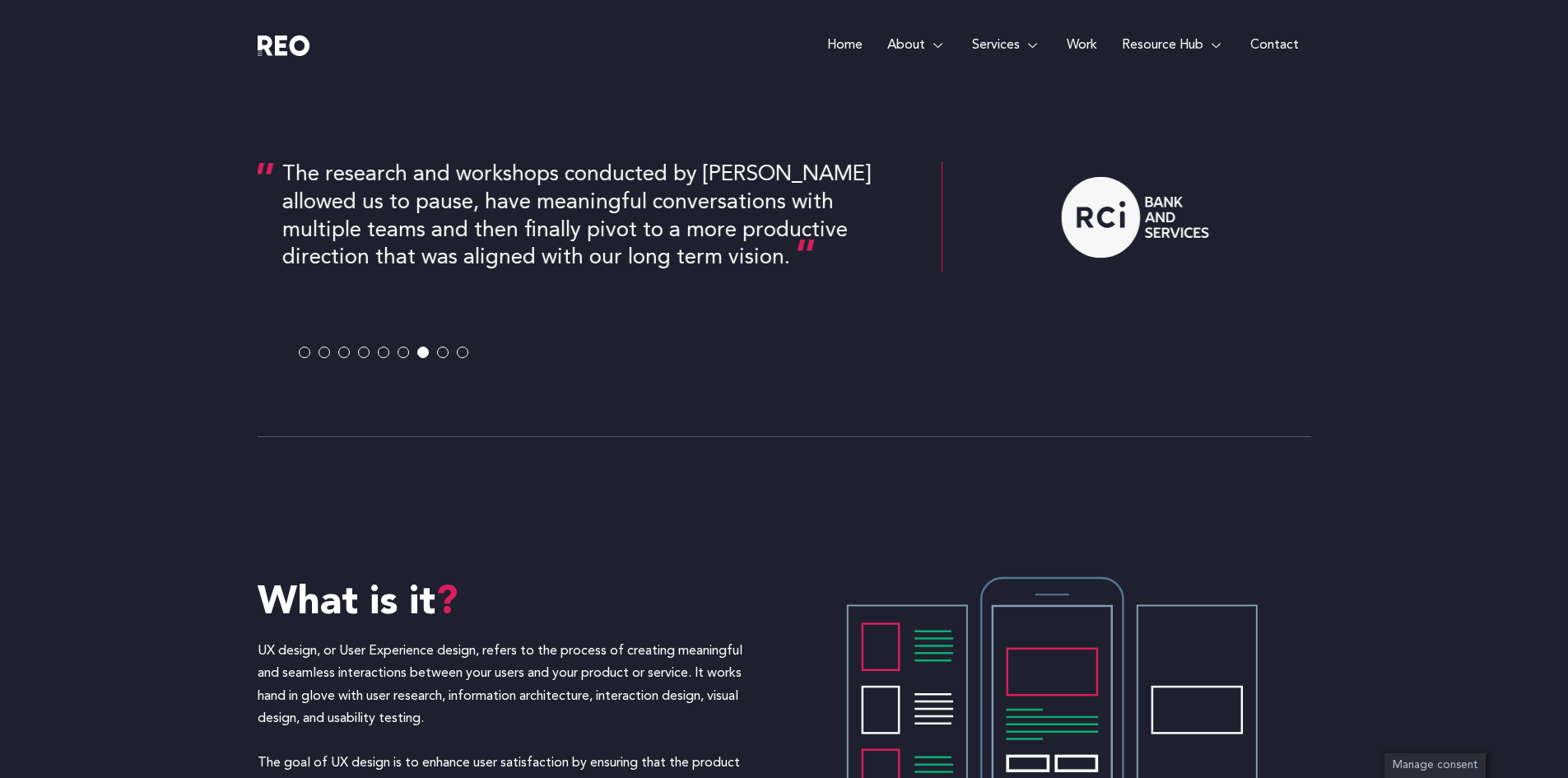
click at [363, 353] on span at bounding box center [364, 353] width 12 height 12
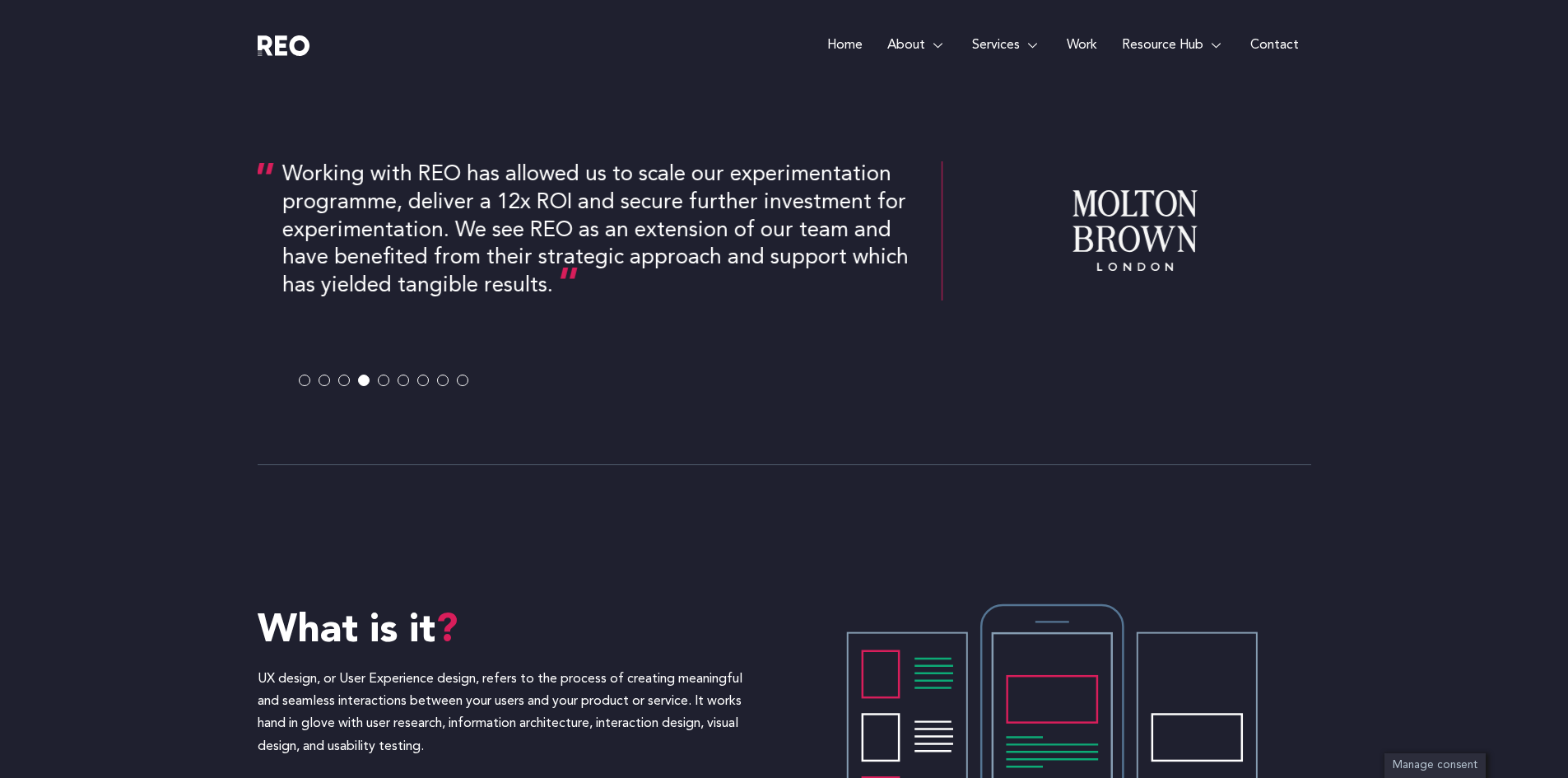
click at [344, 383] on span at bounding box center [344, 380] width 12 height 12
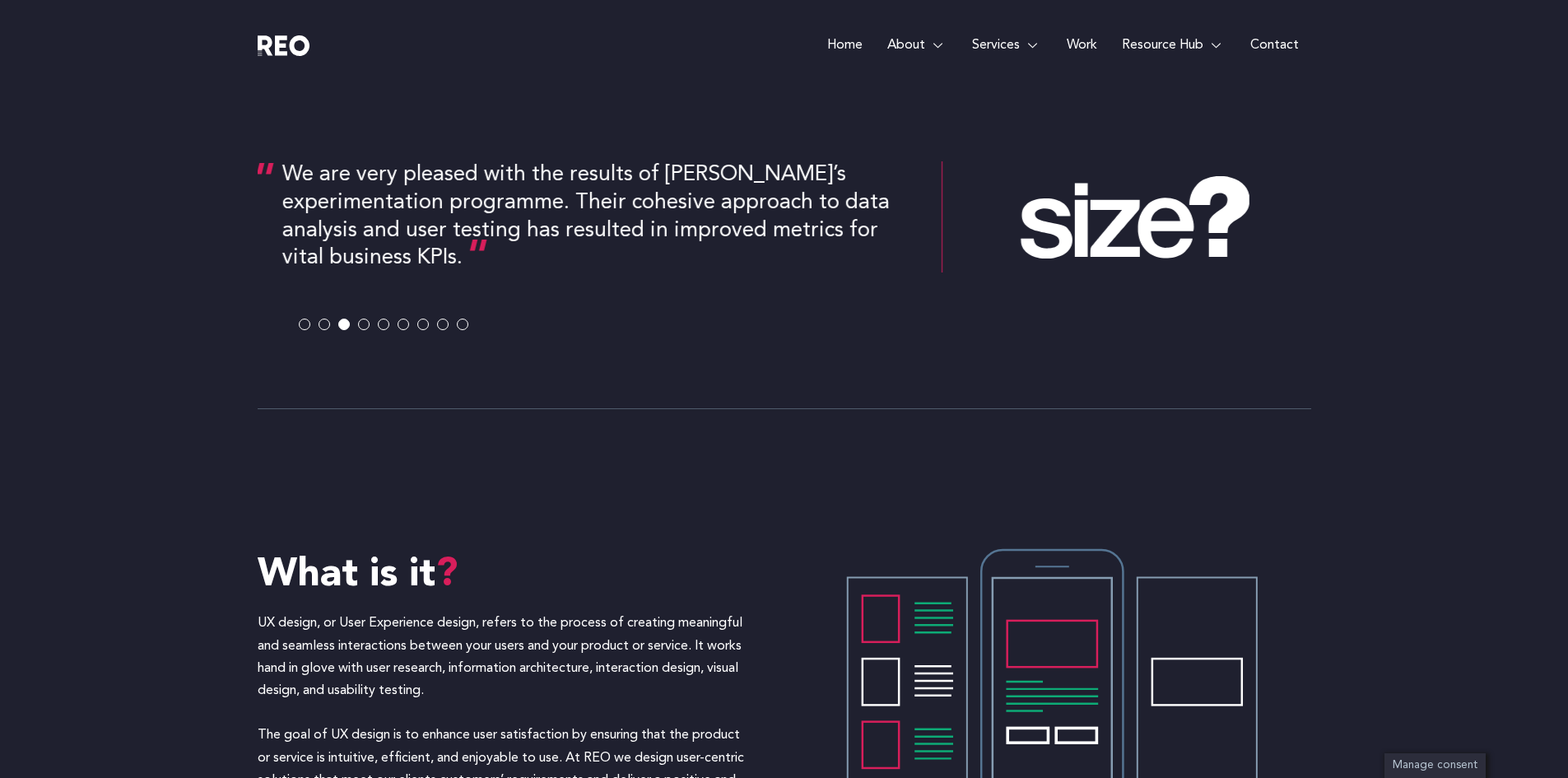
click at [322, 330] on span at bounding box center [324, 325] width 12 height 12
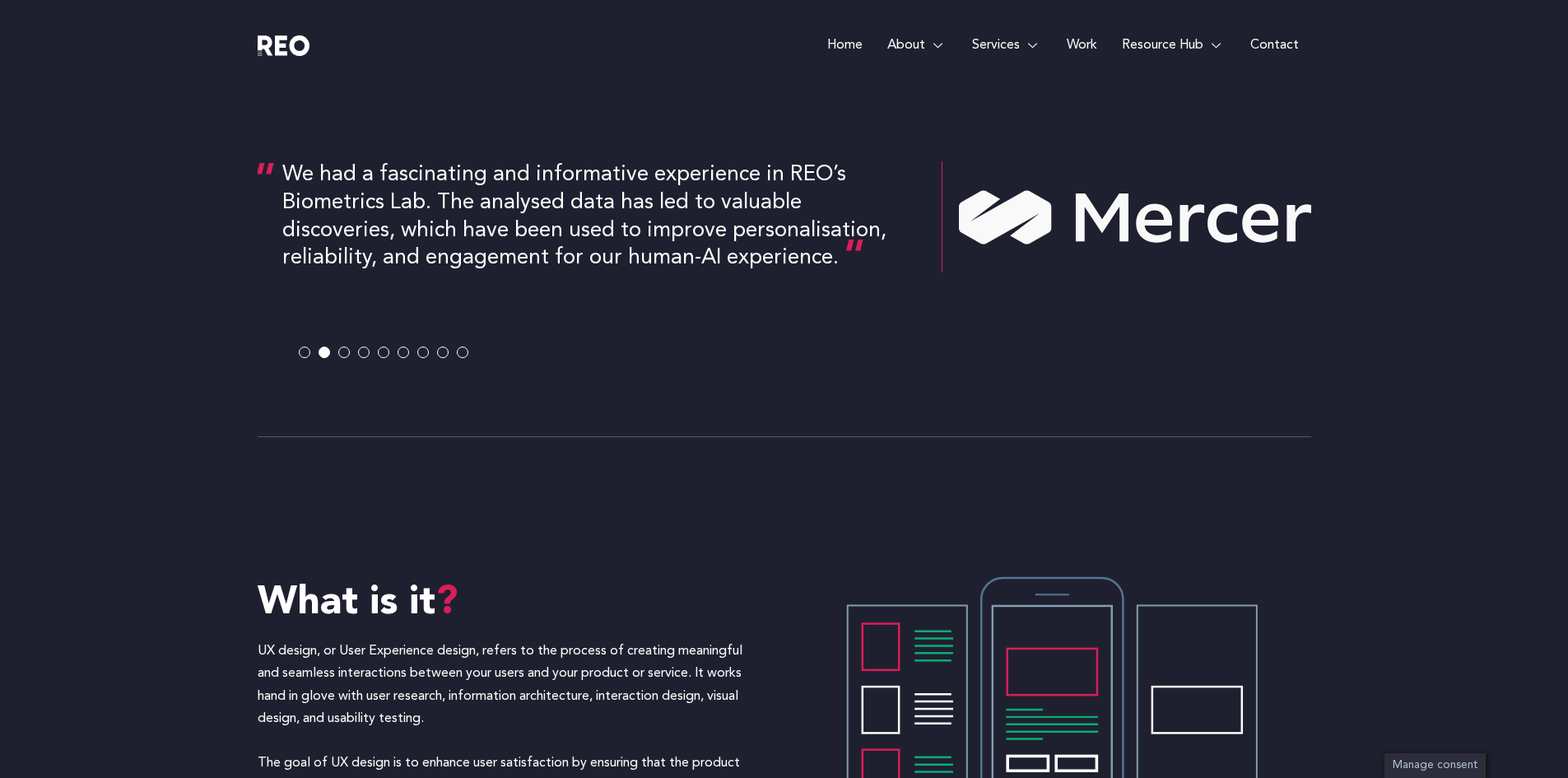
click at [304, 347] on span at bounding box center [304, 353] width 12 height 12
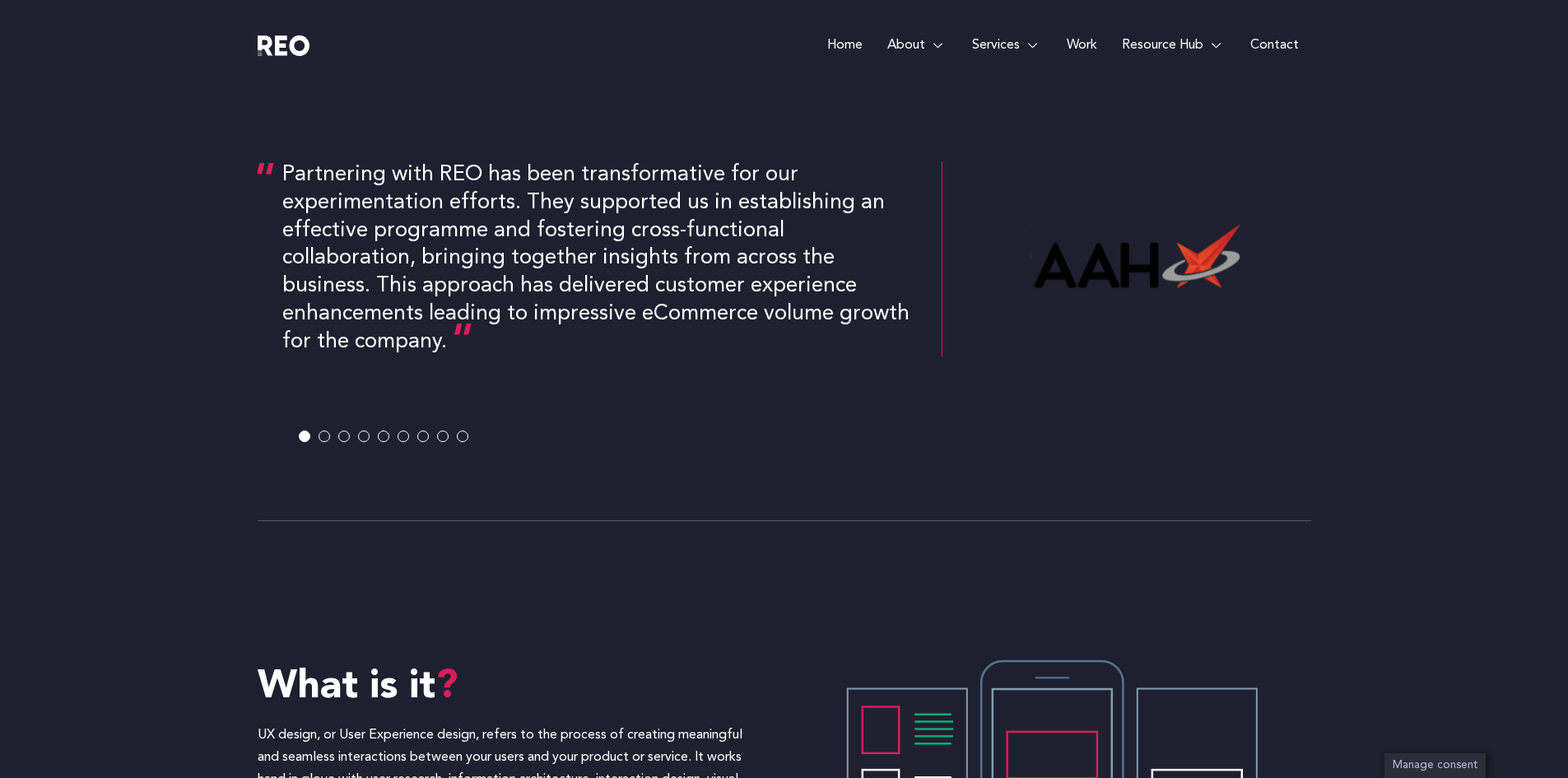
click at [323, 433] on span at bounding box center [324, 436] width 12 height 12
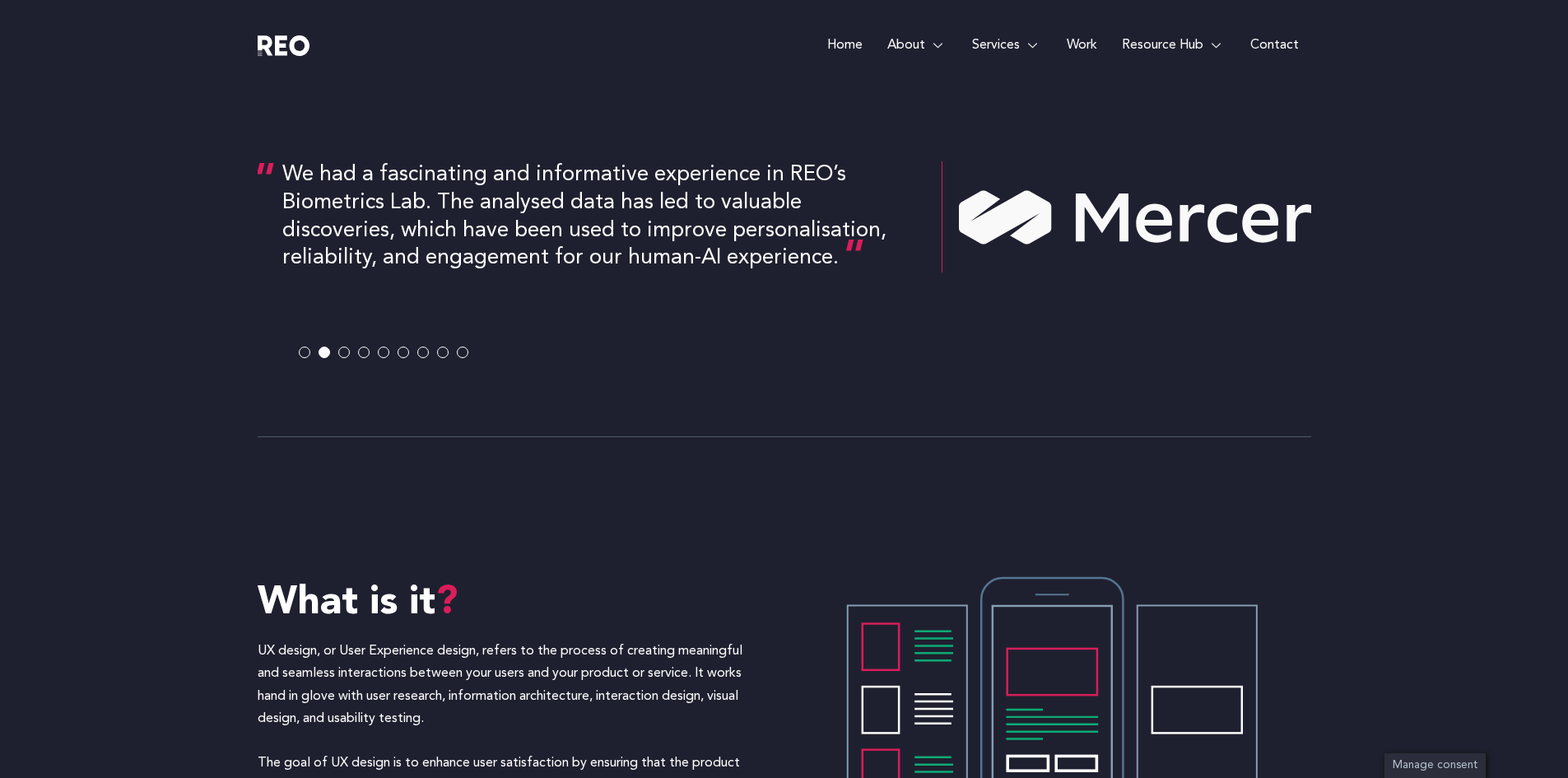
click at [344, 347] on span at bounding box center [344, 353] width 12 height 12
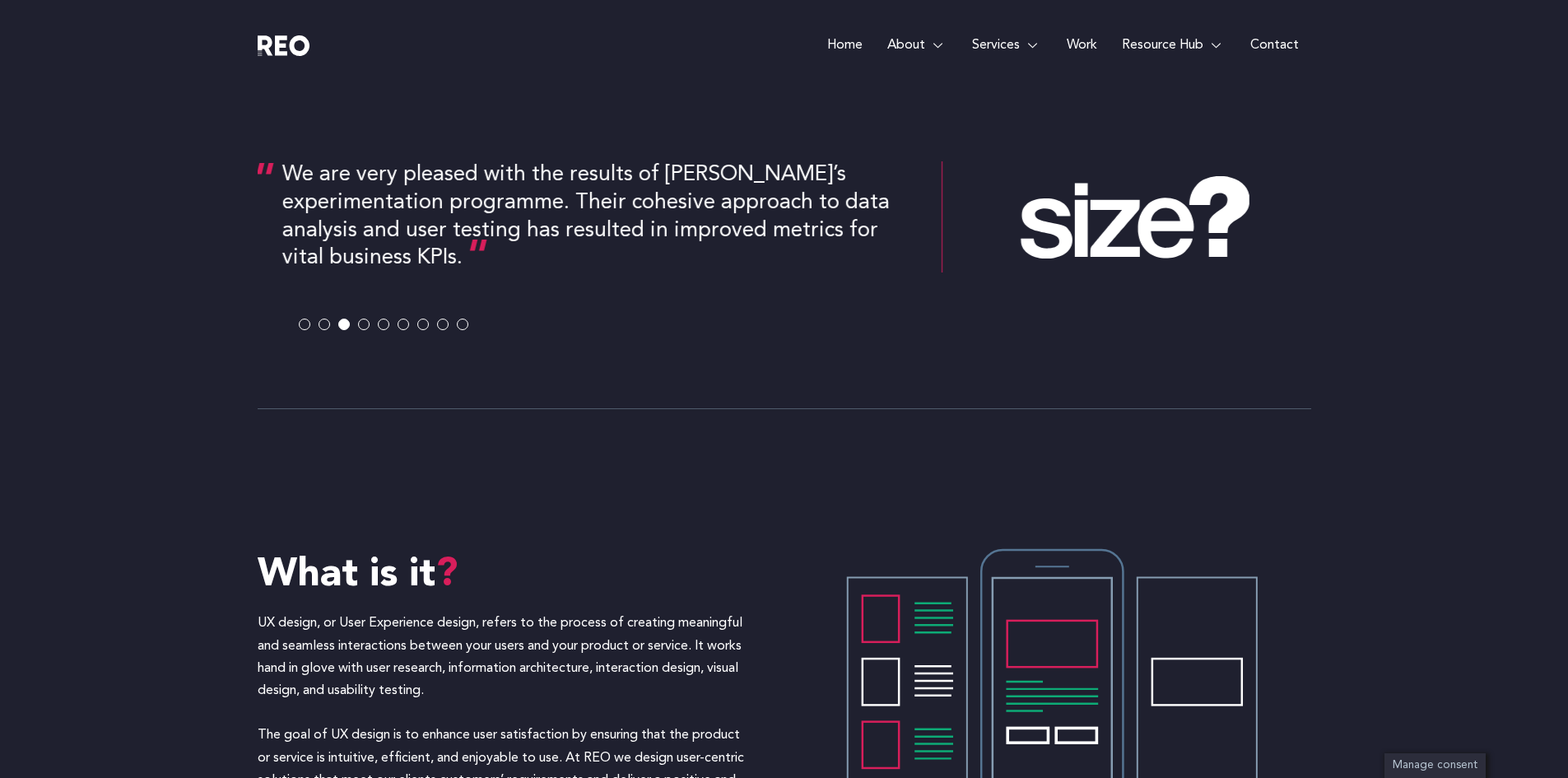
click at [363, 322] on span at bounding box center [364, 325] width 12 height 12
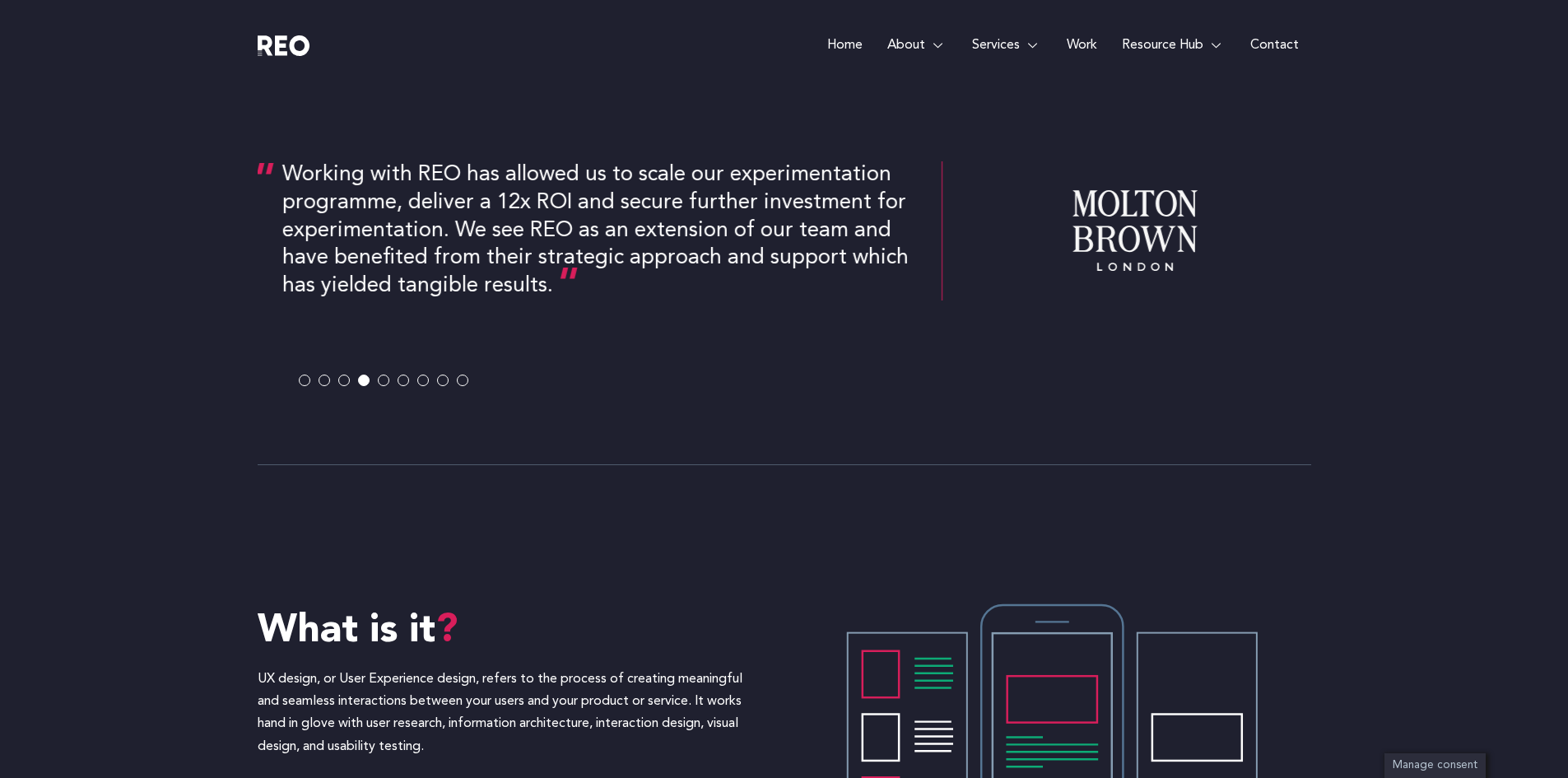
click at [382, 383] on span at bounding box center [384, 380] width 12 height 12
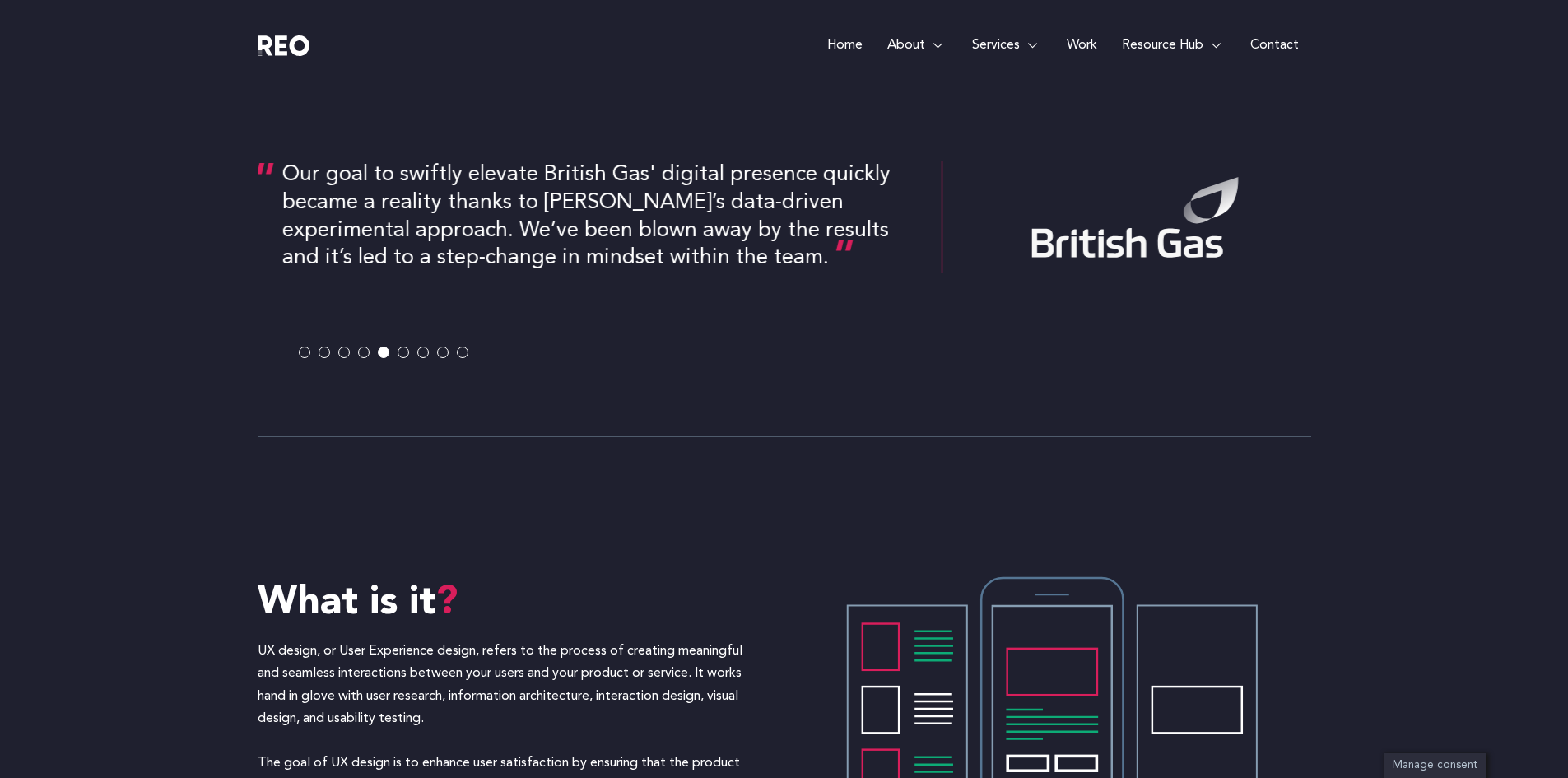
click at [403, 352] on span at bounding box center [403, 353] width 12 height 12
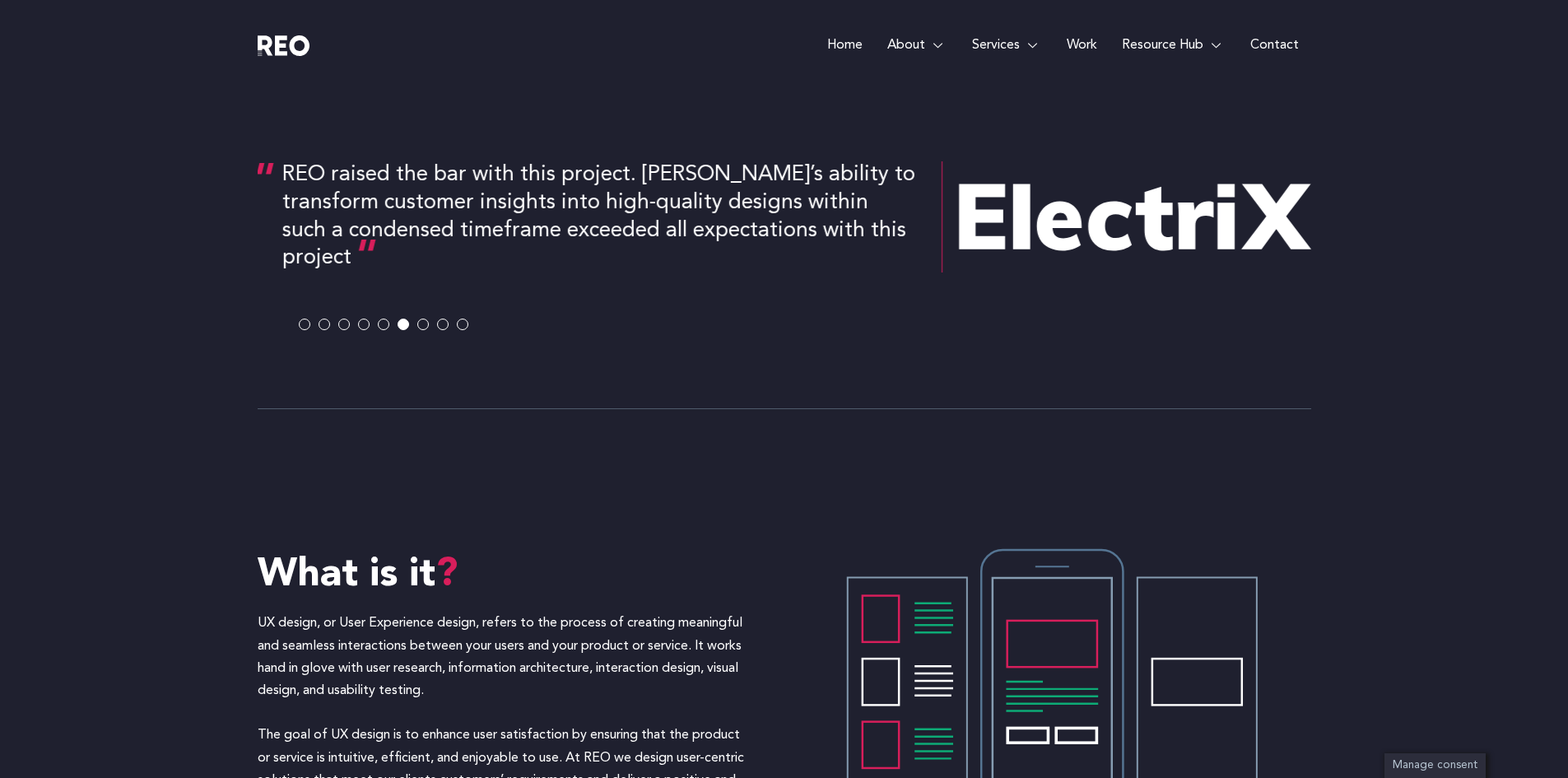
click at [420, 328] on span at bounding box center [423, 325] width 12 height 12
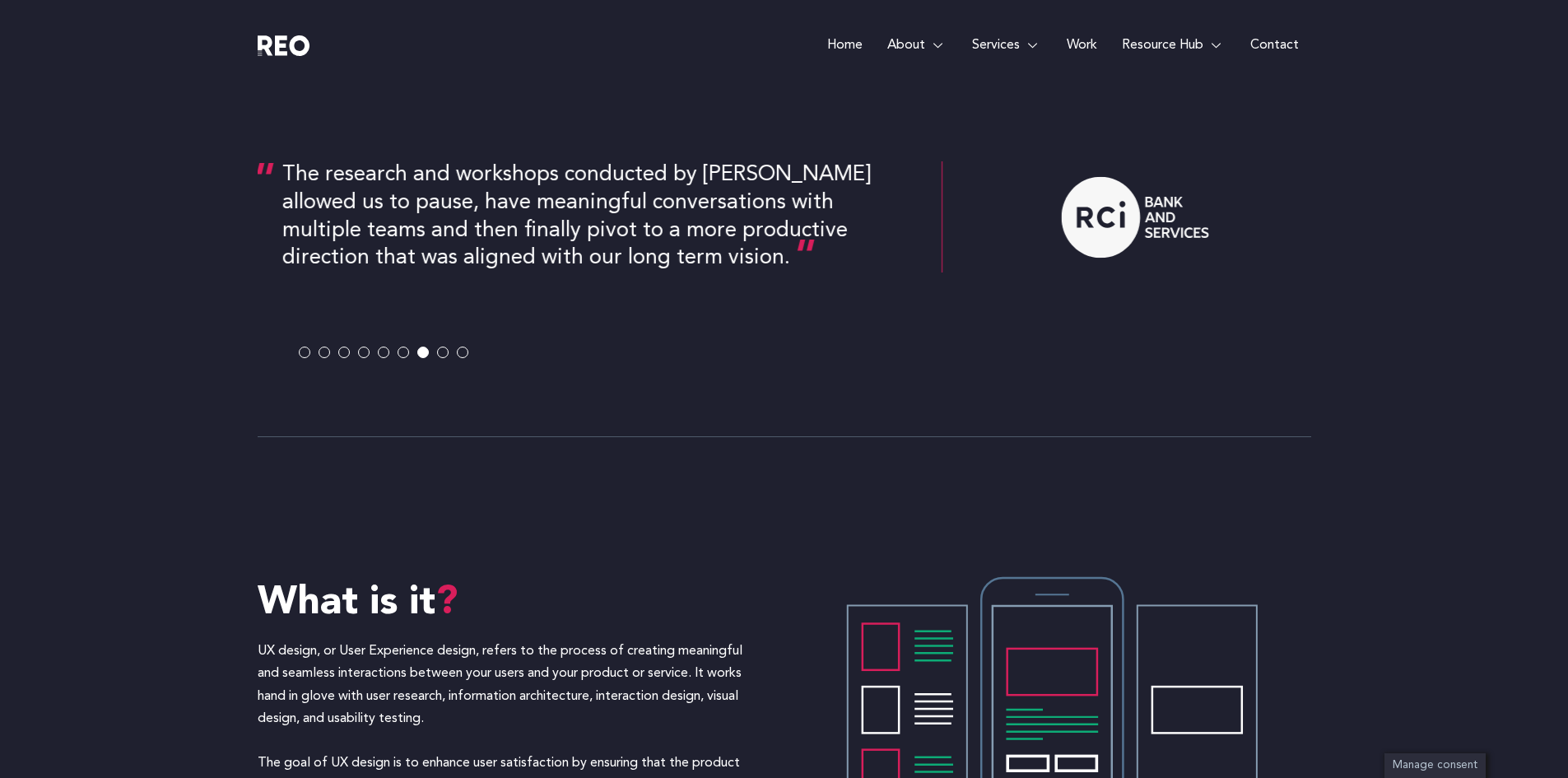
click at [439, 354] on span at bounding box center [442, 353] width 12 height 12
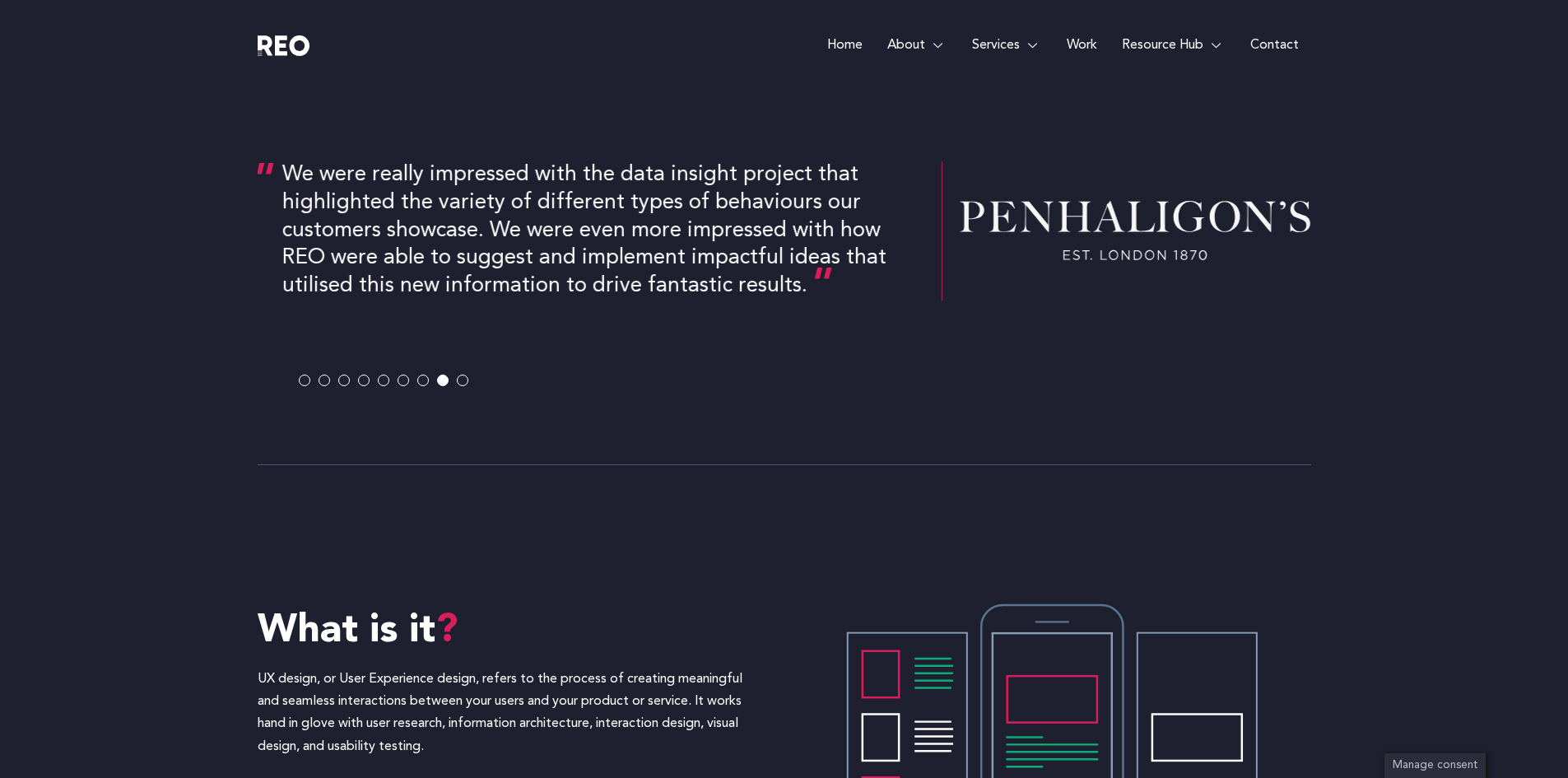
click at [457, 375] on div at bounding box center [785, 380] width 1054 height 12
click at [457, 378] on span at bounding box center [463, 380] width 12 height 12
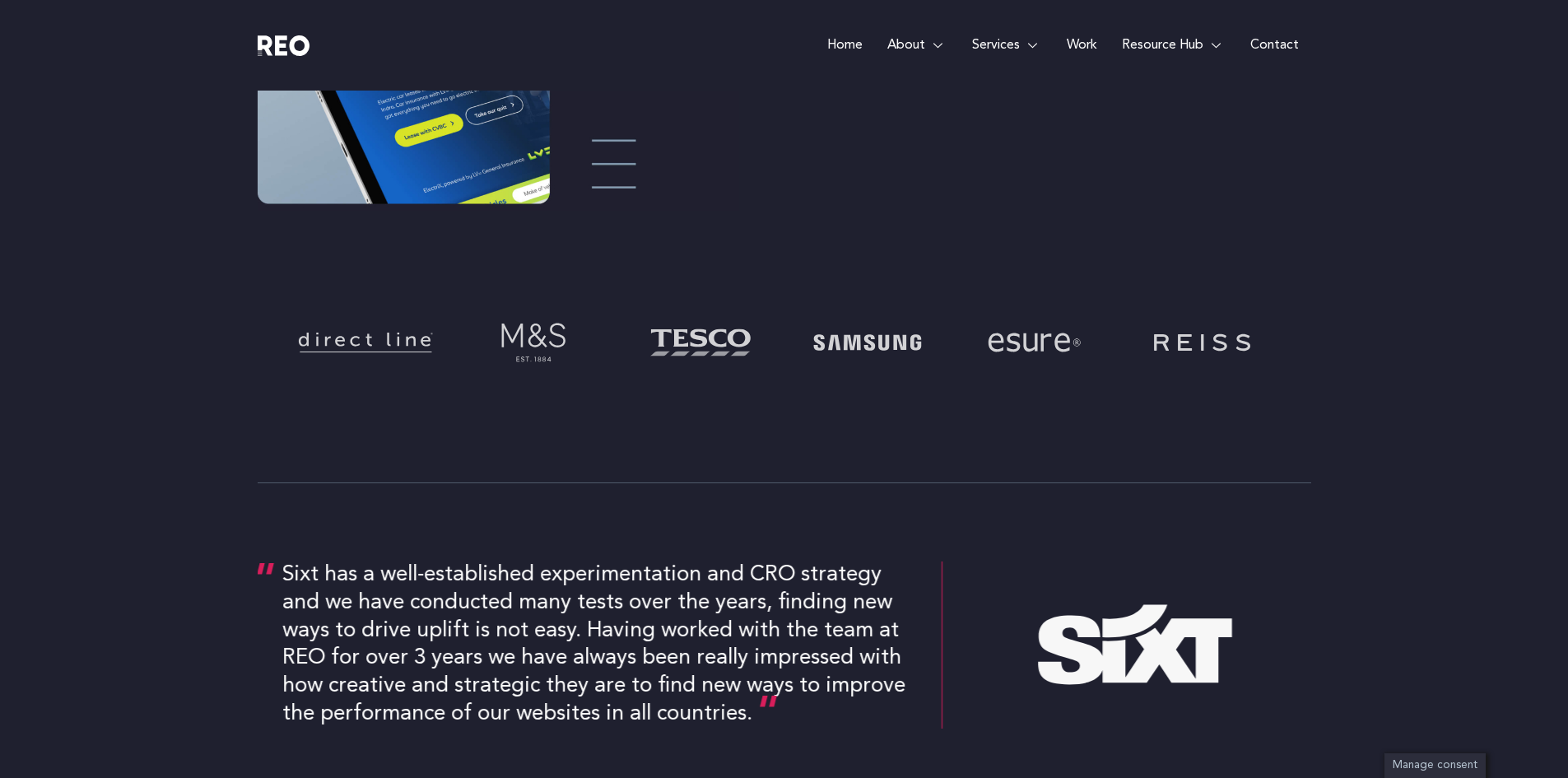
scroll to position [531, 0]
click at [1272, 43] on link "Contact" at bounding box center [1274, 45] width 73 height 91
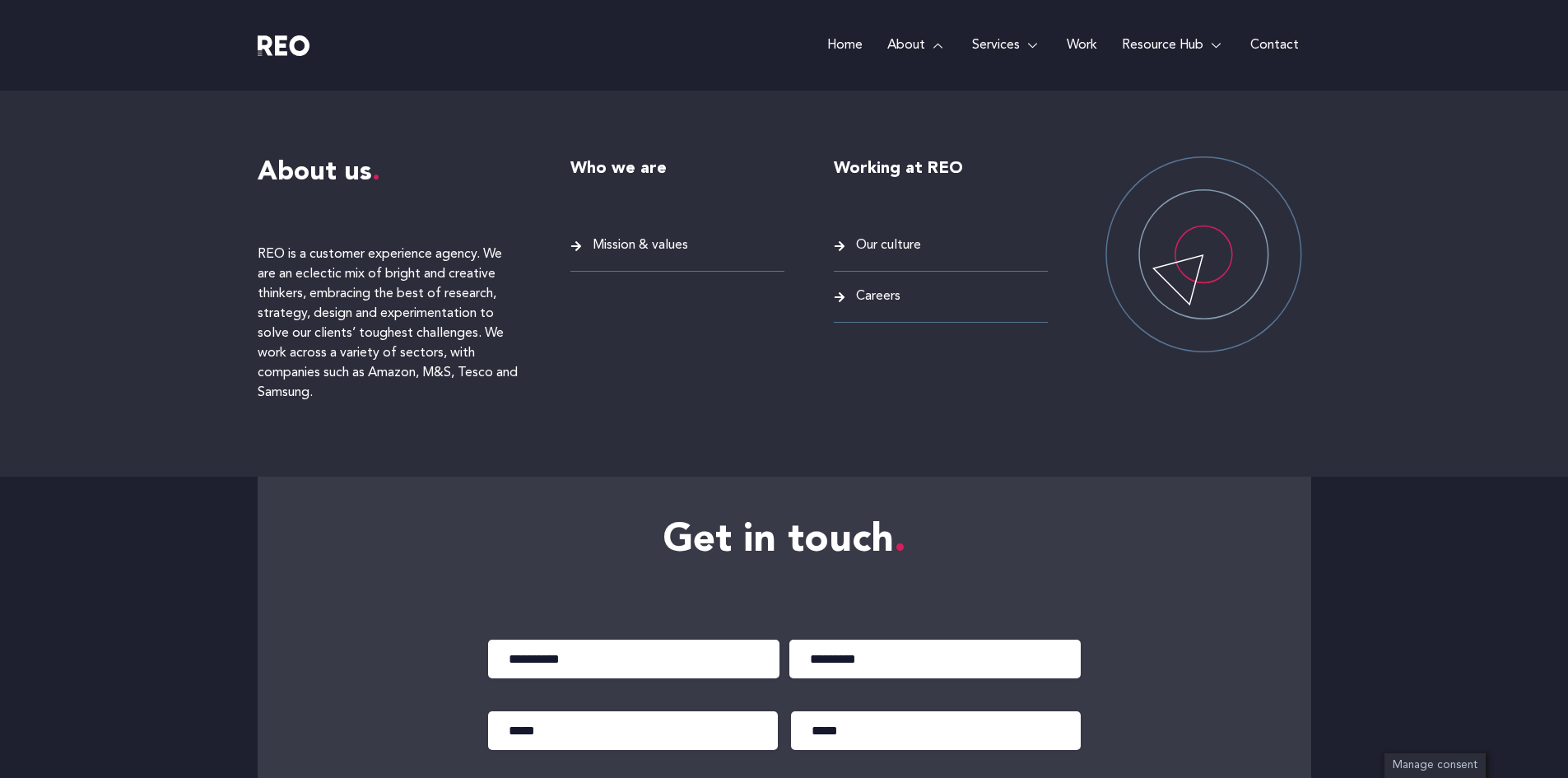
click at [890, 242] on span "Our culture" at bounding box center [886, 246] width 69 height 22
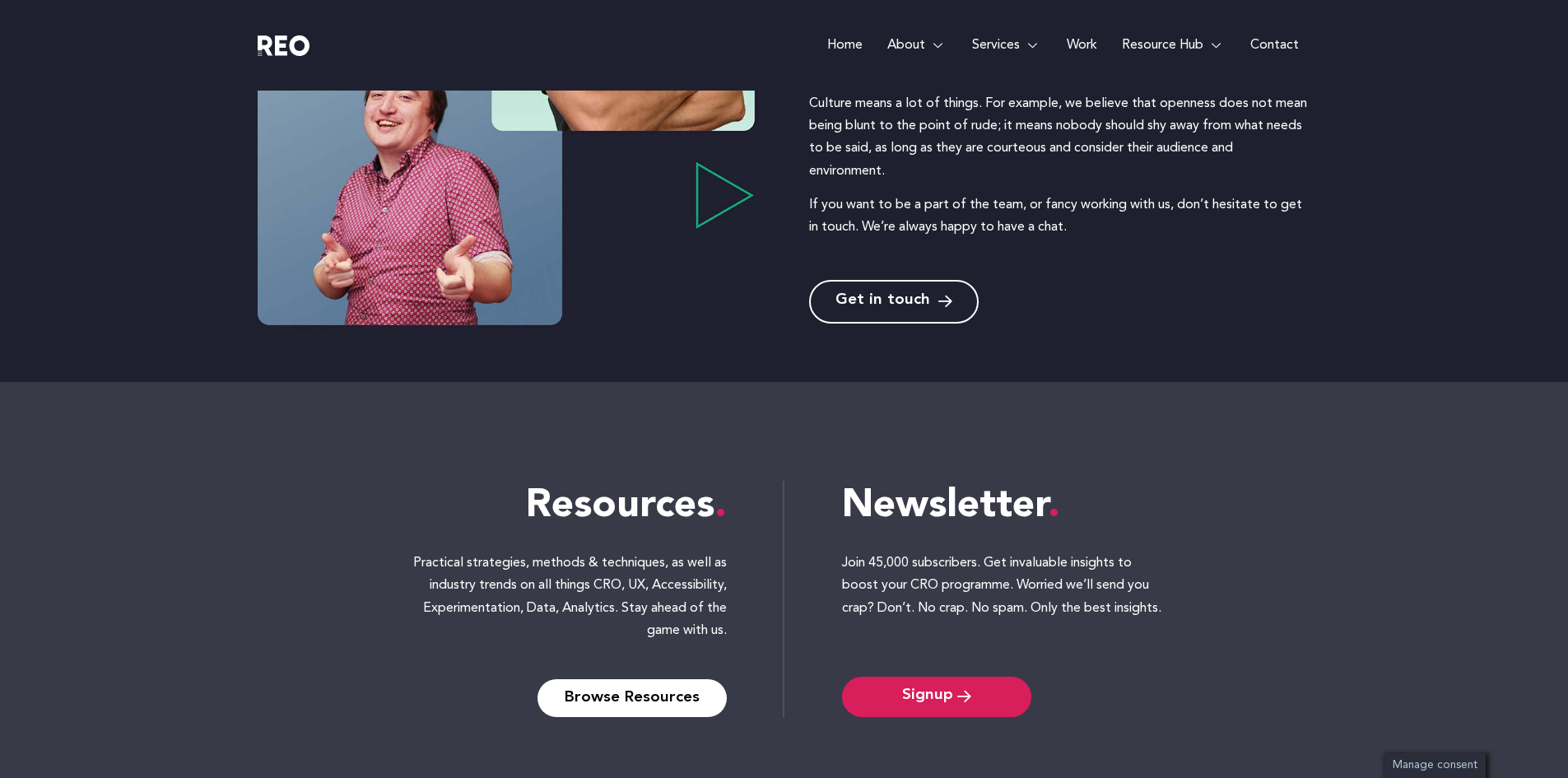
scroll to position [431, 0]
click at [677, 693] on e-page-transition at bounding box center [784, 389] width 1568 height 778
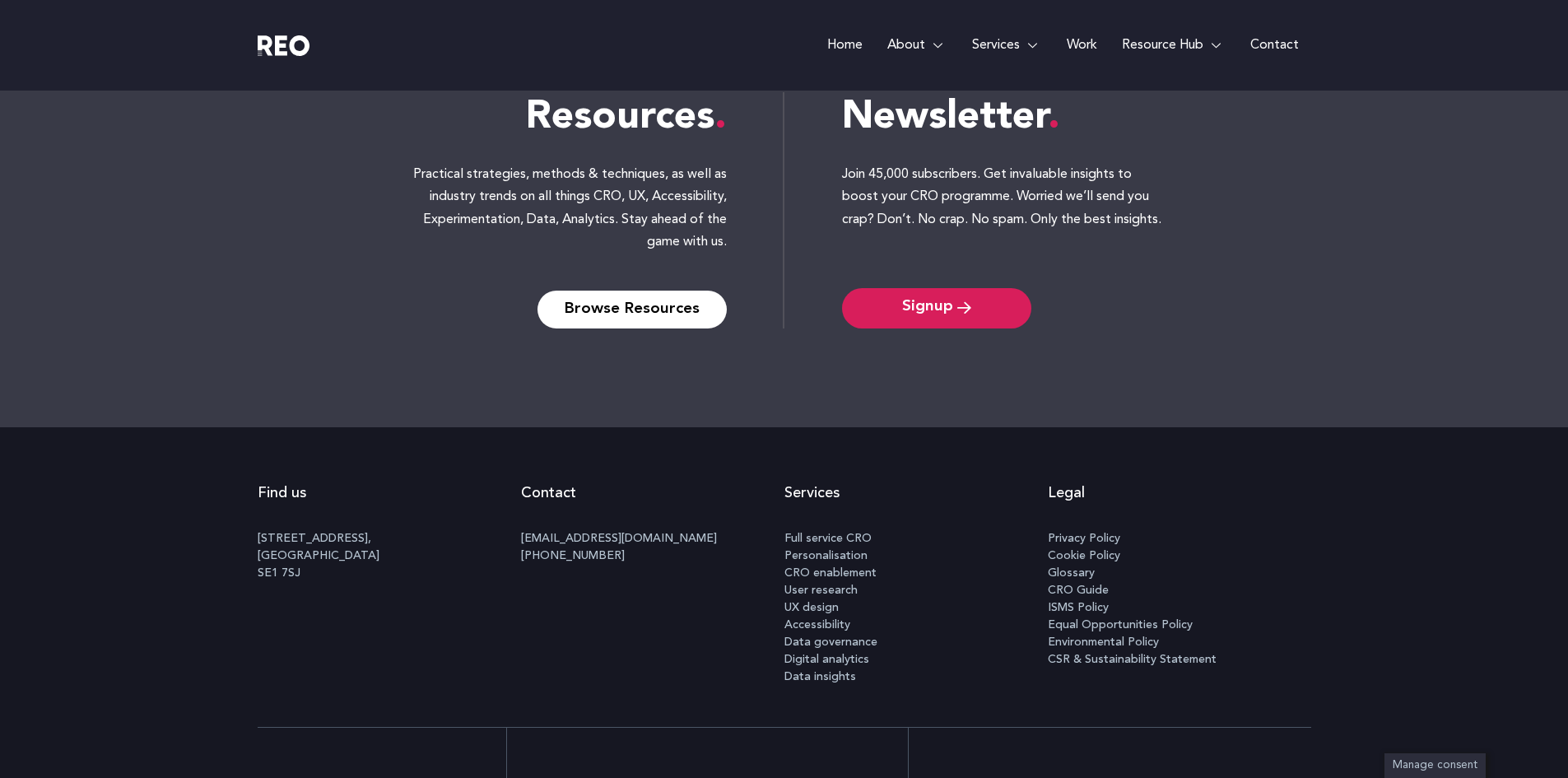
scroll to position [1066, 0]
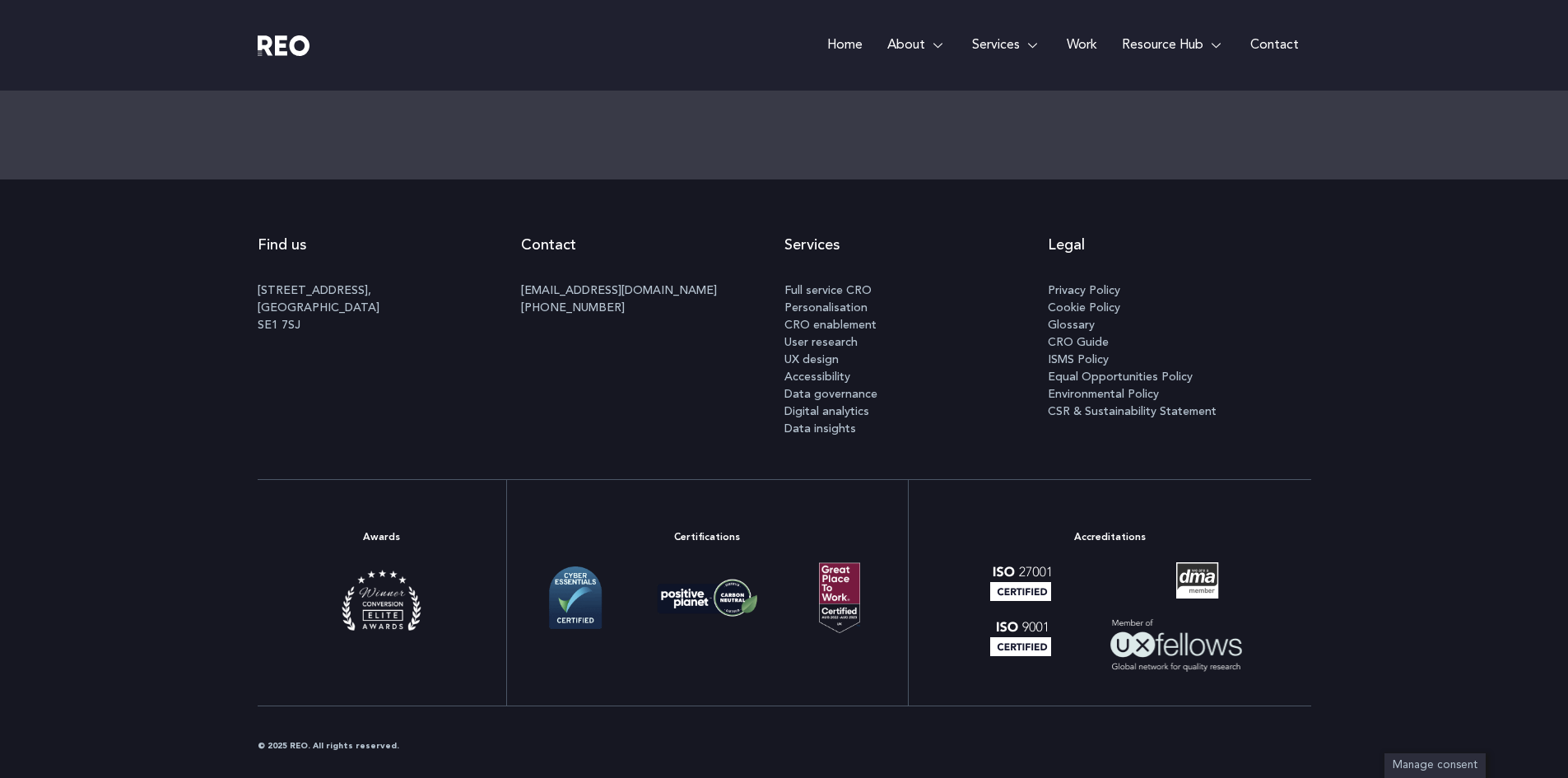
click at [1101, 397] on span "Environmental Policy" at bounding box center [1103, 395] width 111 height 17
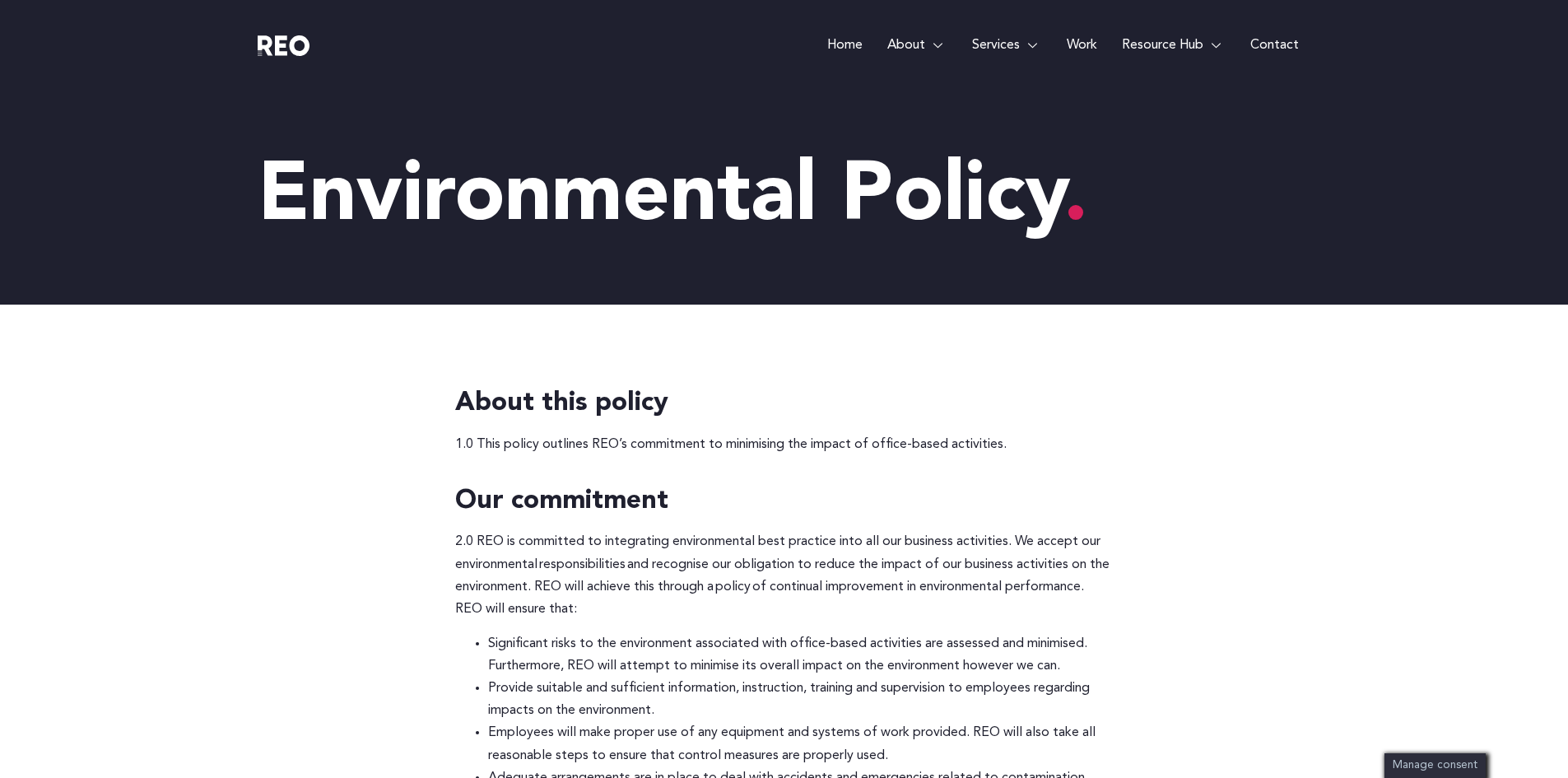
click at [298, 48] on img at bounding box center [284, 46] width 52 height 20
